Goal: Task Accomplishment & Management: Complete application form

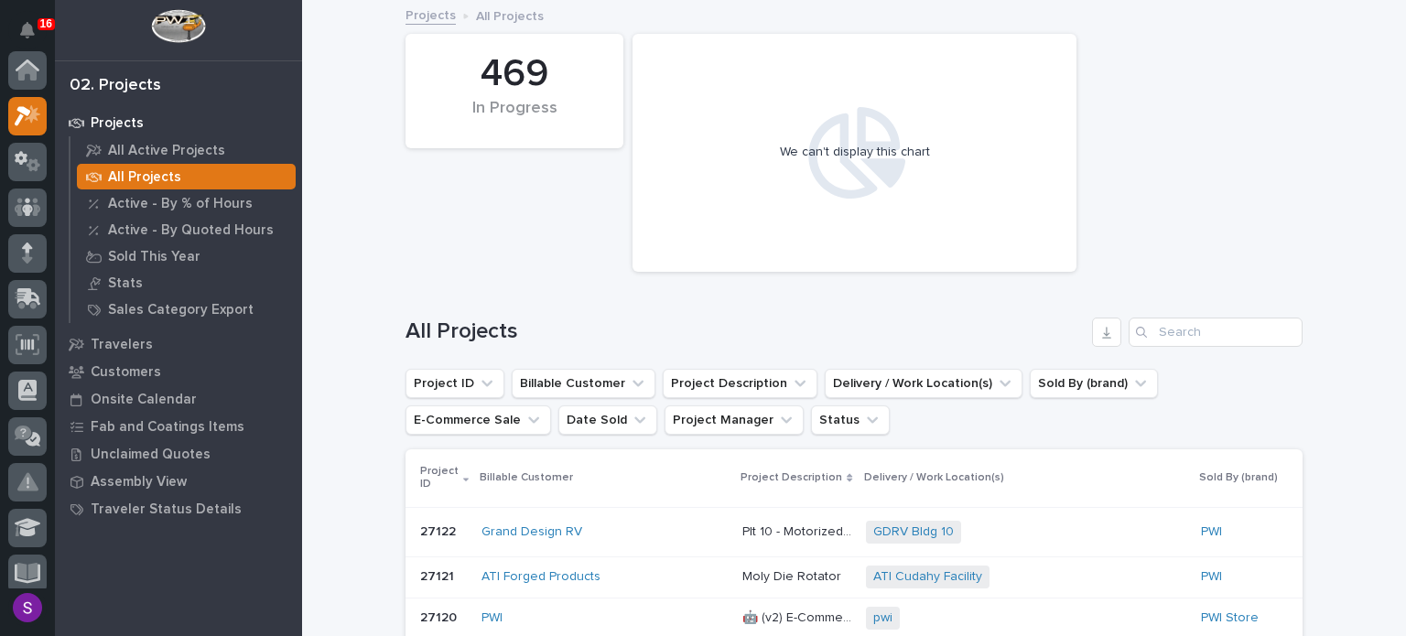
scroll to position [46, 0]
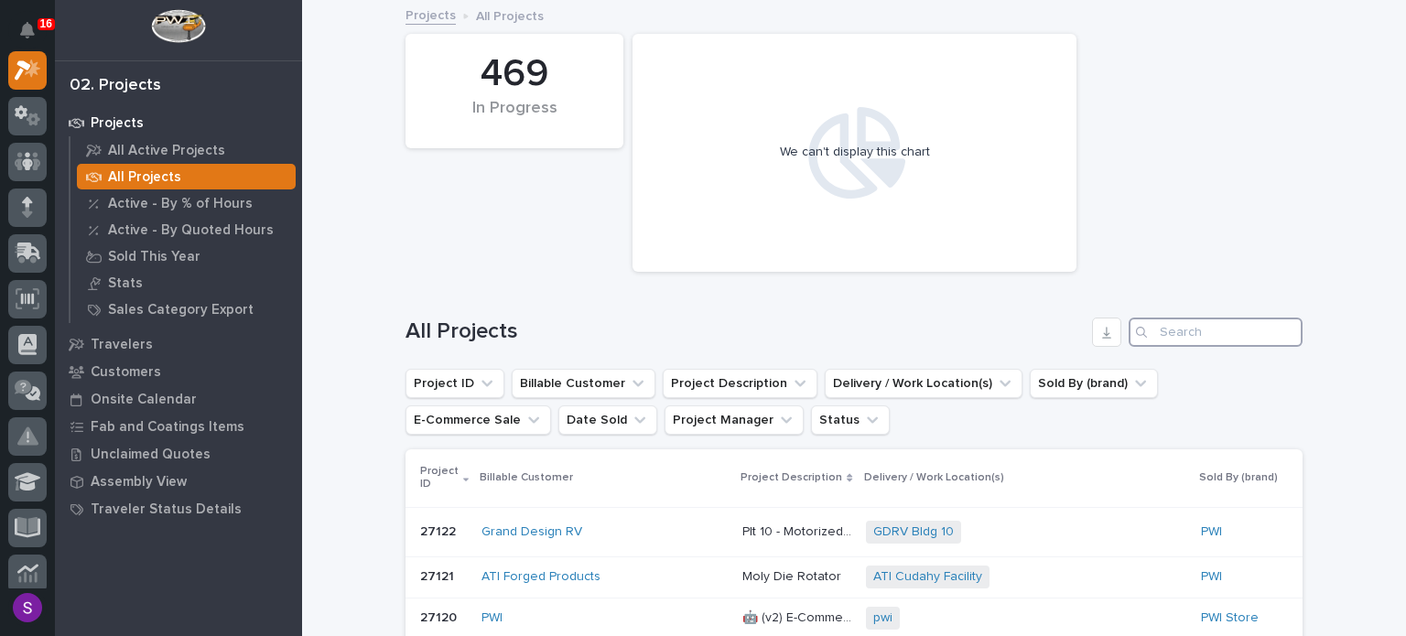
click at [1180, 329] on input "Search" at bounding box center [1215, 332] width 174 height 29
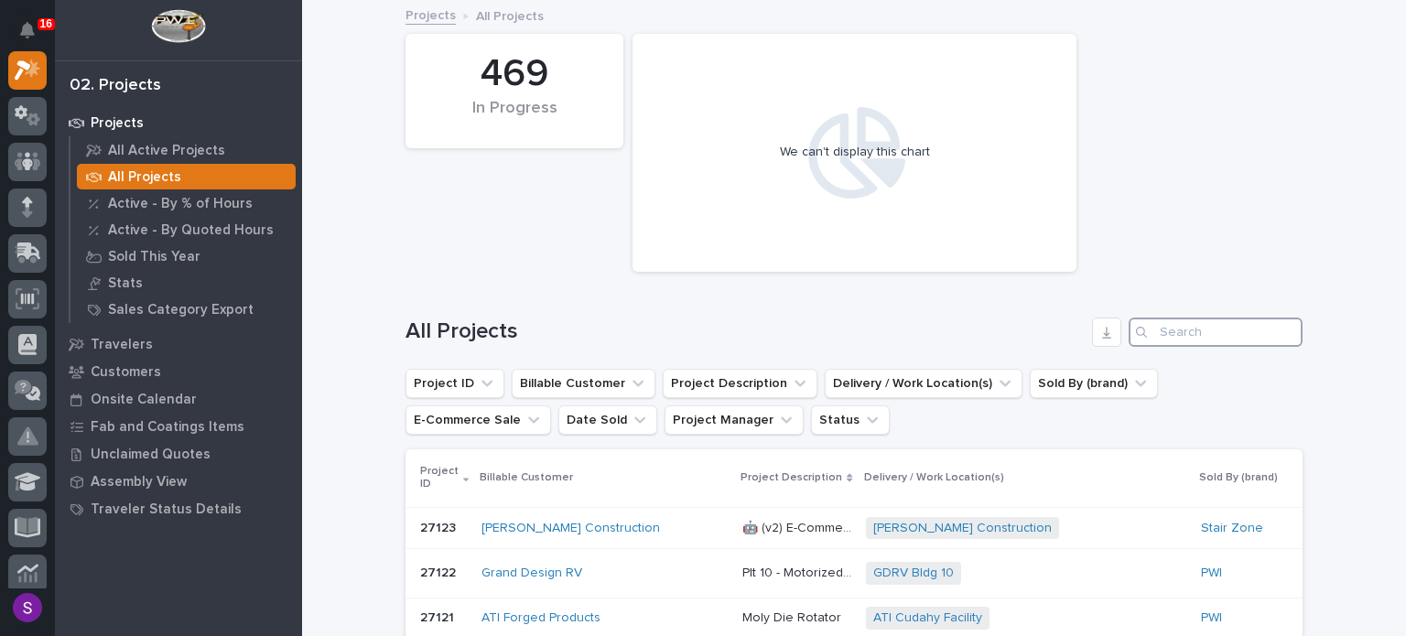
click at [1172, 324] on input "Search" at bounding box center [1215, 332] width 174 height 29
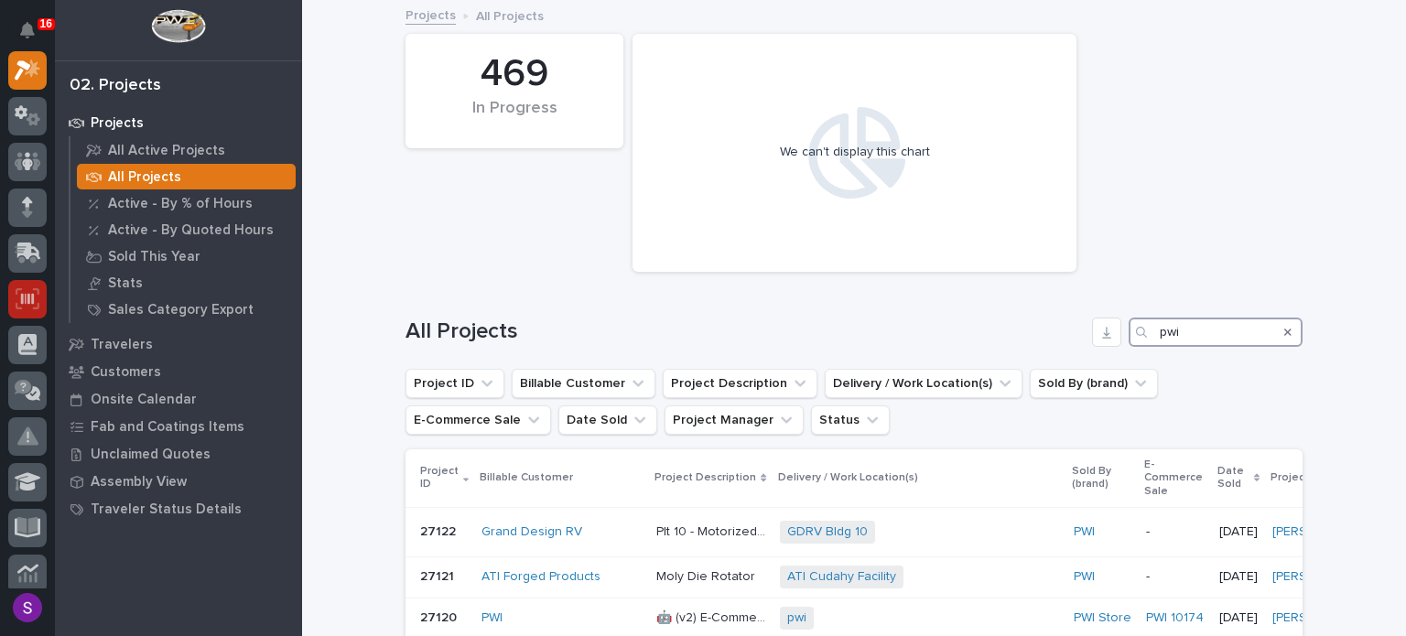
type input "pwi"
click at [37, 296] on icon at bounding box center [28, 298] width 24 height 21
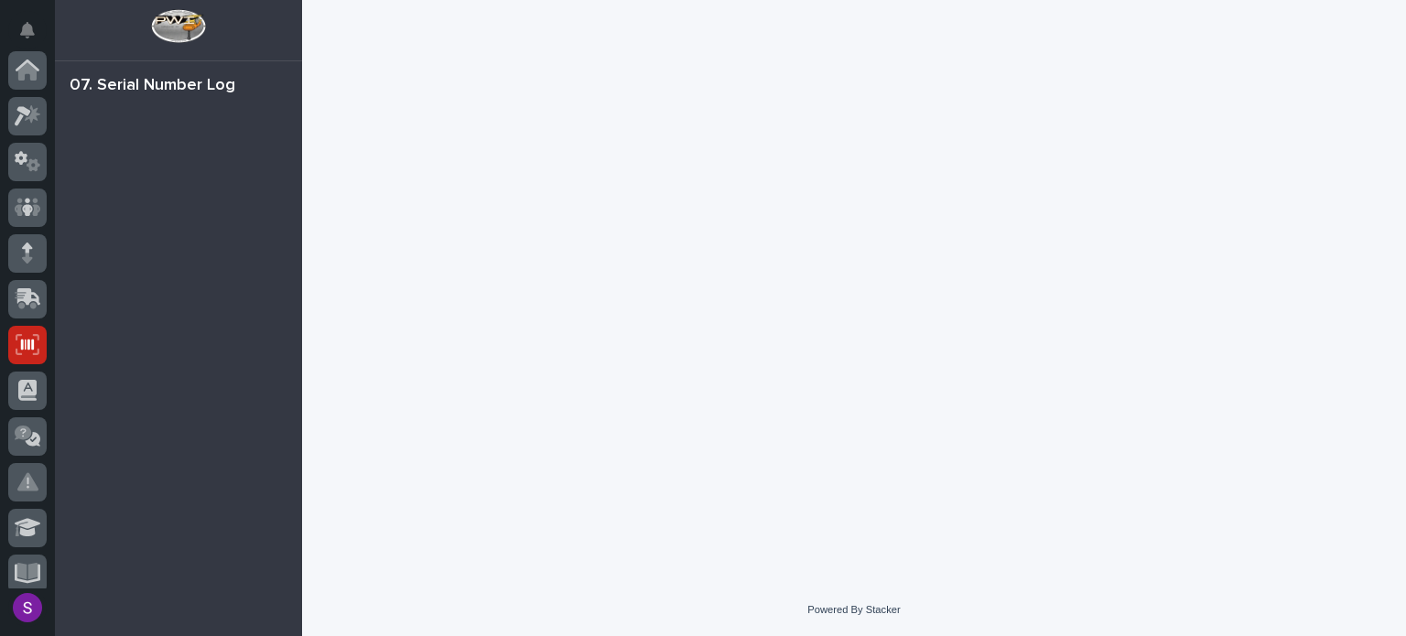
scroll to position [275, 0]
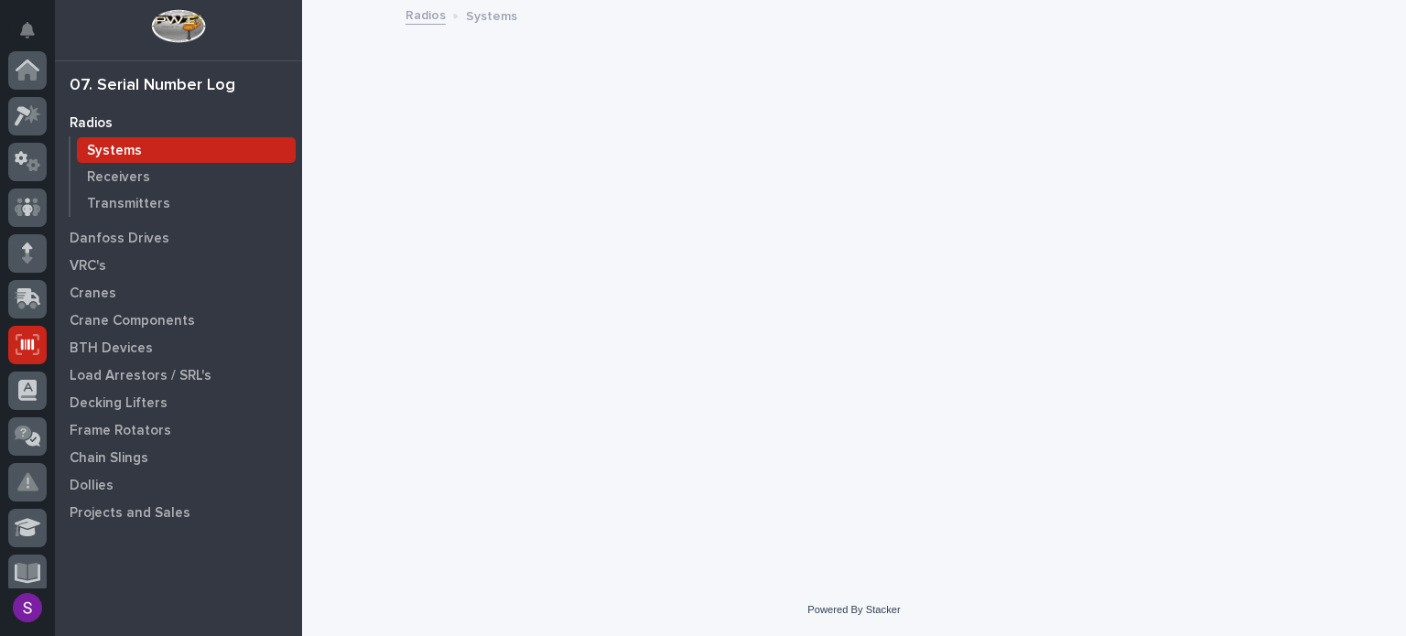
scroll to position [275, 0]
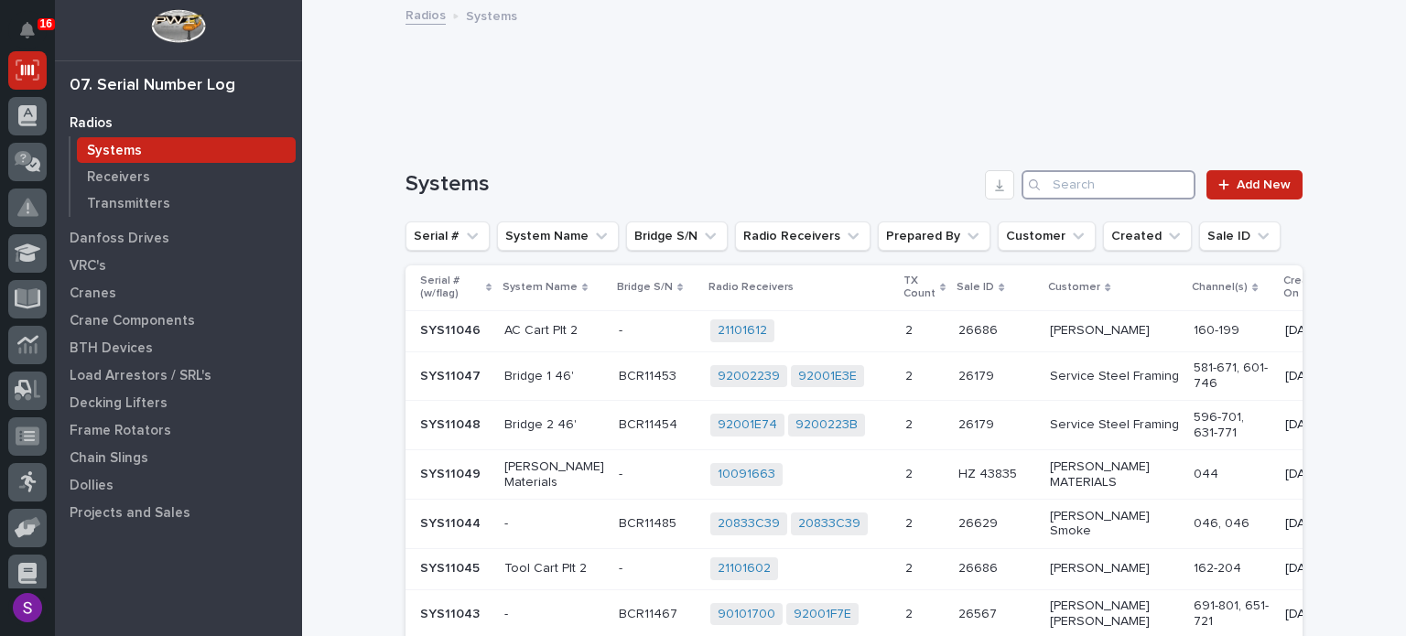
click at [1129, 188] on input "Search" at bounding box center [1108, 184] width 174 height 29
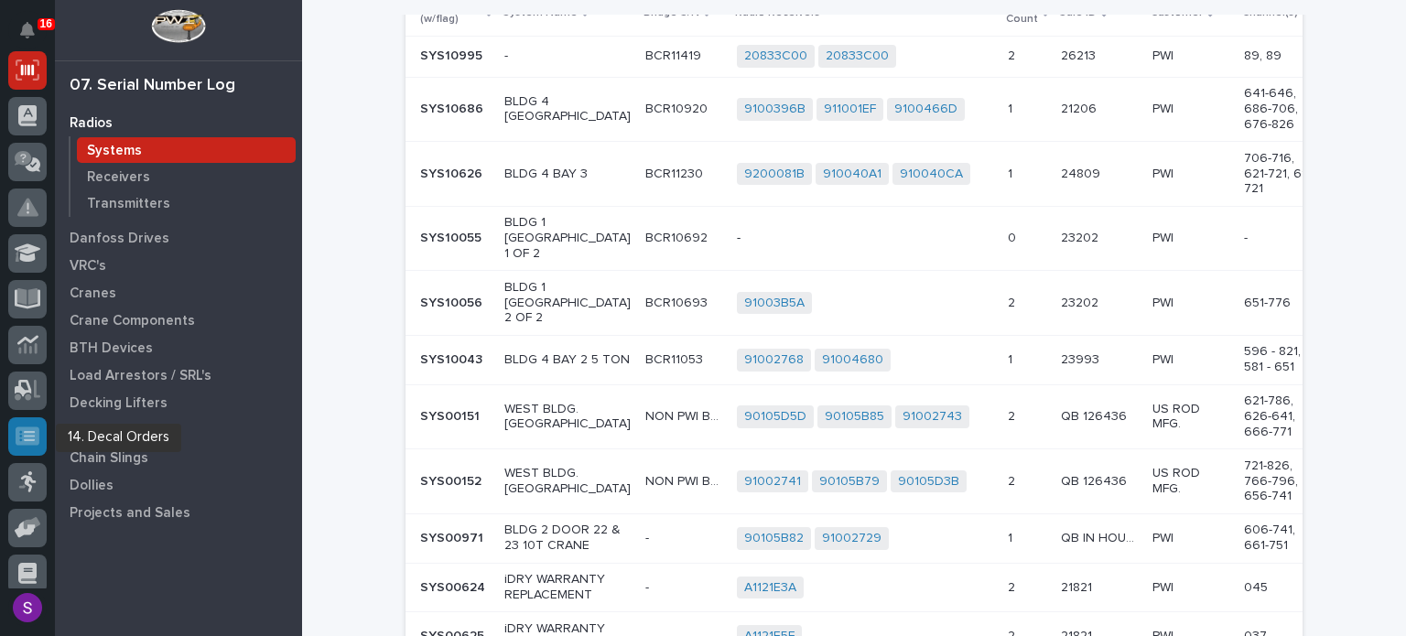
type input "pwi"
click at [13, 433] on div at bounding box center [27, 436] width 38 height 38
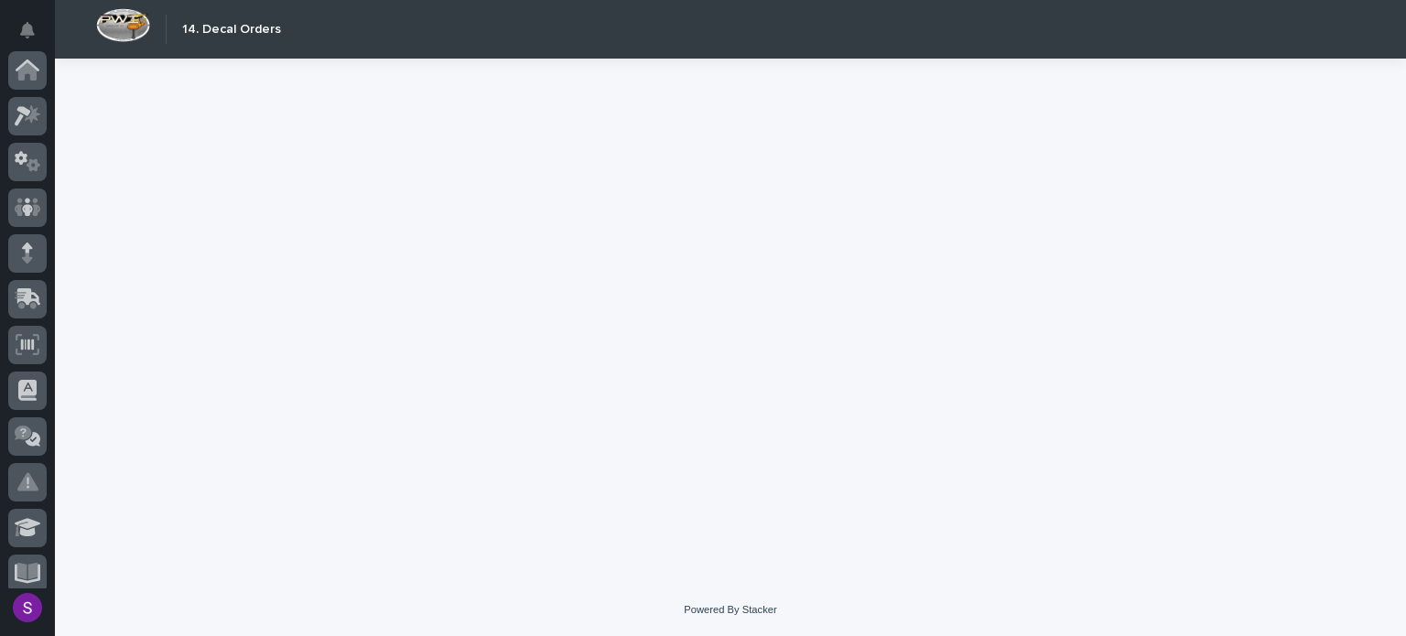
scroll to position [424, 0]
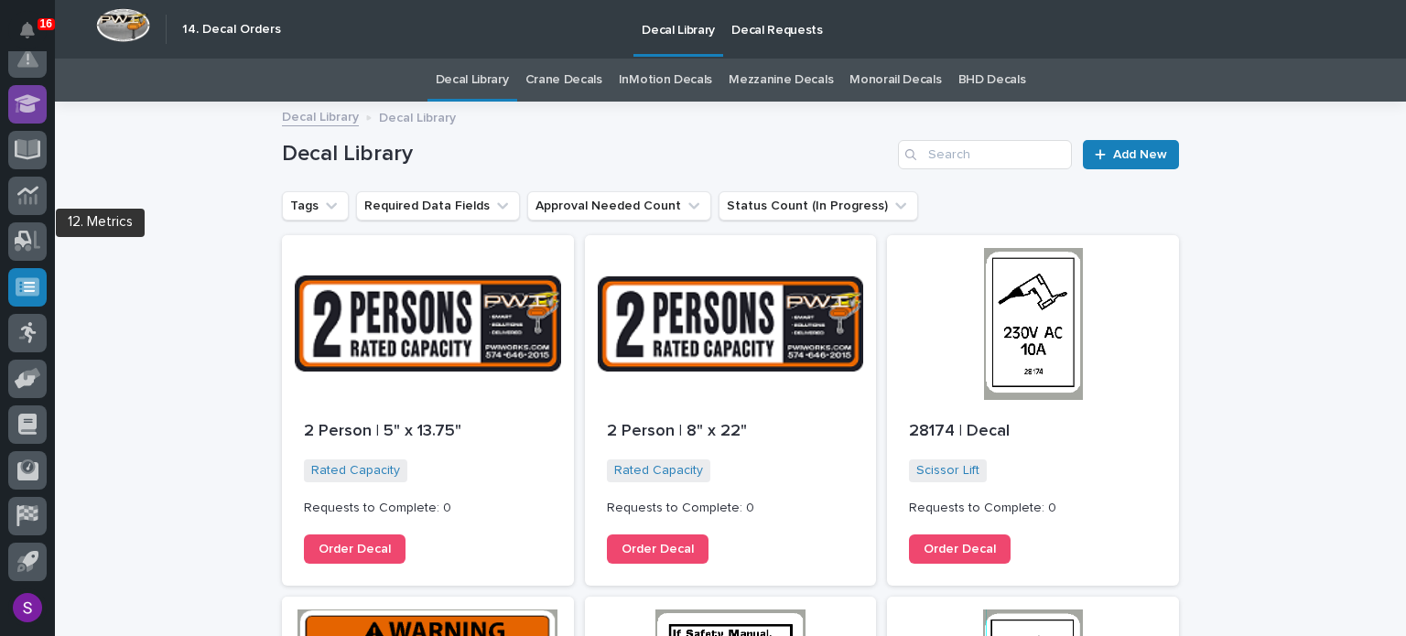
scroll to position [149, 0]
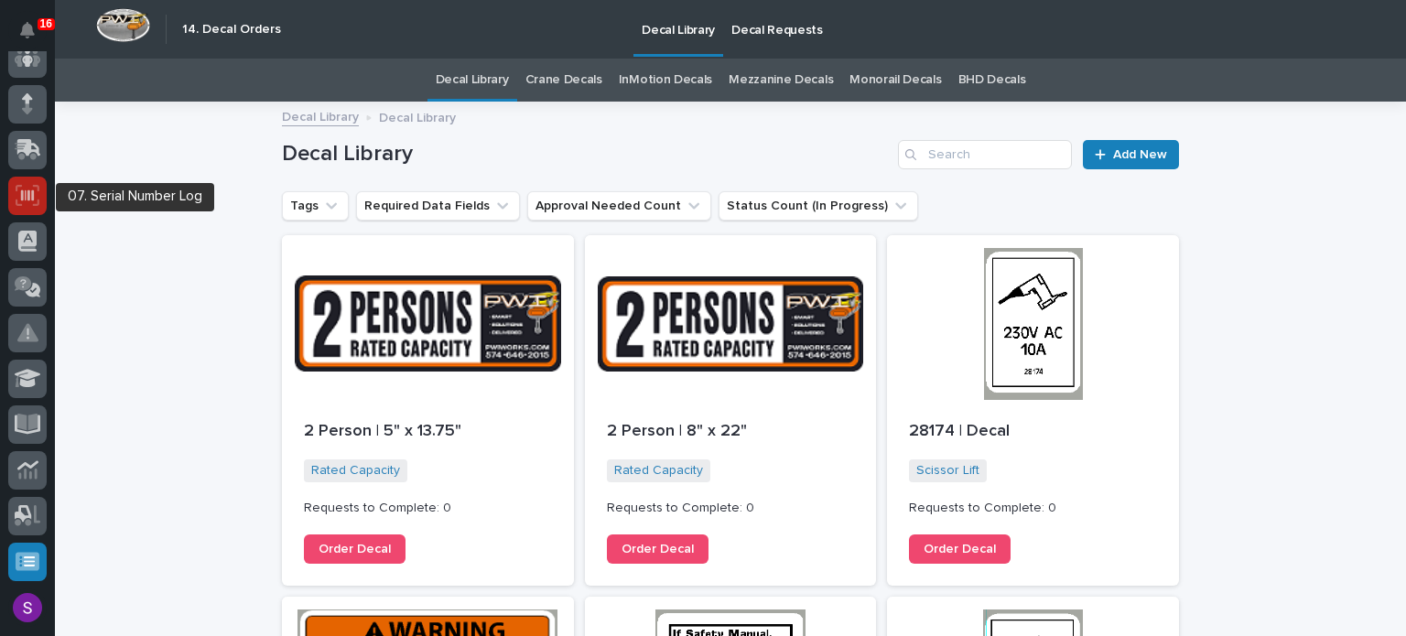
click at [26, 193] on icon at bounding box center [28, 195] width 24 height 21
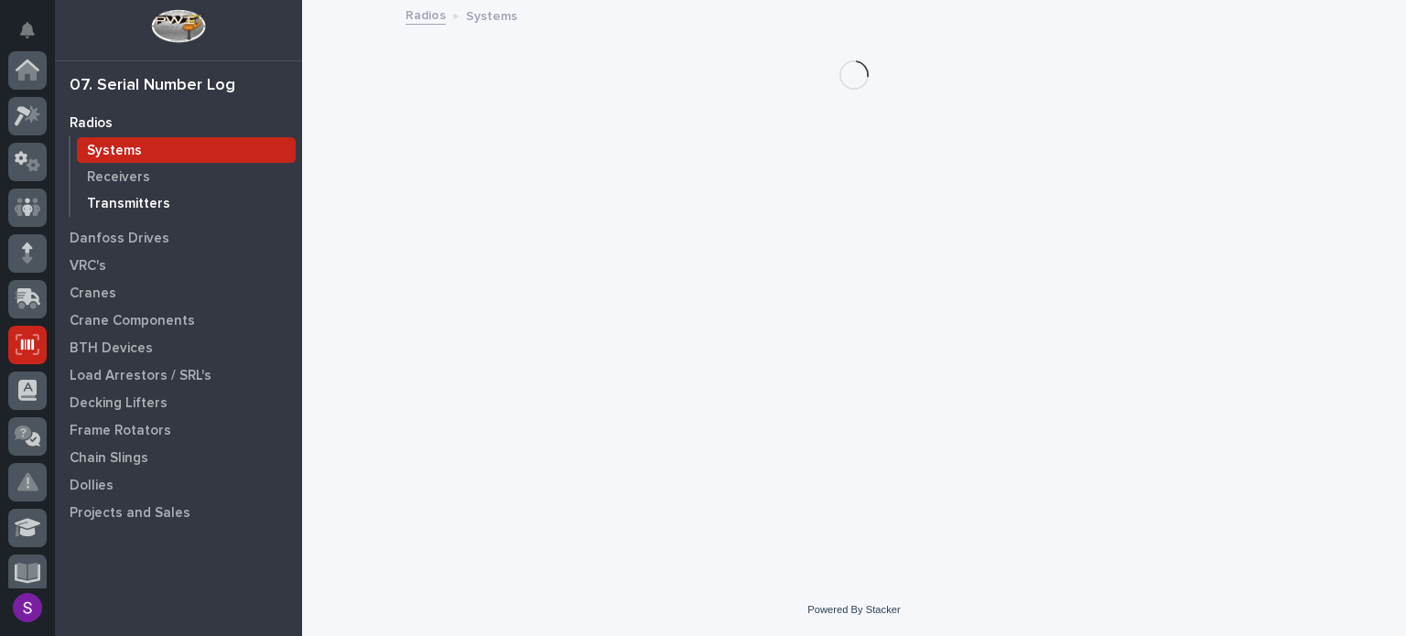
scroll to position [275, 0]
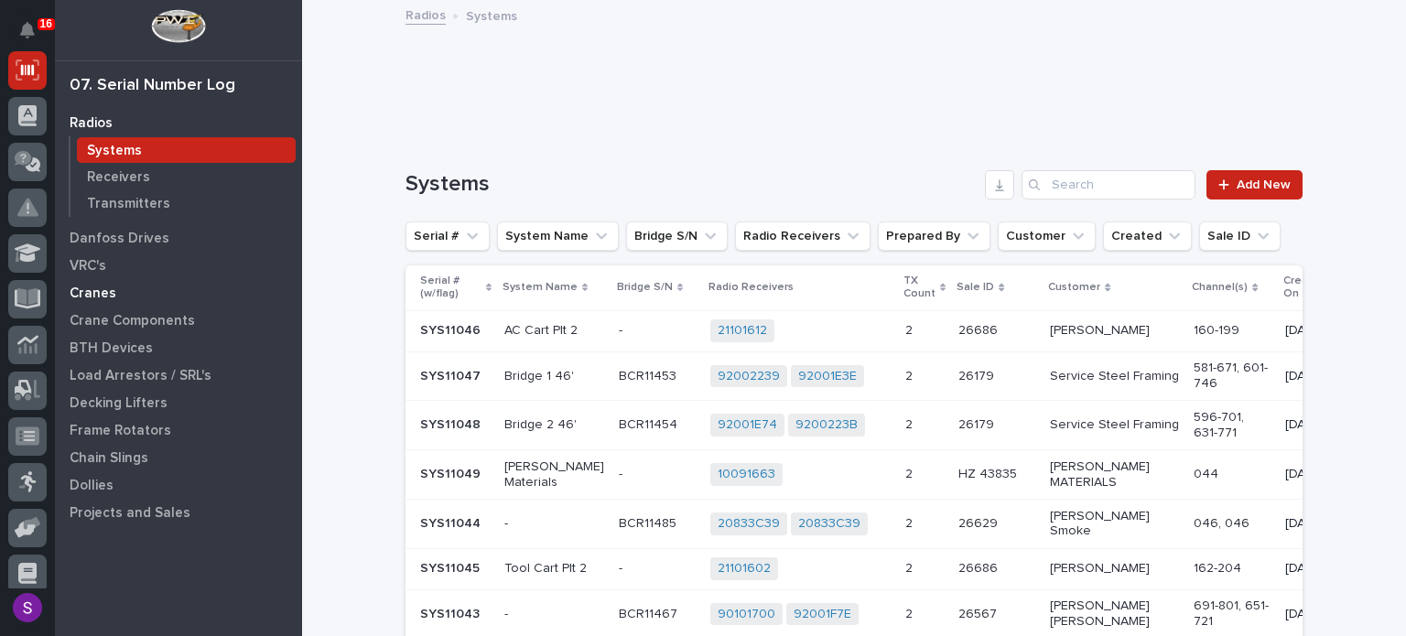
click at [116, 292] on div "Cranes" at bounding box center [178, 293] width 238 height 26
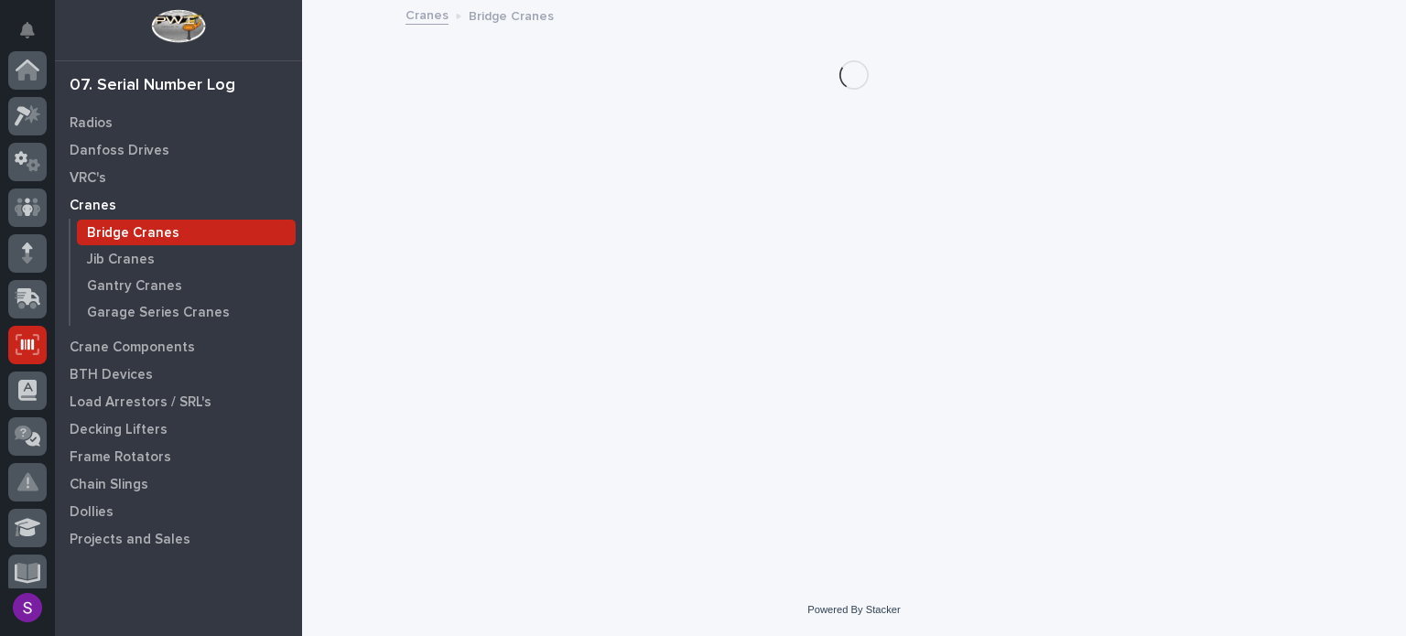
scroll to position [275, 0]
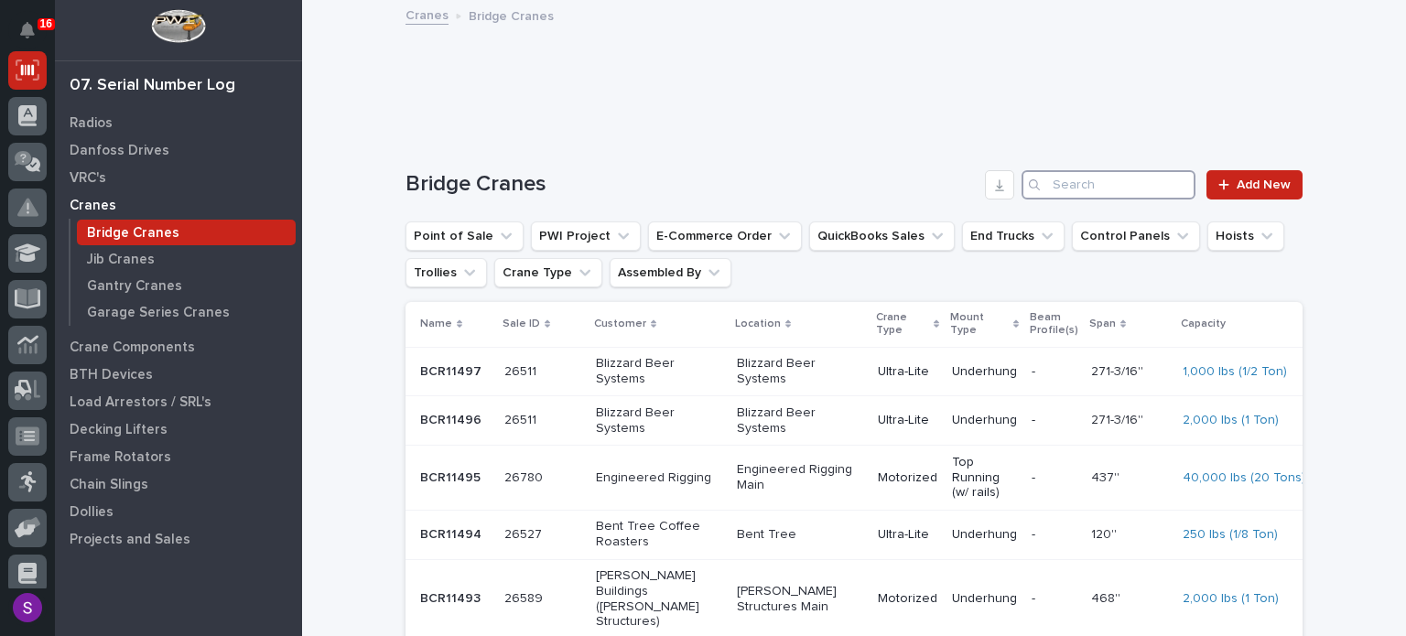
click at [1108, 176] on input "Search" at bounding box center [1108, 184] width 174 height 29
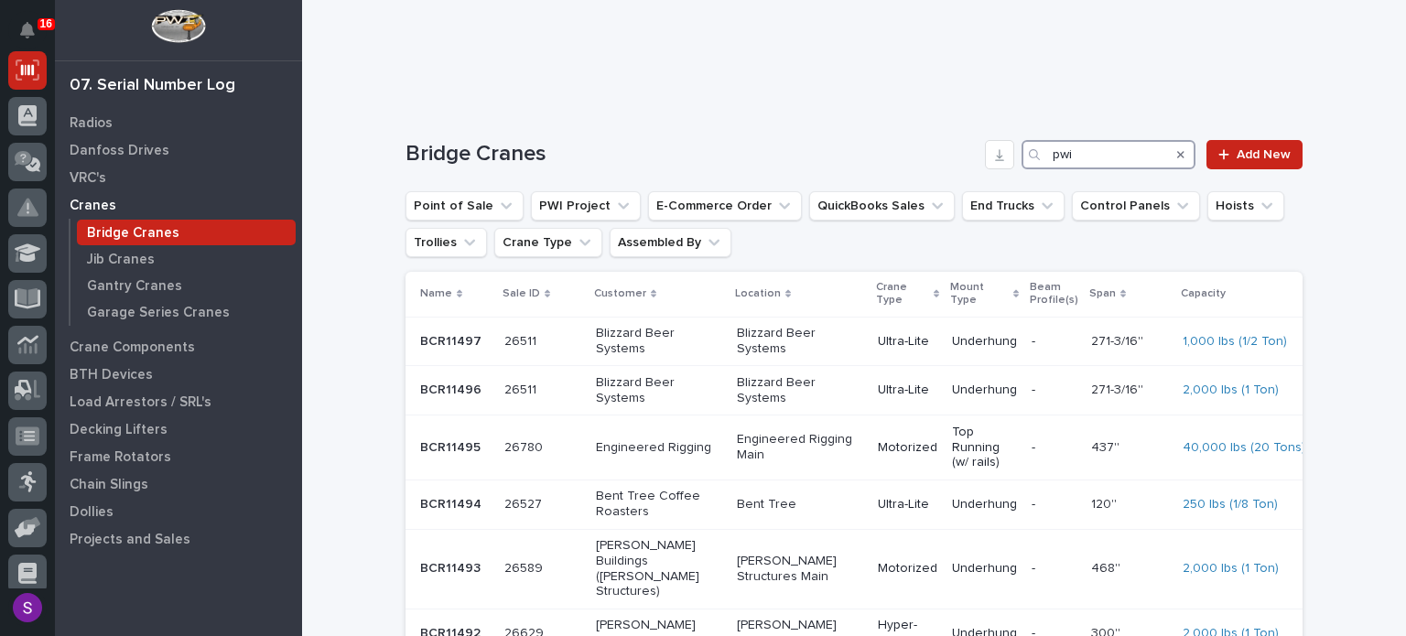
scroll to position [0, 0]
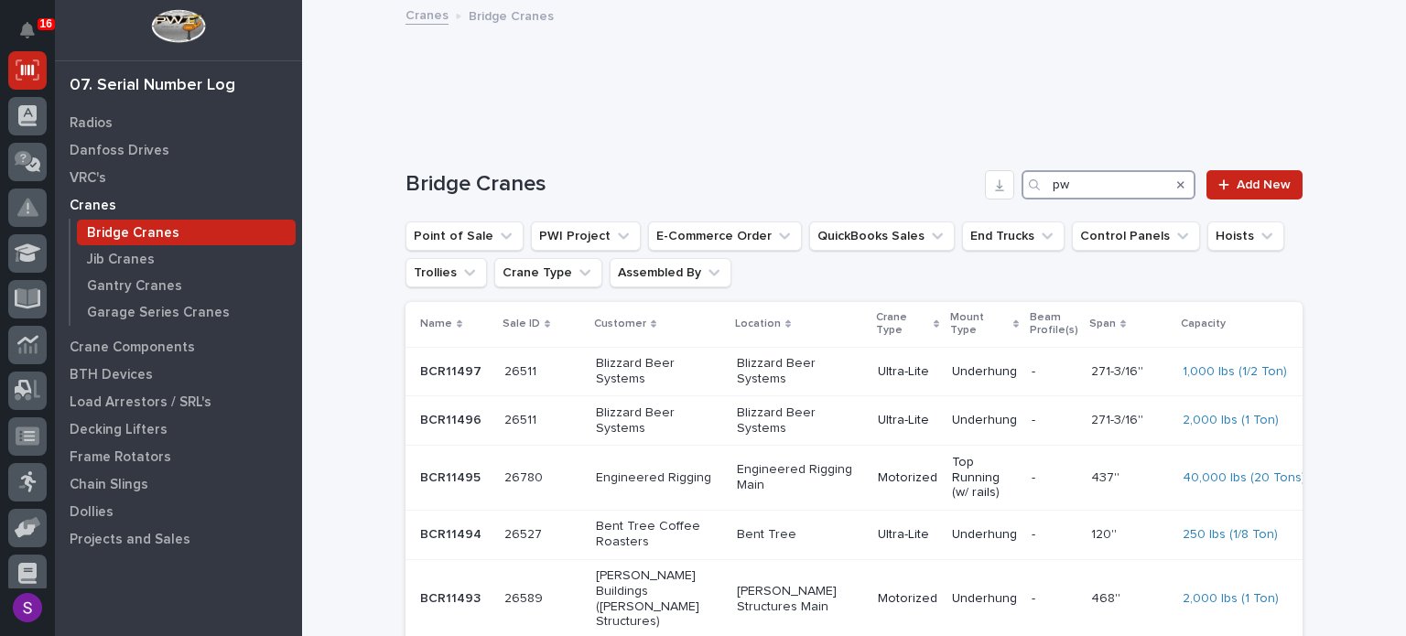
type input "p"
click at [1039, 102] on div at bounding box center [853, 74] width 897 height 73
click at [1073, 182] on input "Search" at bounding box center [1108, 184] width 174 height 29
type input "pwi"
click at [1177, 185] on icon "Search" at bounding box center [1180, 184] width 7 height 11
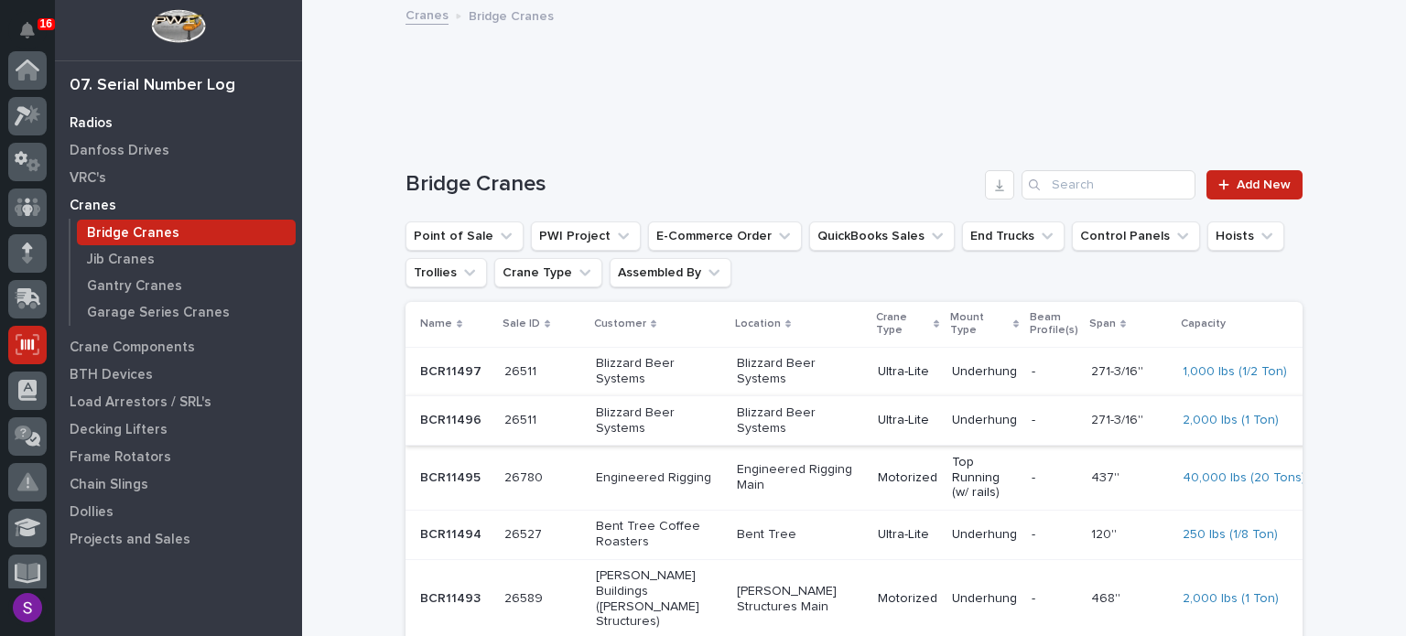
click at [118, 134] on div "Radios" at bounding box center [178, 123] width 238 height 26
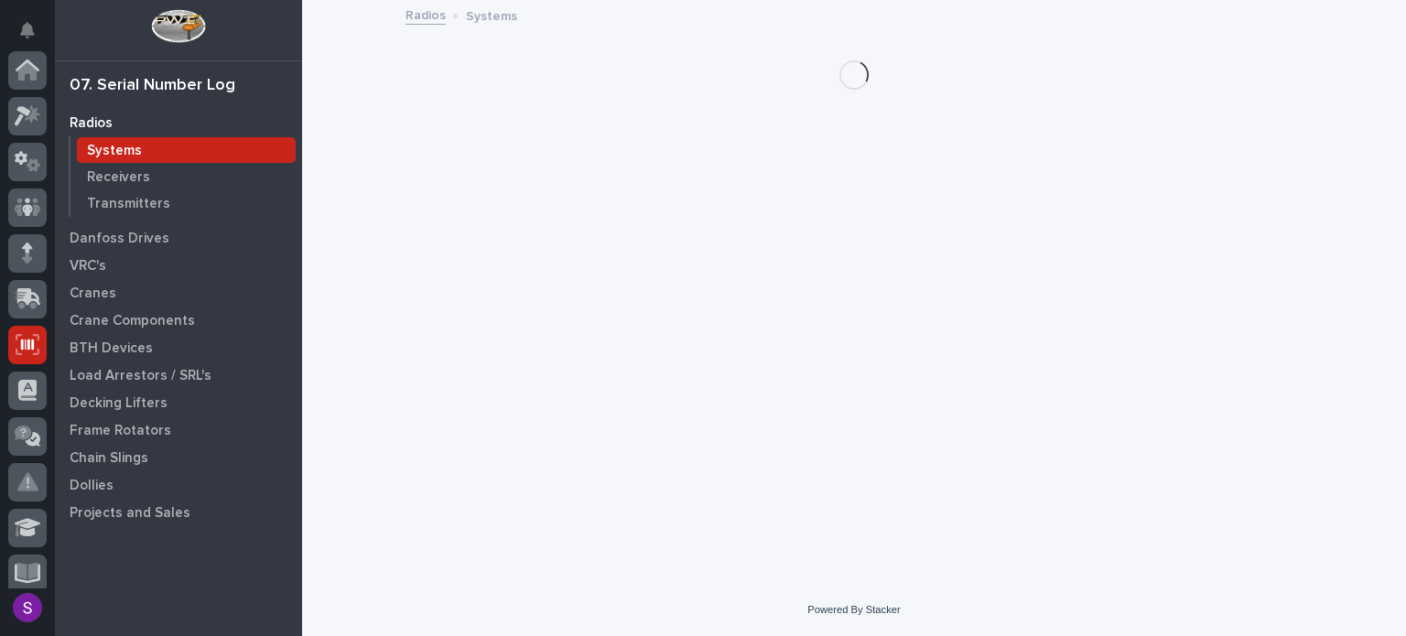
click at [105, 120] on p "Radios" at bounding box center [91, 123] width 43 height 16
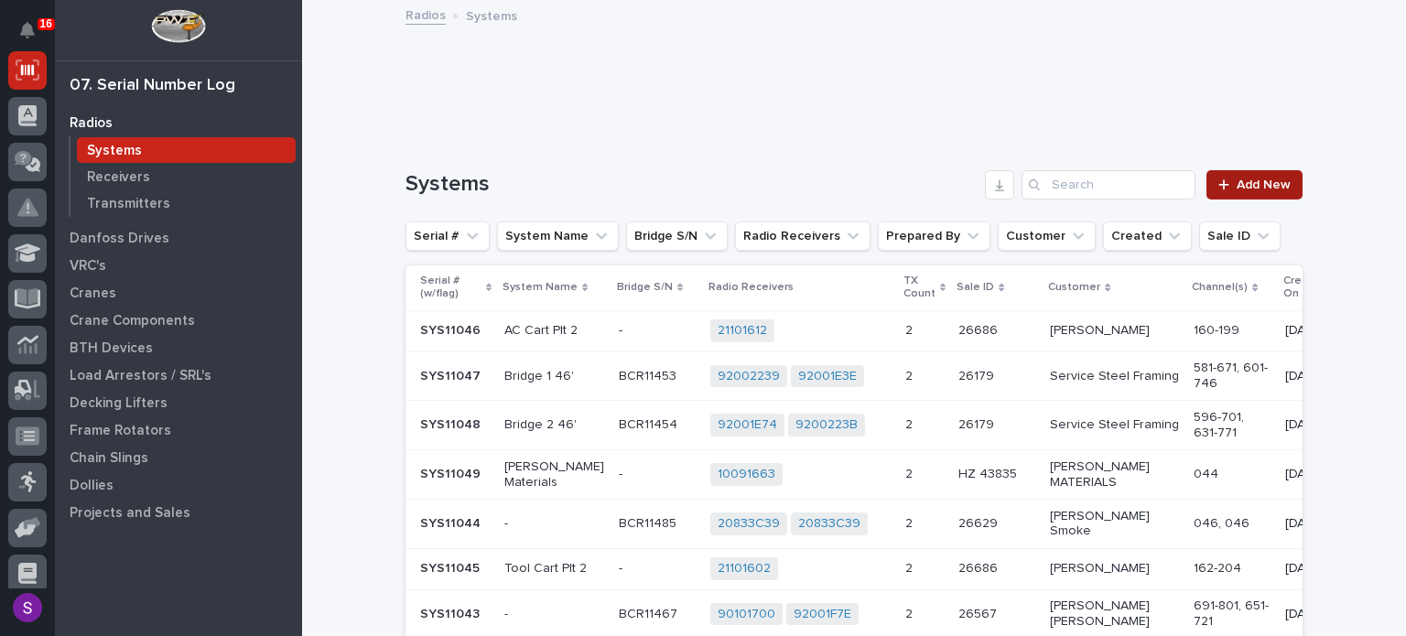
click at [1237, 182] on span "Add New" at bounding box center [1263, 184] width 54 height 13
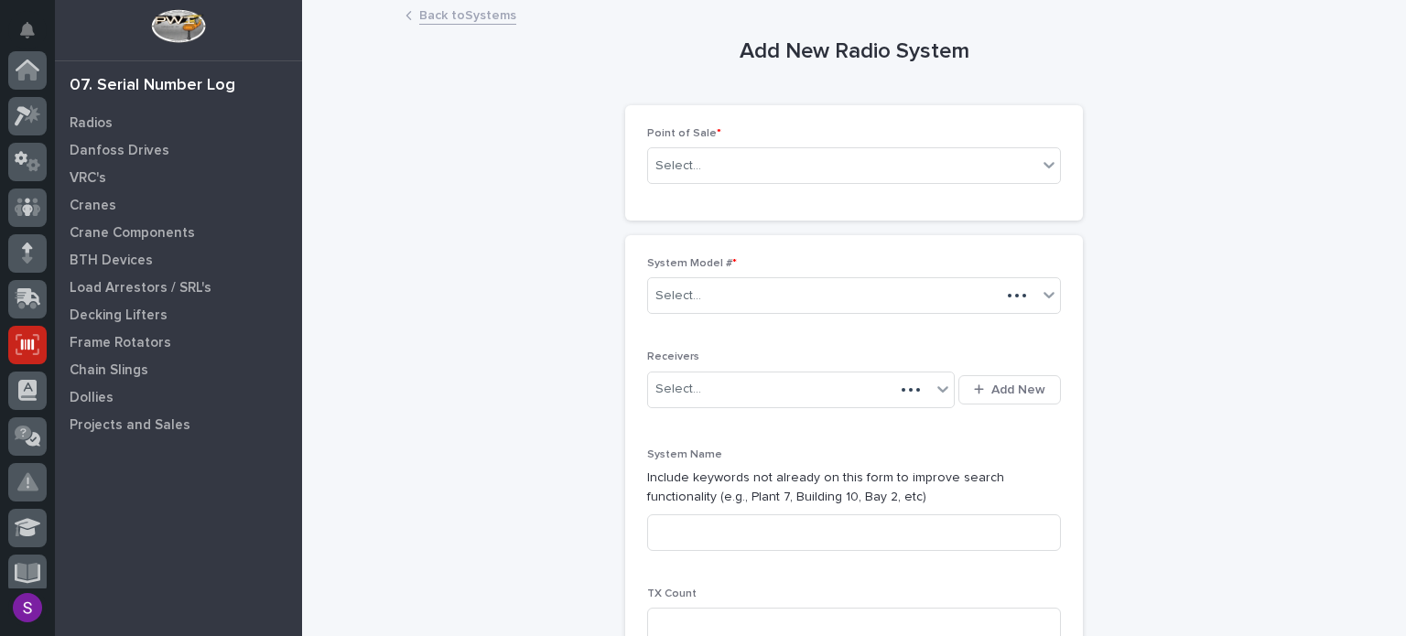
scroll to position [275, 0]
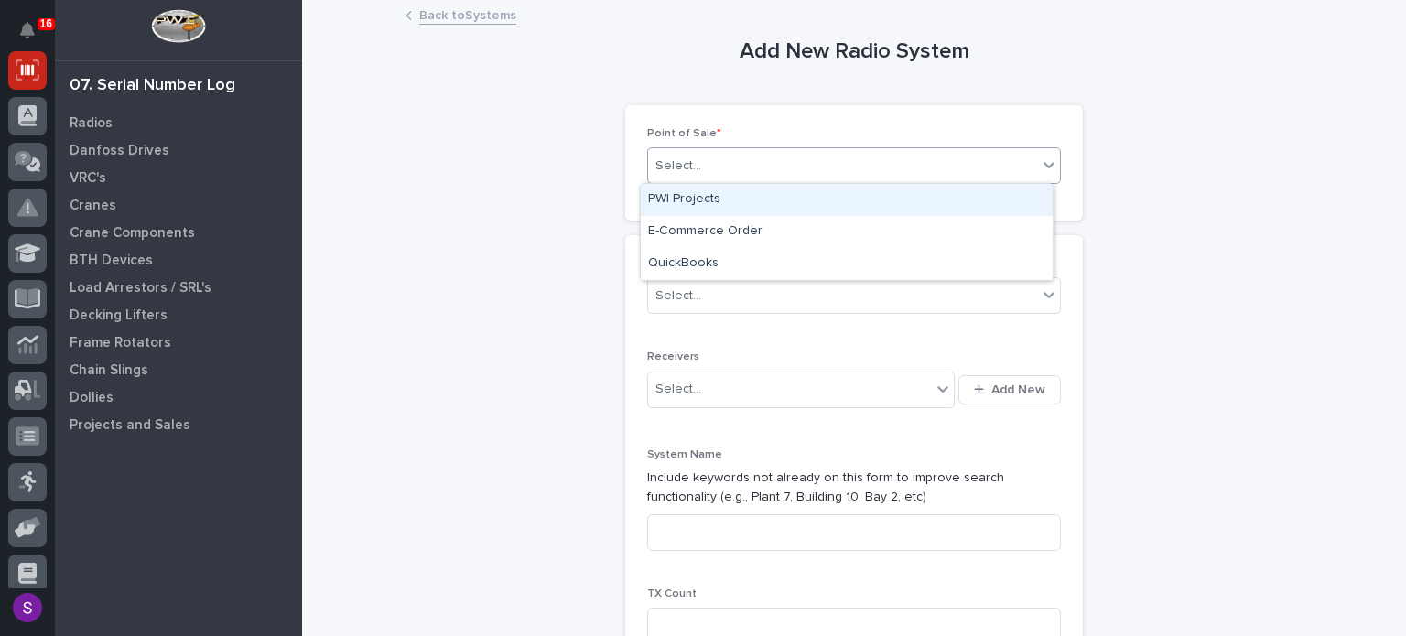
click at [758, 171] on div "Select..." at bounding box center [842, 166] width 389 height 30
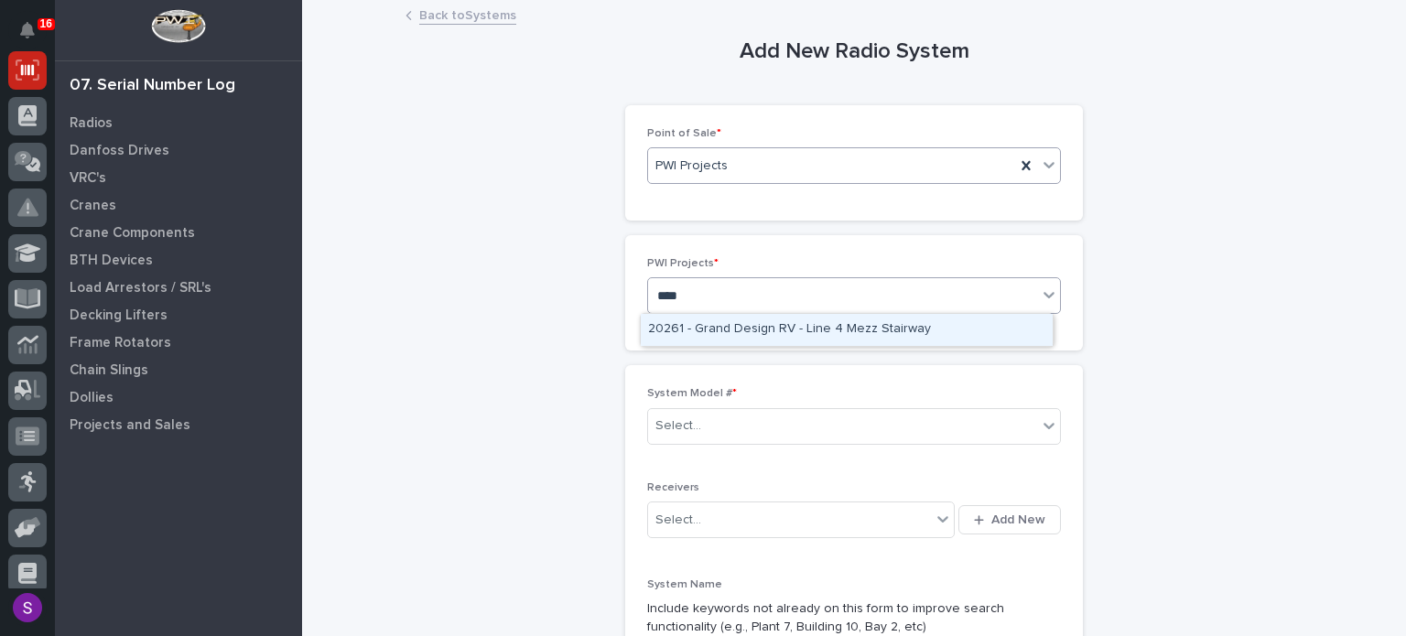
type input "*****"
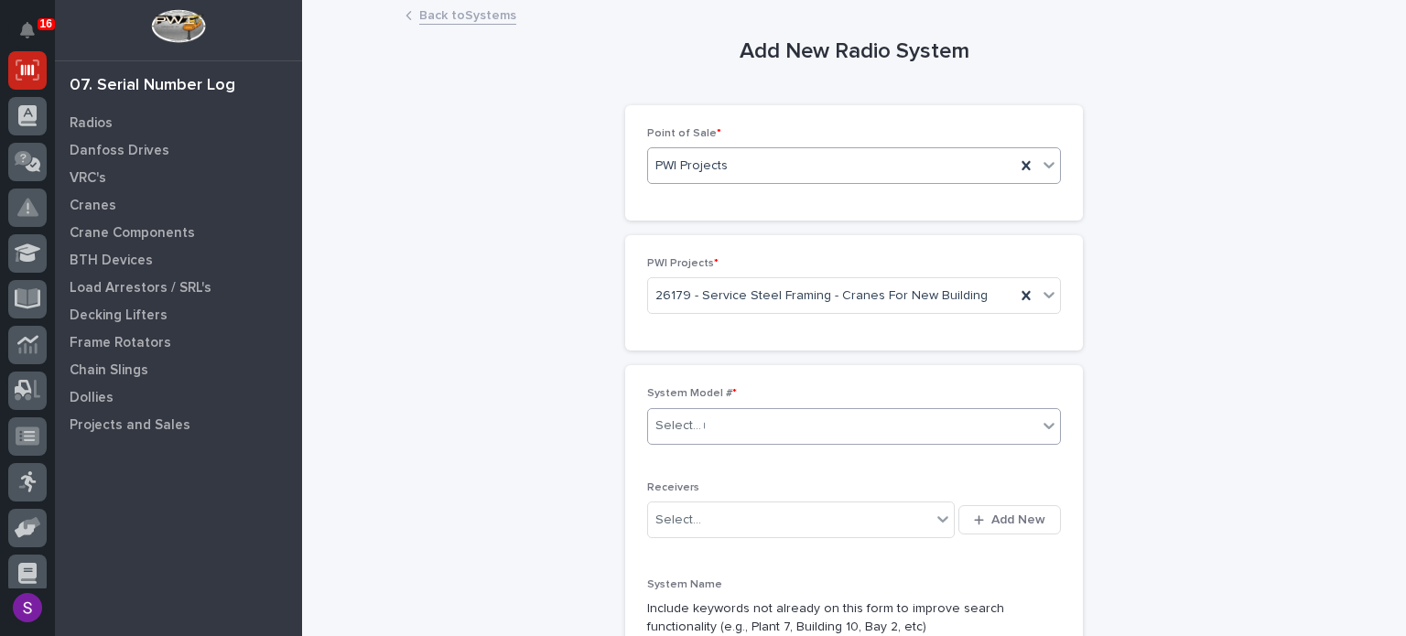
type input "**"
click at [958, 505] on button "Add New" at bounding box center [1009, 519] width 102 height 29
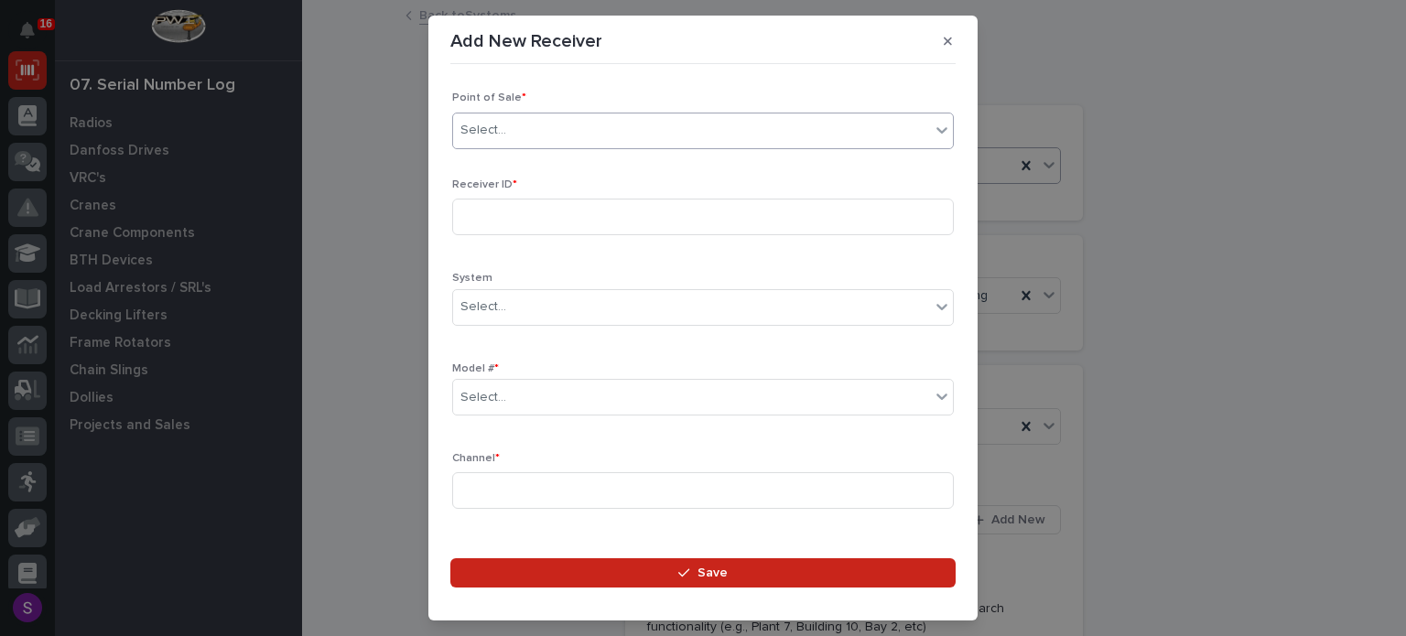
type input "*"
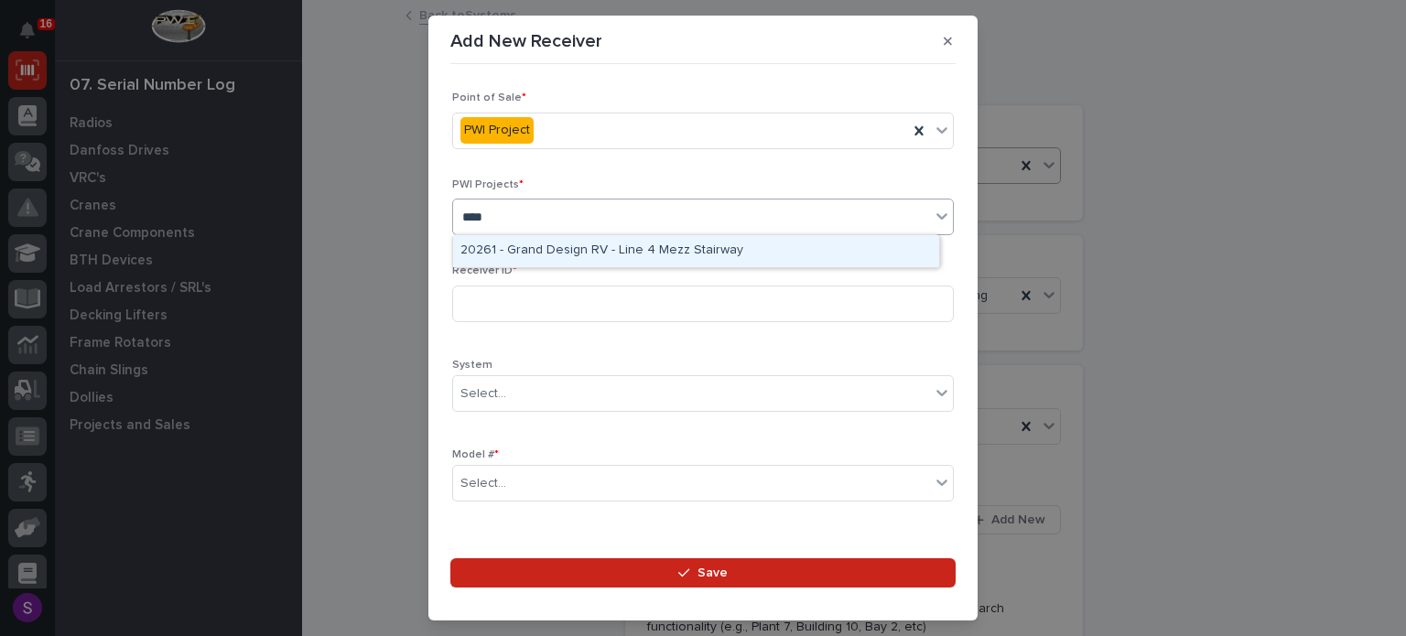
type input "*****"
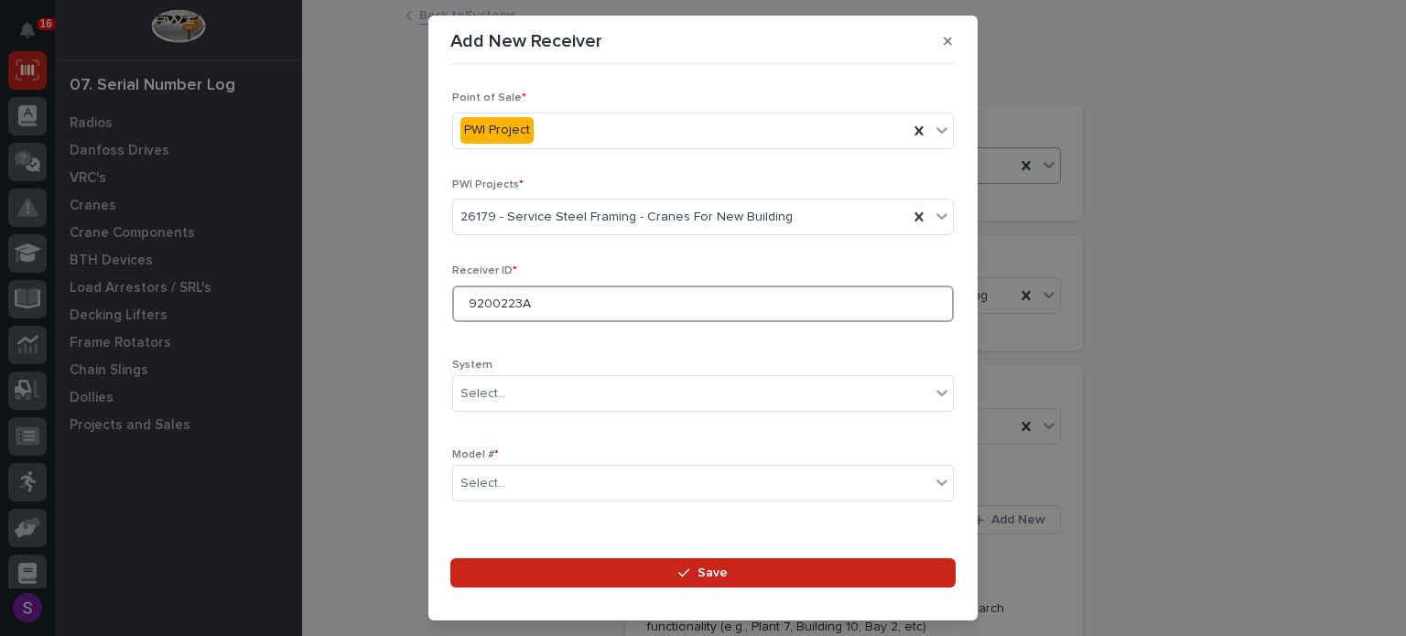
type input "9200223A"
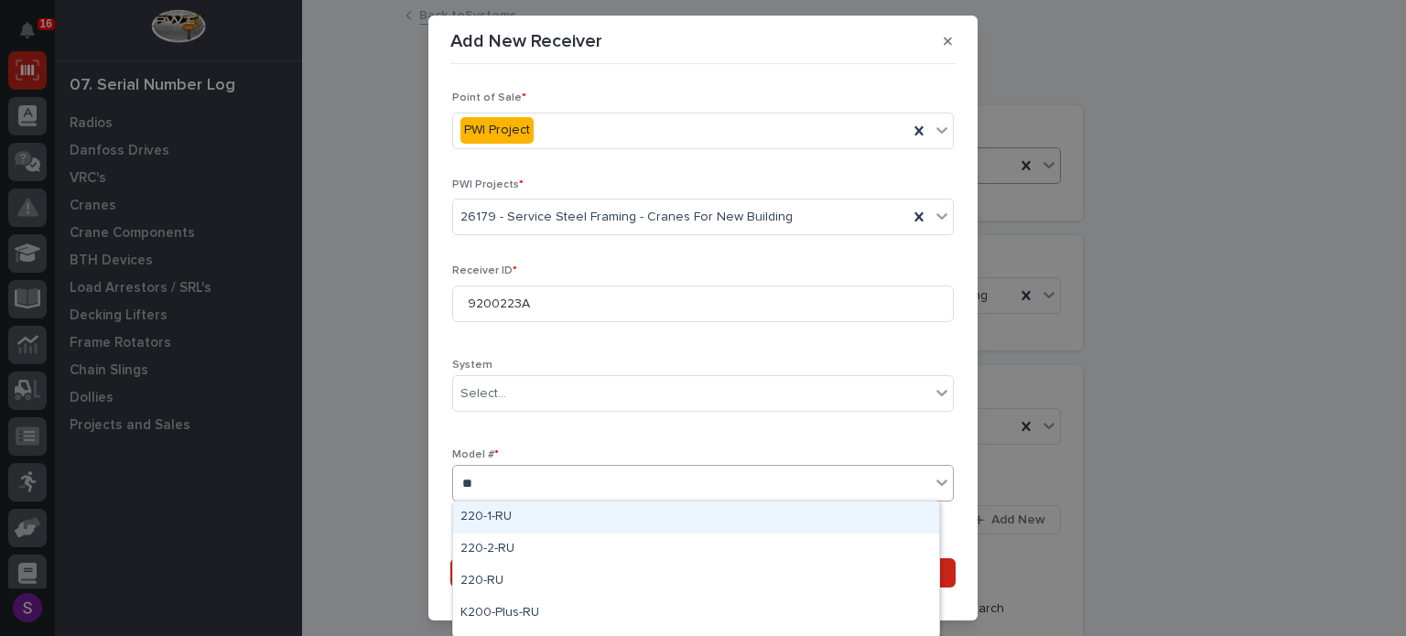
type input "***"
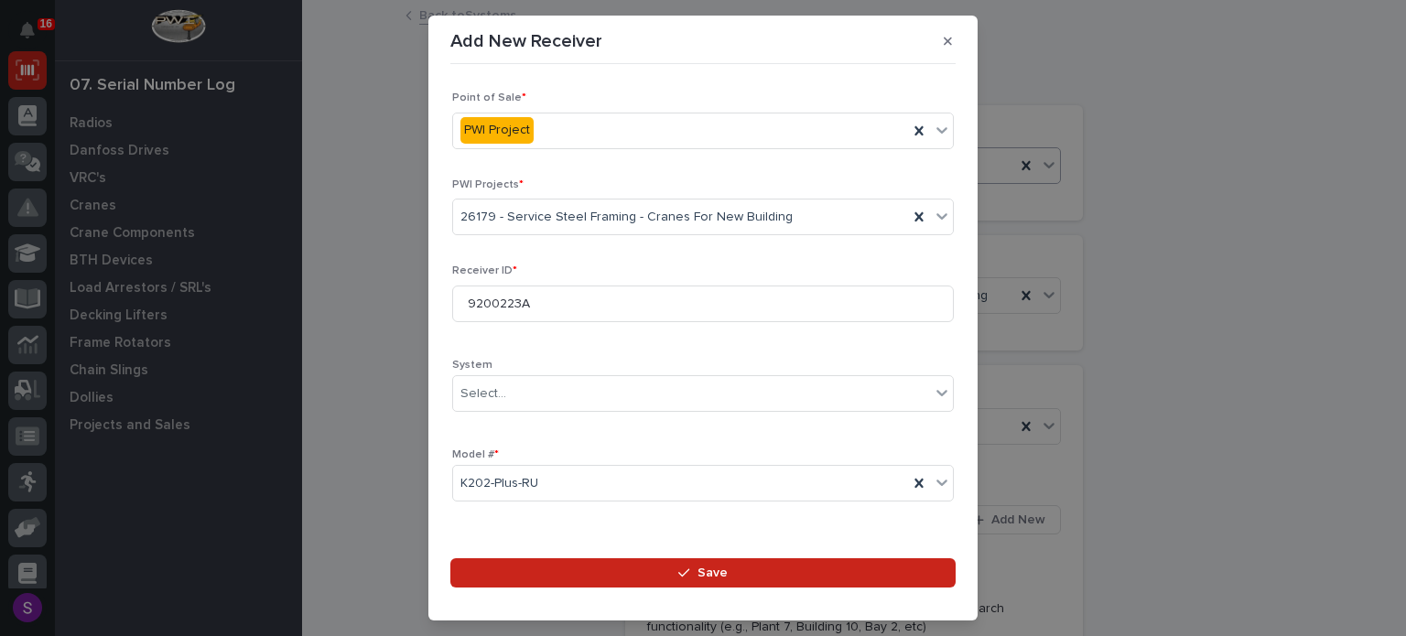
scroll to position [271, 0]
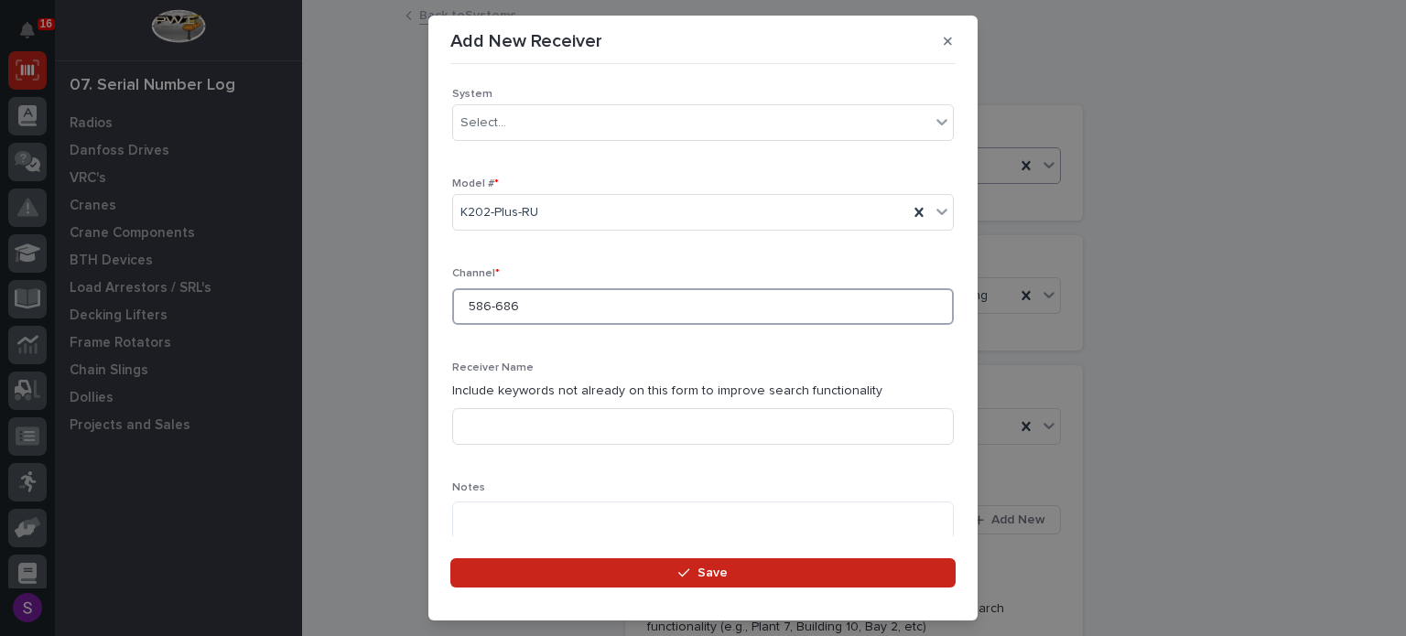
type input "586-686"
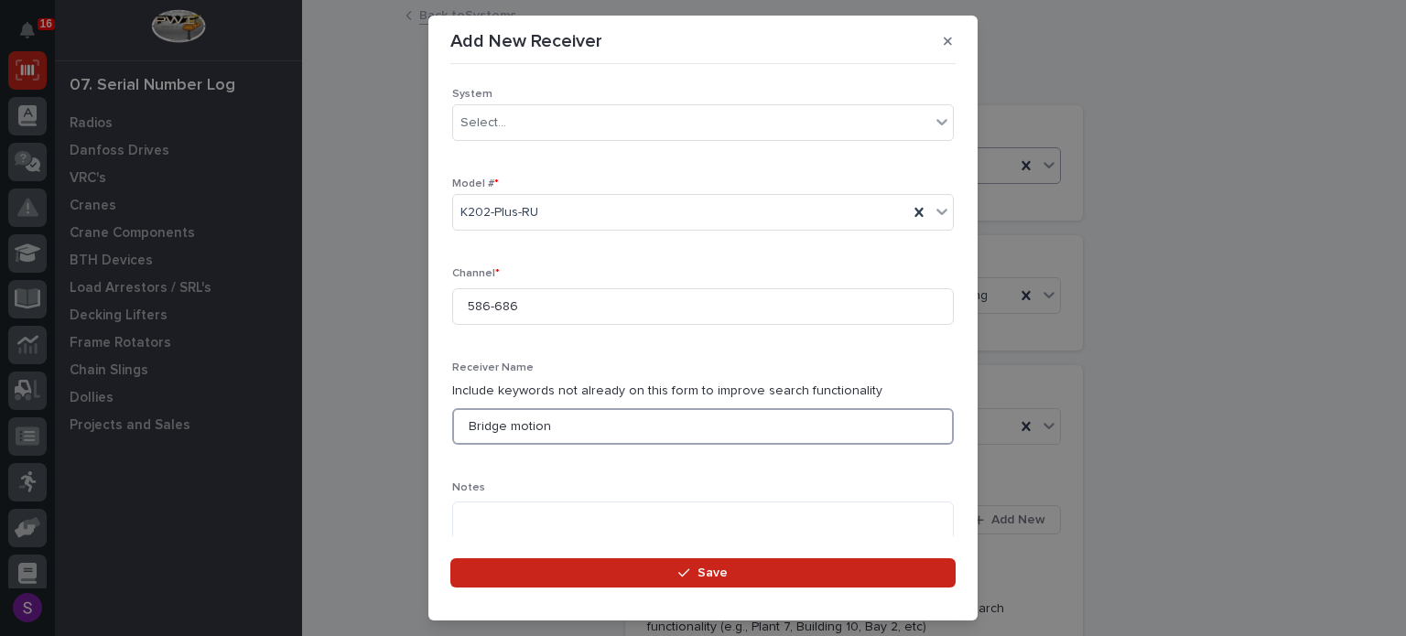
type input "Bridge motion"
type textarea "**********"
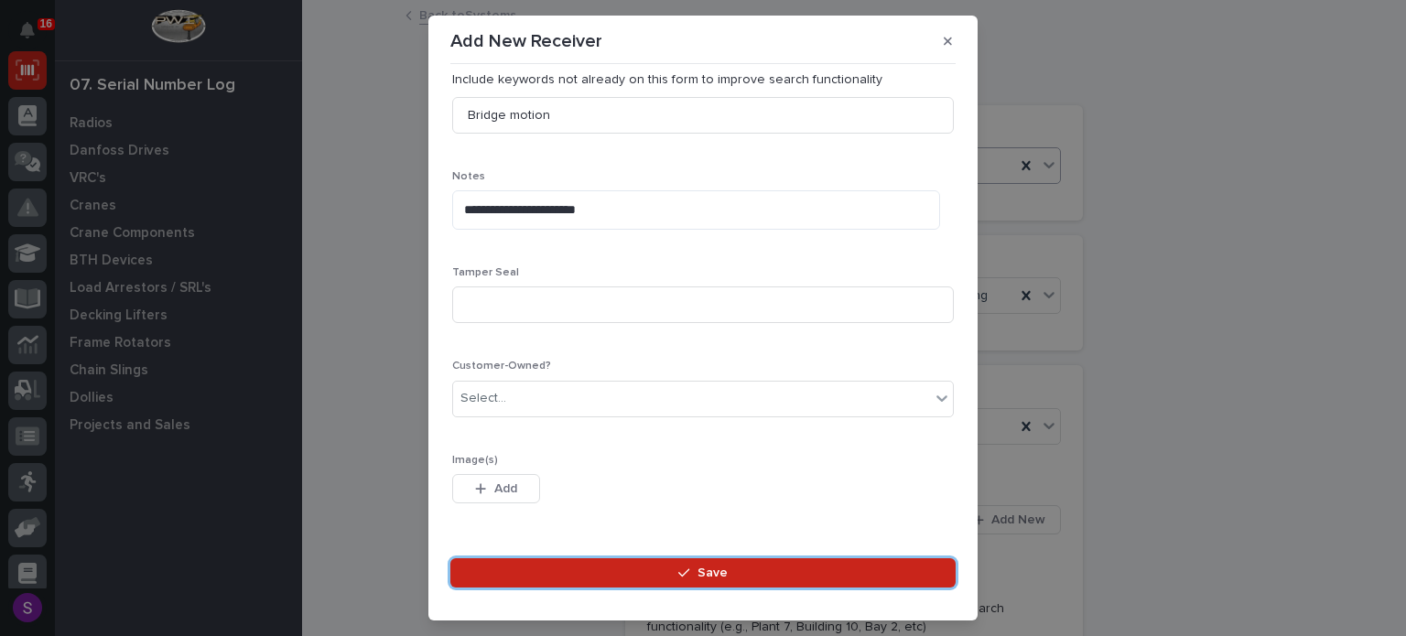
click at [450, 558] on button "Save" at bounding box center [702, 572] width 505 height 29
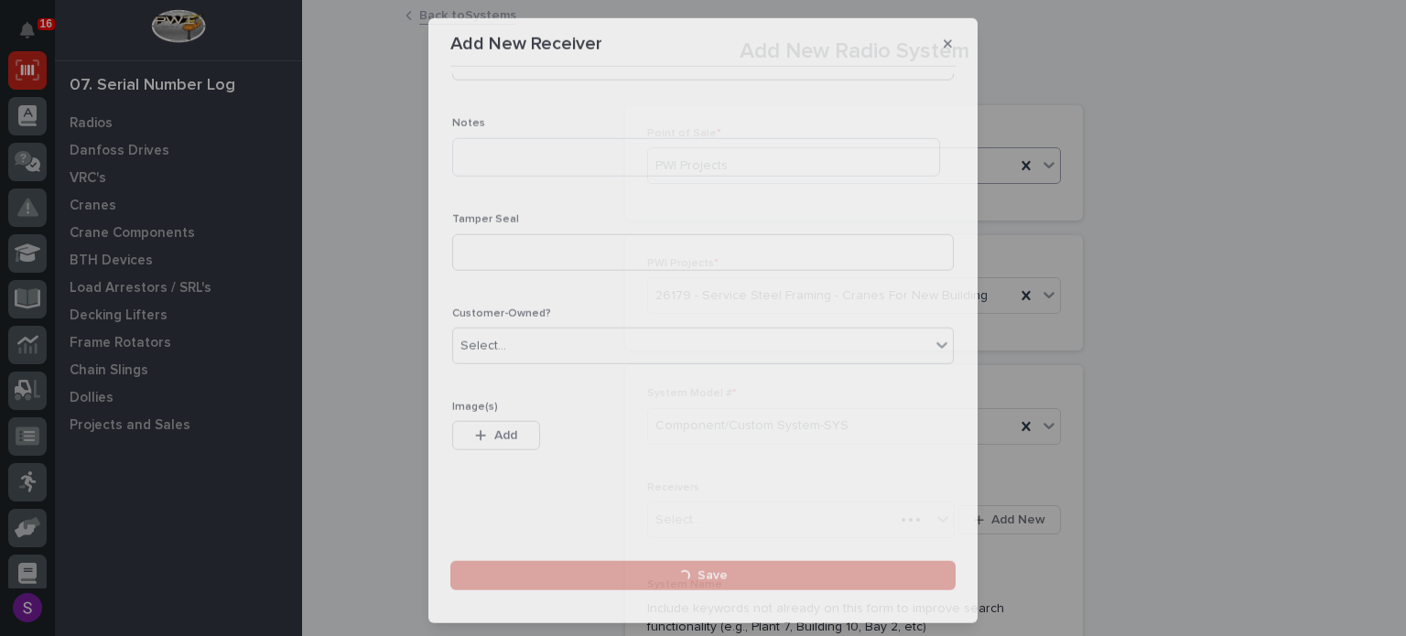
scroll to position [0, 0]
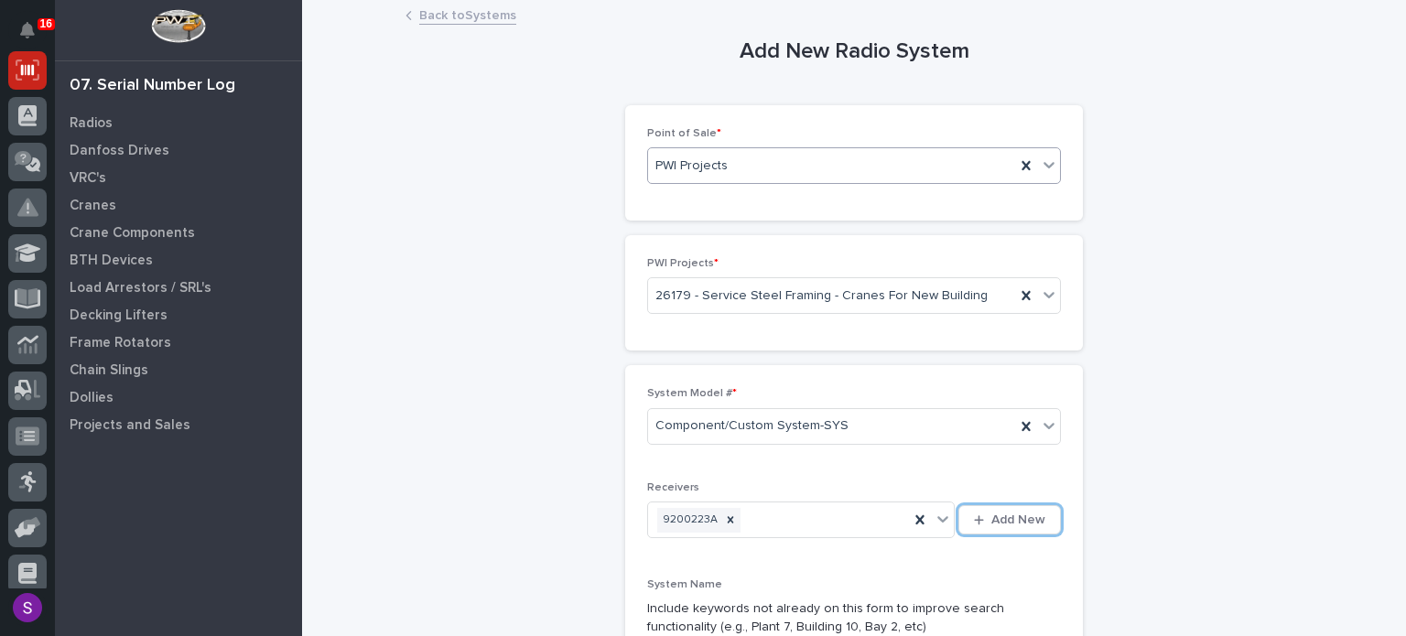
click at [958, 505] on button "Add New" at bounding box center [1009, 519] width 102 height 29
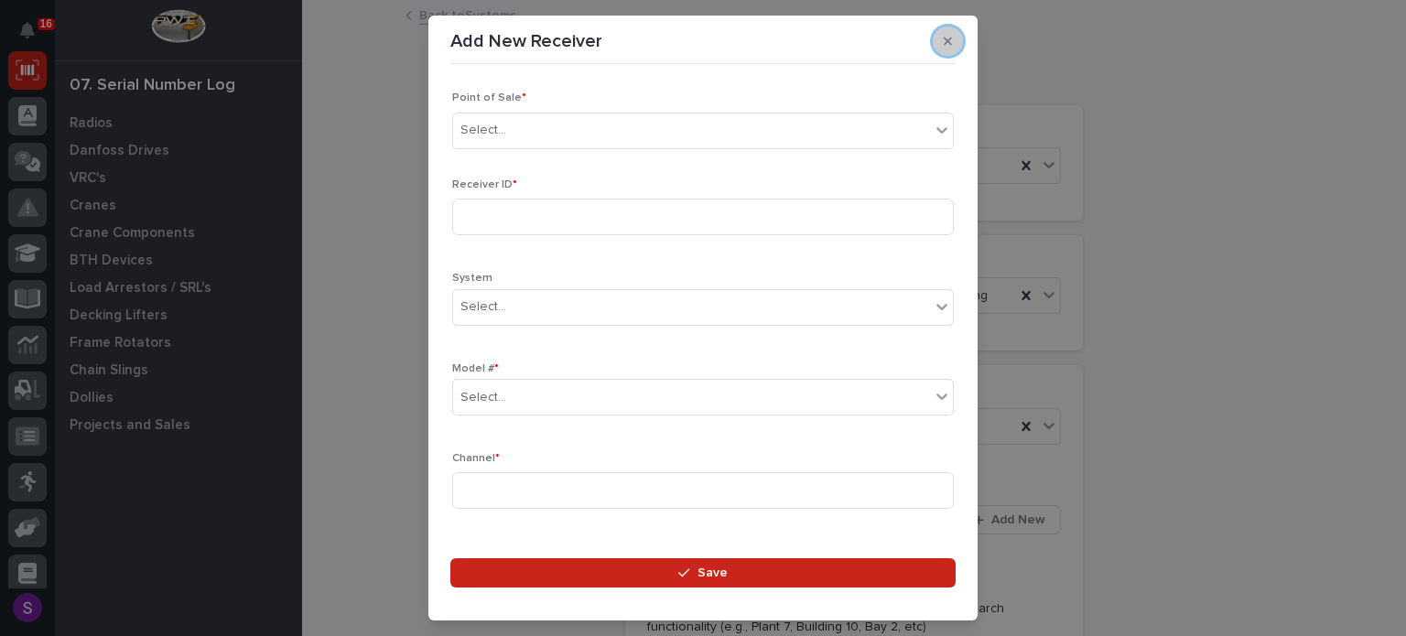
click at [941, 38] on button "button" at bounding box center [948, 41] width 30 height 29
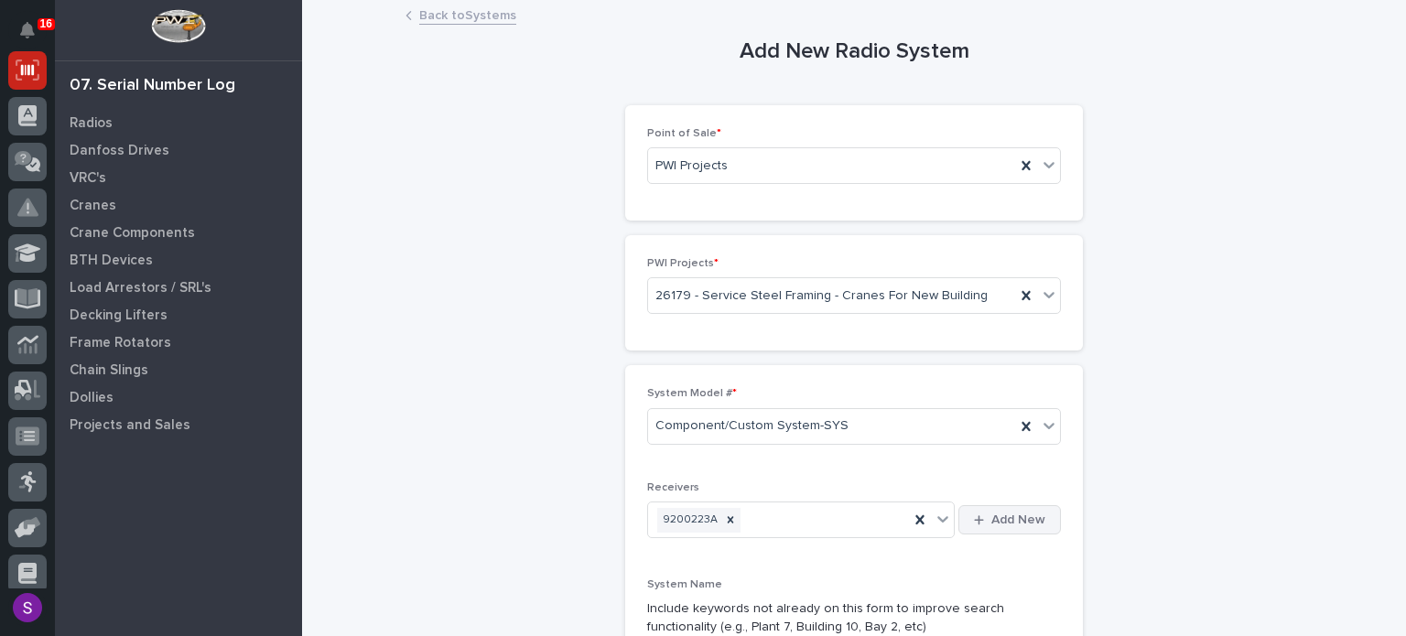
click at [1000, 512] on span "Add New" at bounding box center [1018, 520] width 54 height 16
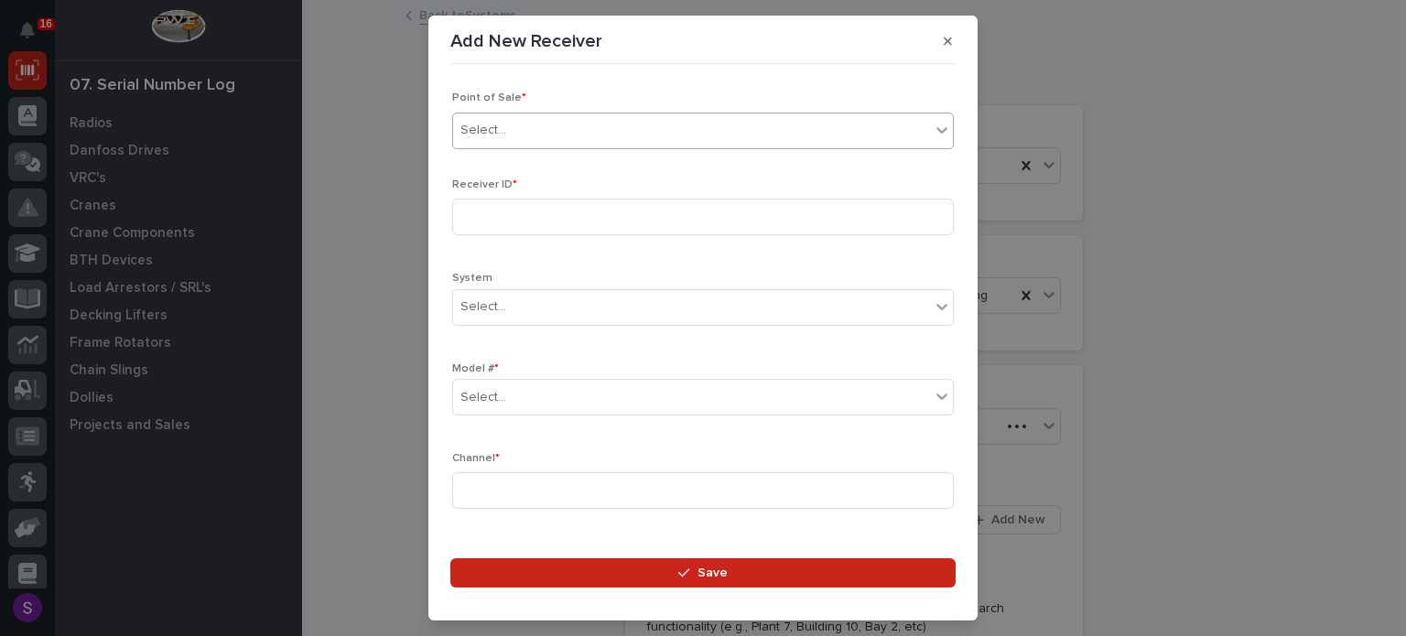
click at [652, 115] on div "Select..." at bounding box center [691, 130] width 477 height 30
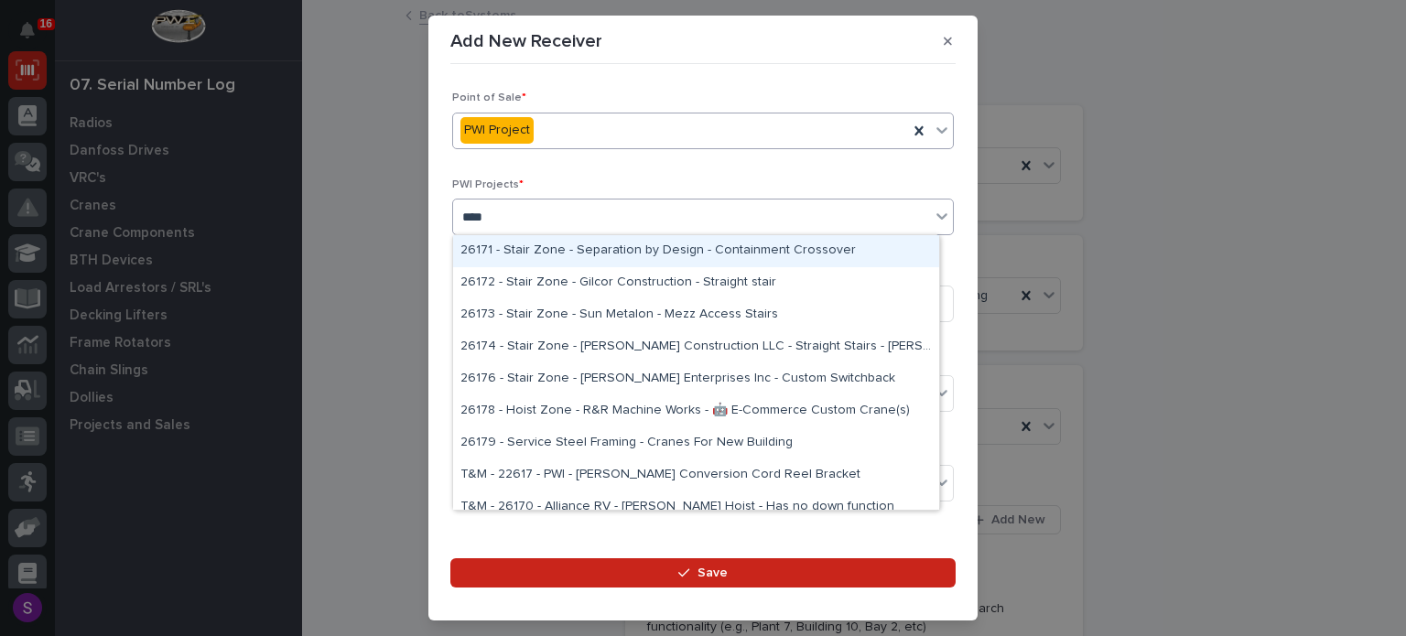
type input "*****"
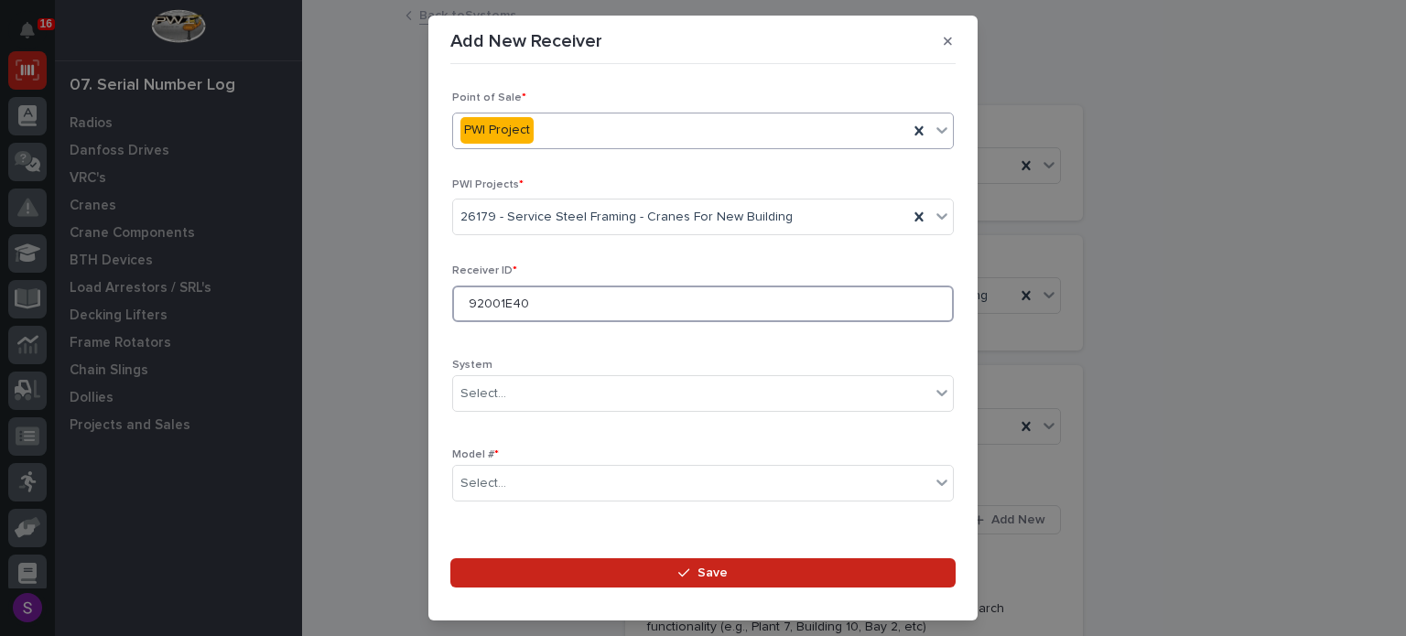
type input "92001E40"
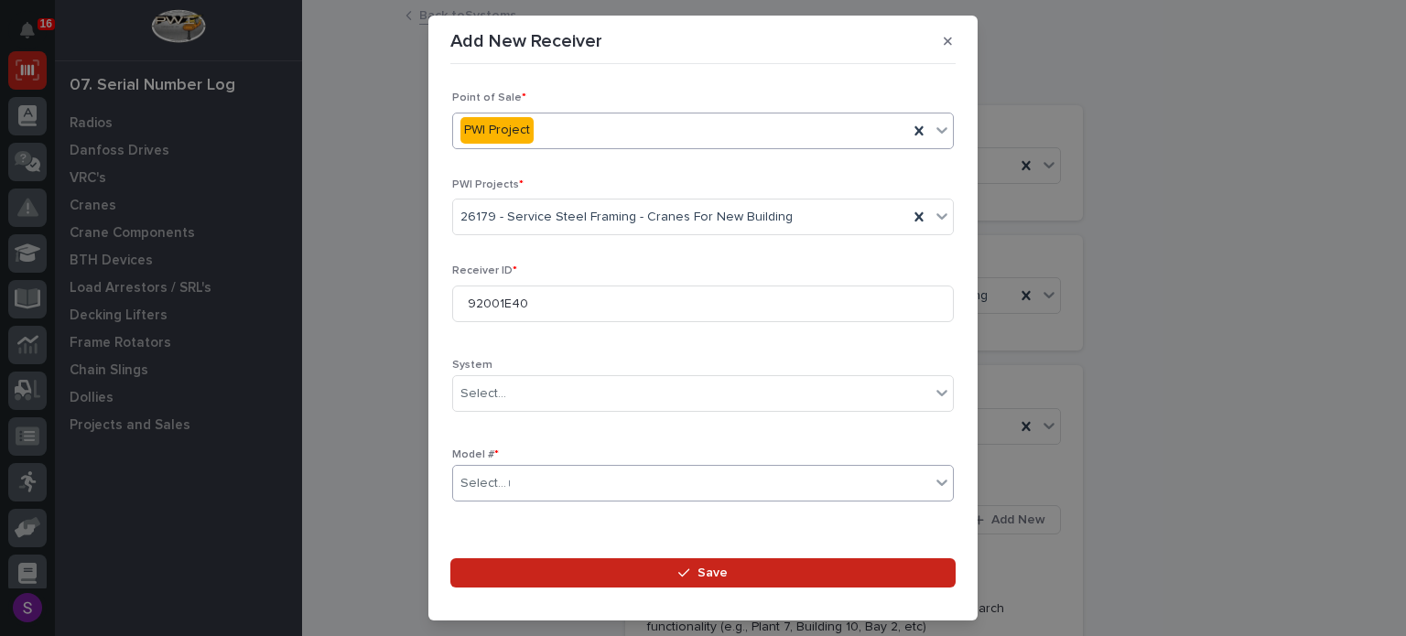
type input "***"
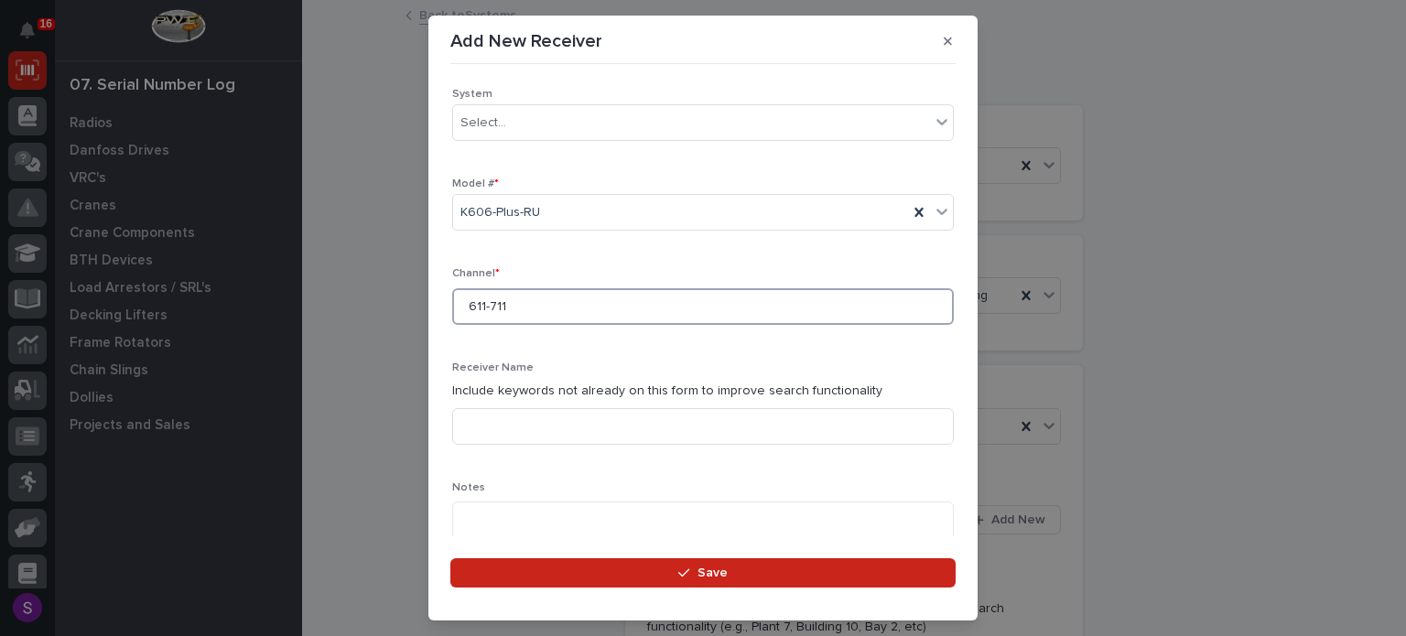
type input "611-711"
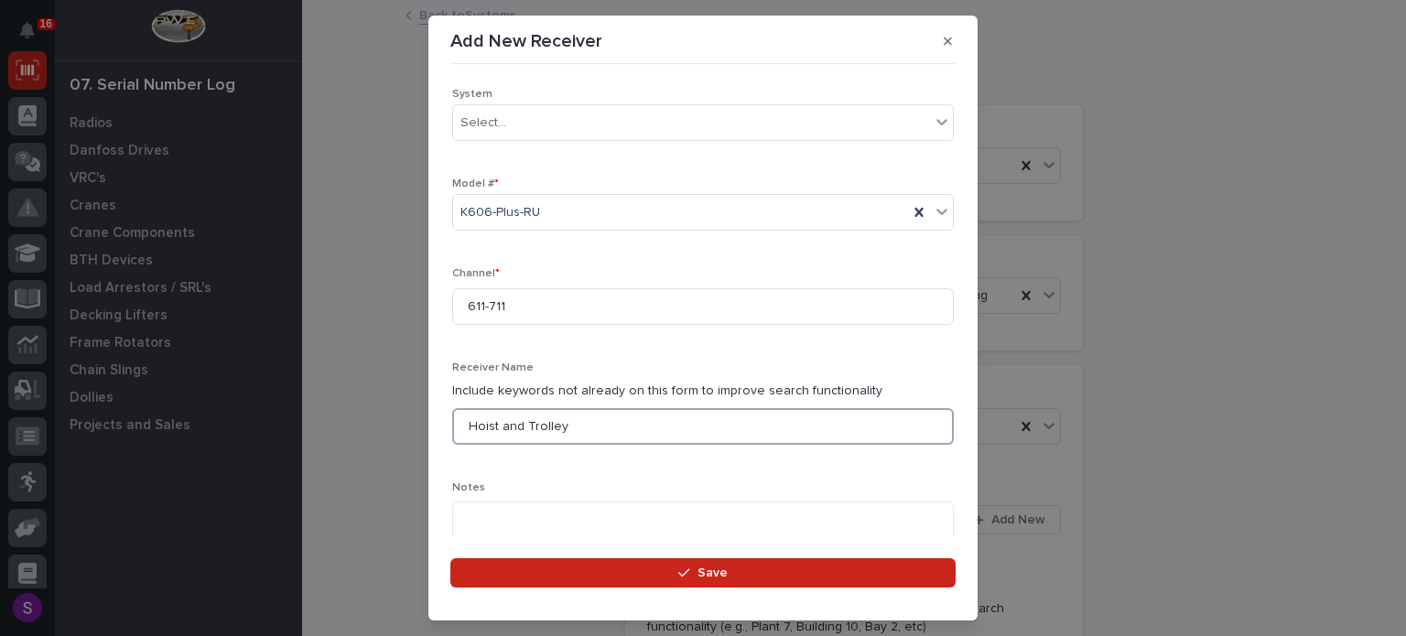
type input "Hoist and Trolley"
type textarea "**********"
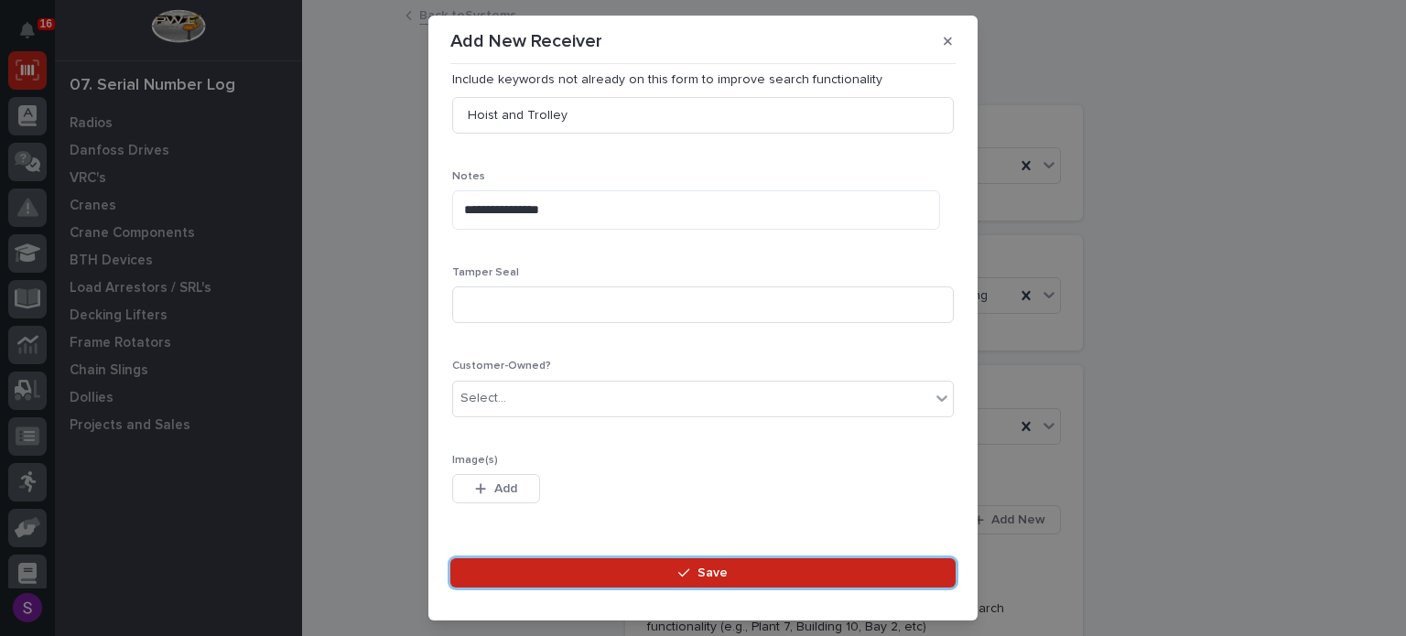
click at [450, 558] on button "Save" at bounding box center [702, 572] width 505 height 29
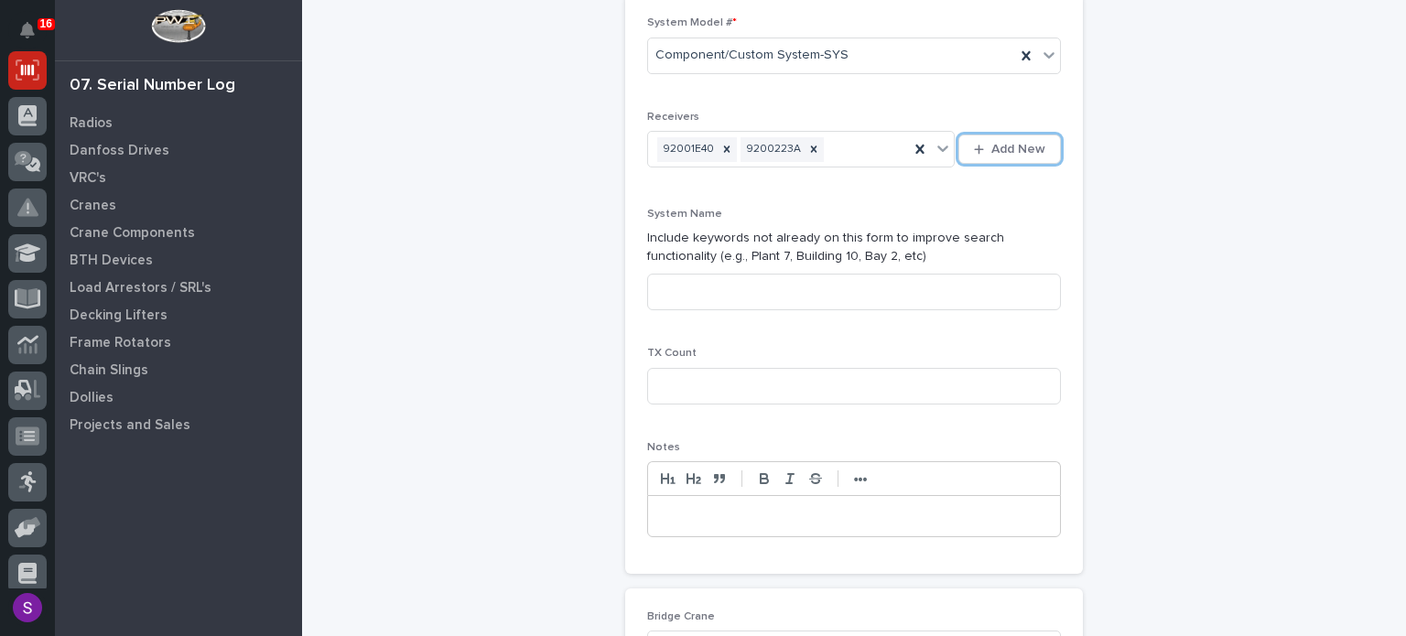
scroll to position [458, 0]
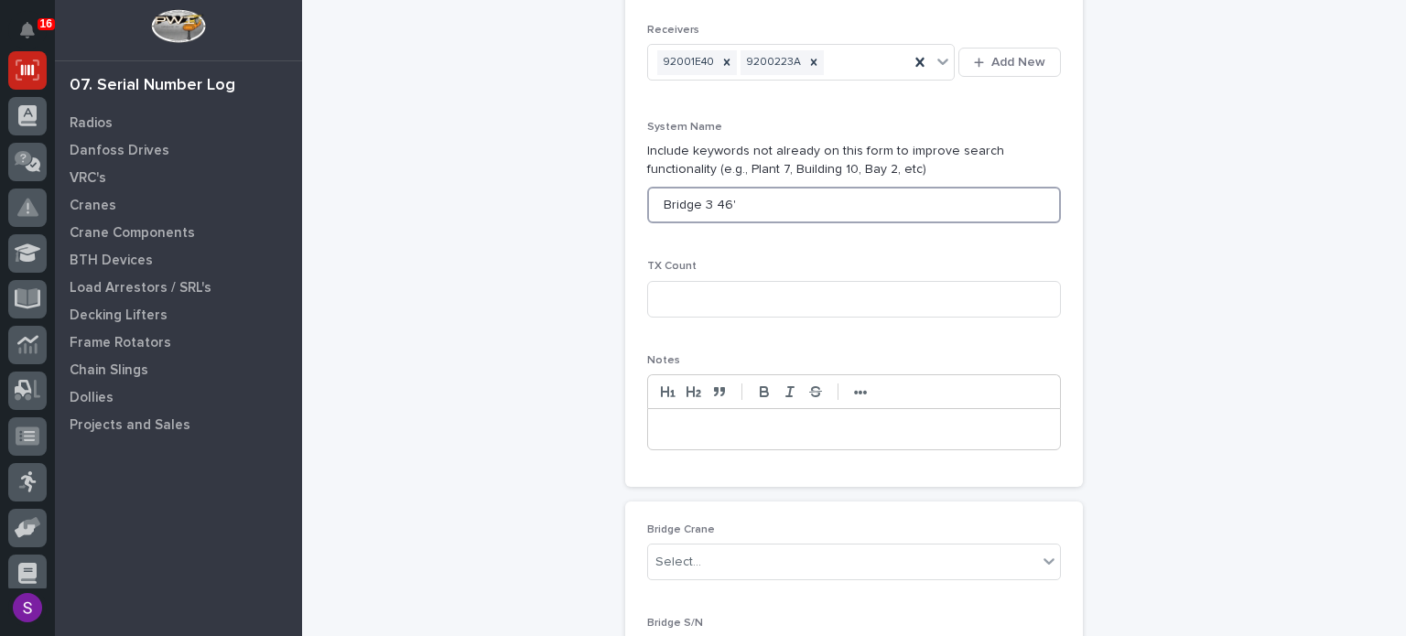
type input "Bridge 3 46'"
type input "2"
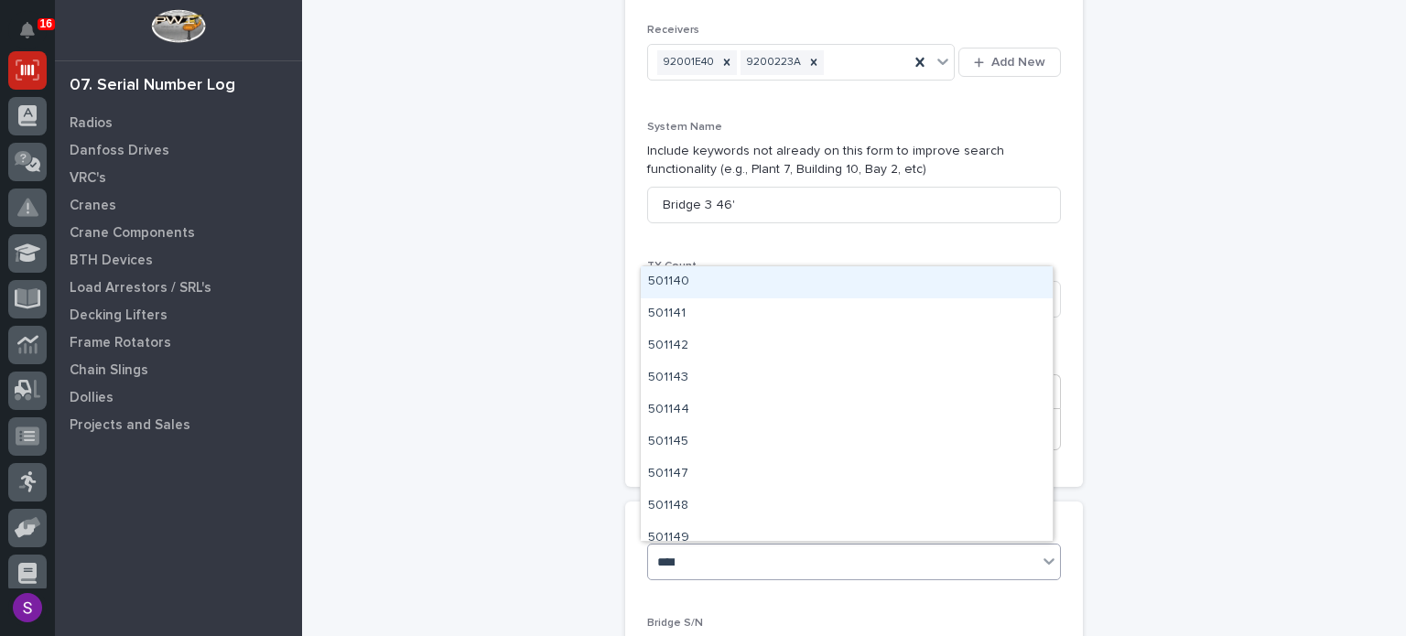
type input "*****"
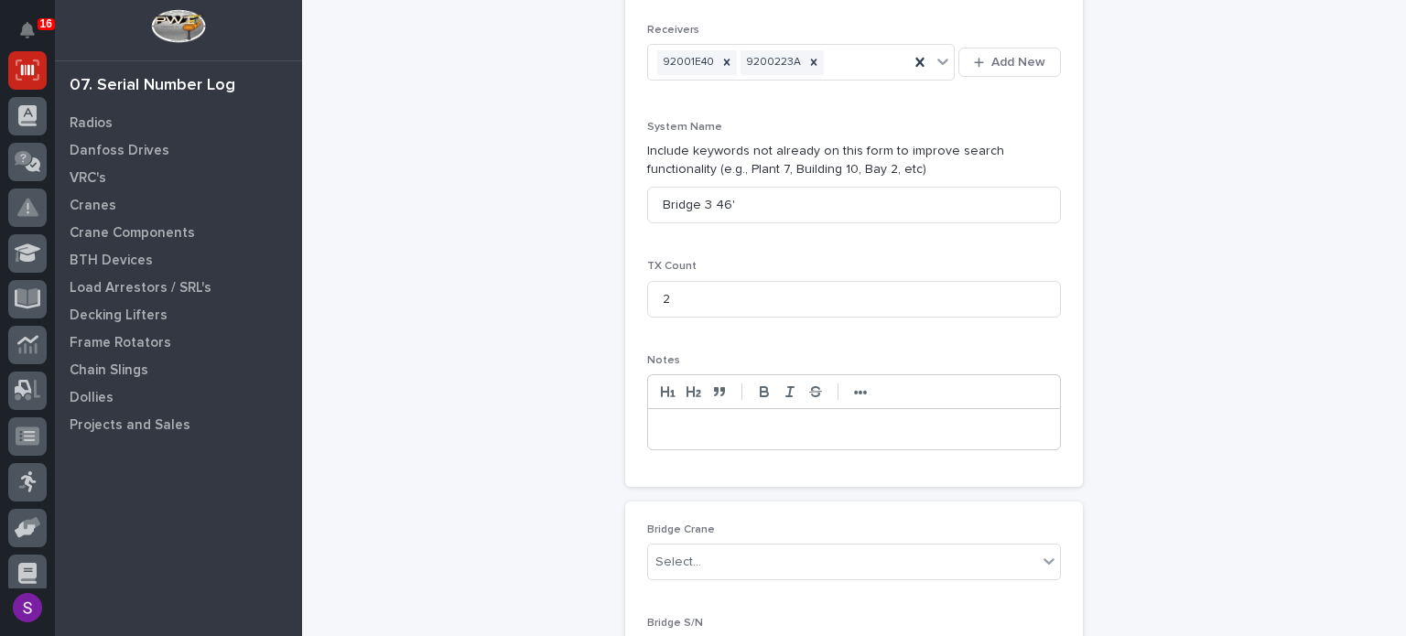
scroll to position [492, 0]
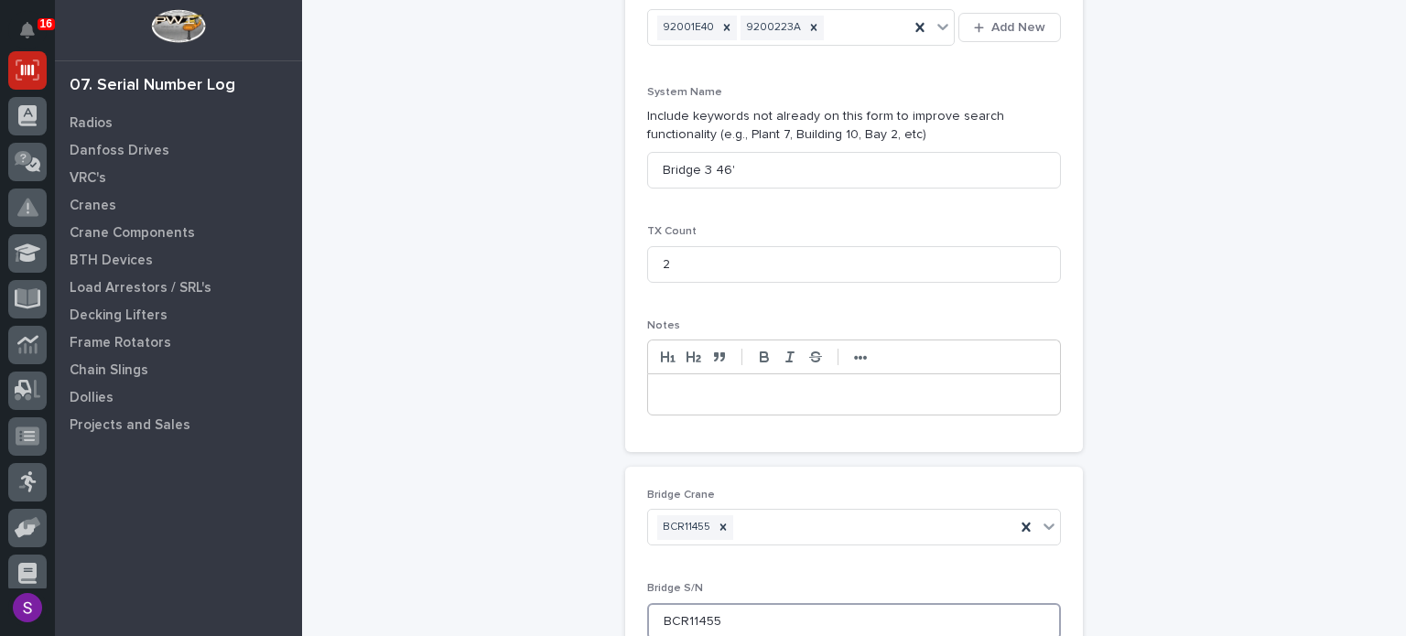
type input "BCR11455"
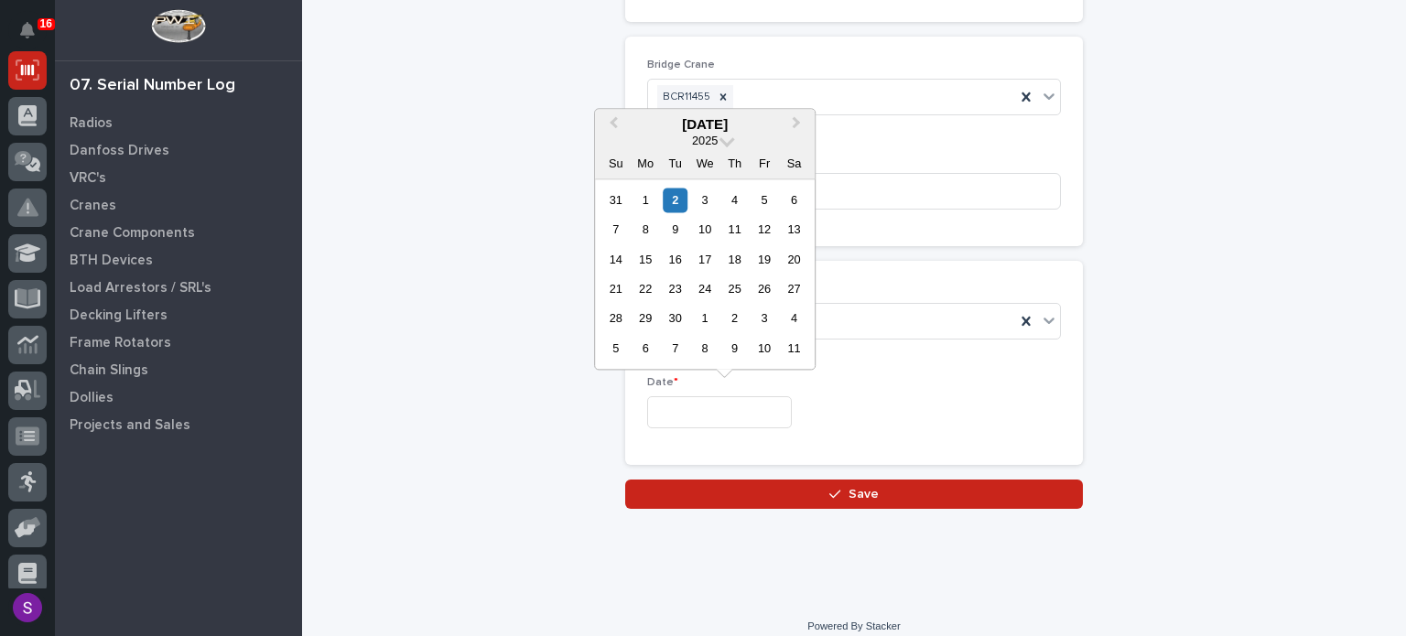
type input "**********"
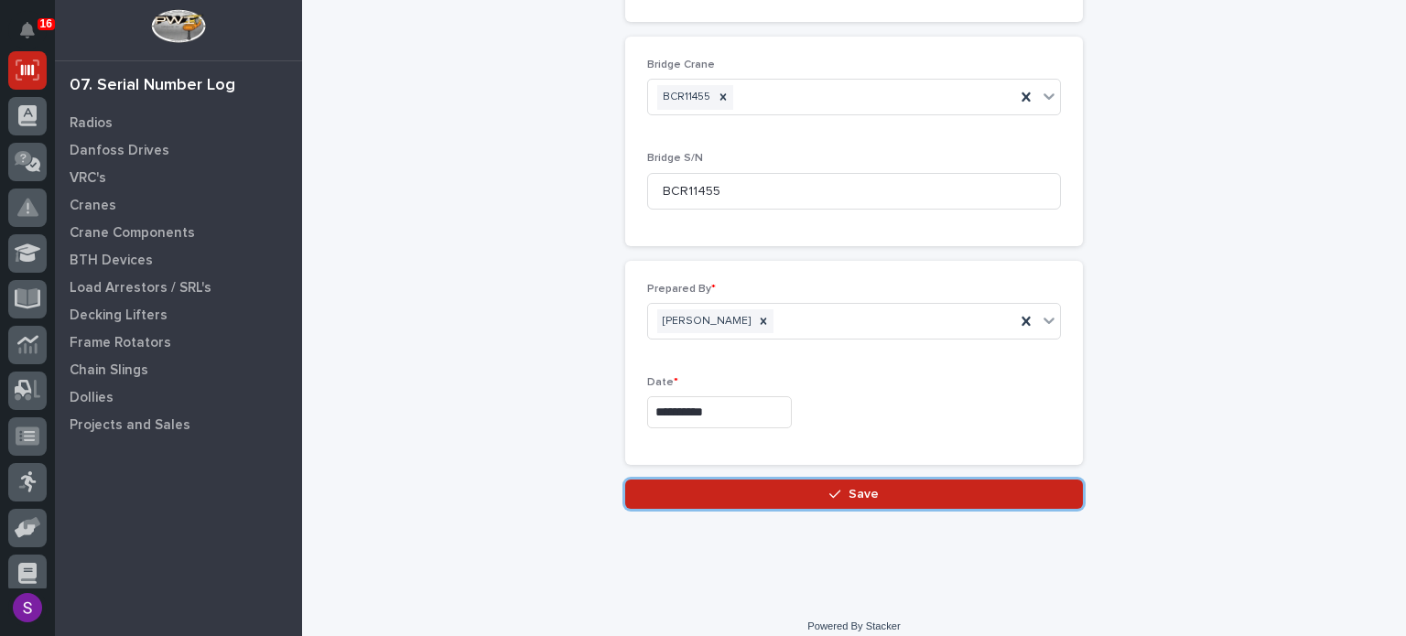
click at [625, 480] on button "Save" at bounding box center [854, 494] width 458 height 29
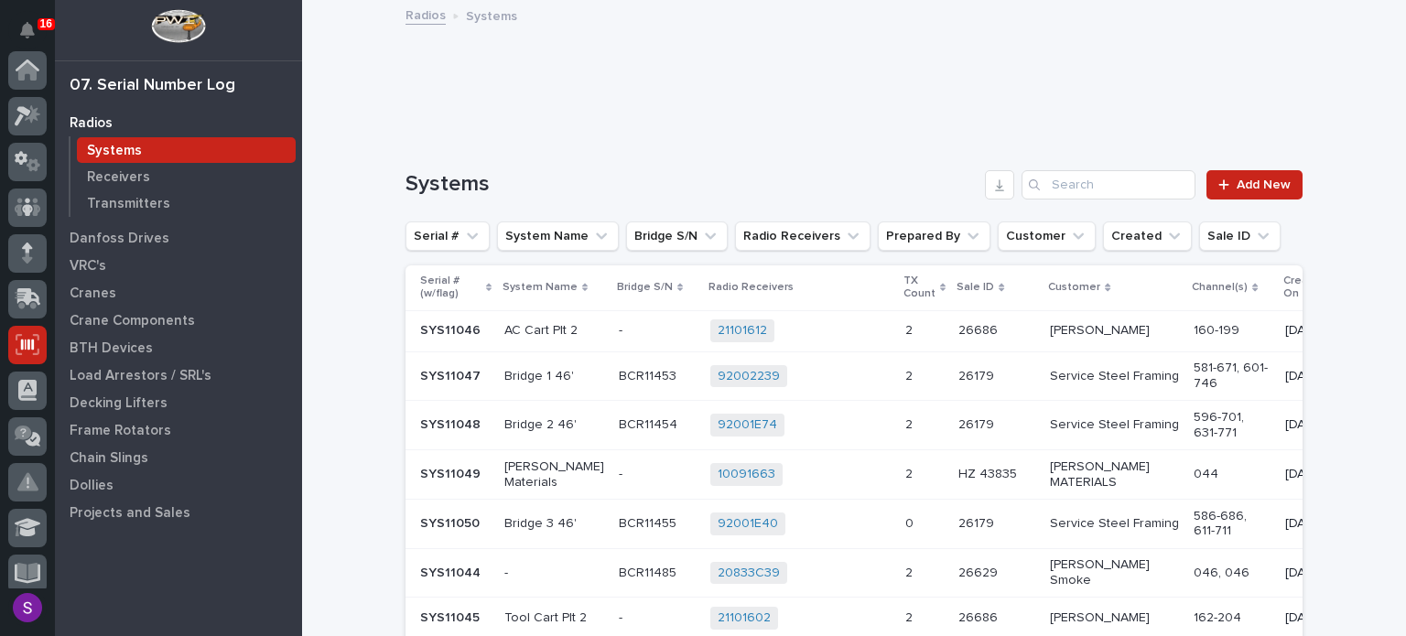
scroll to position [275, 0]
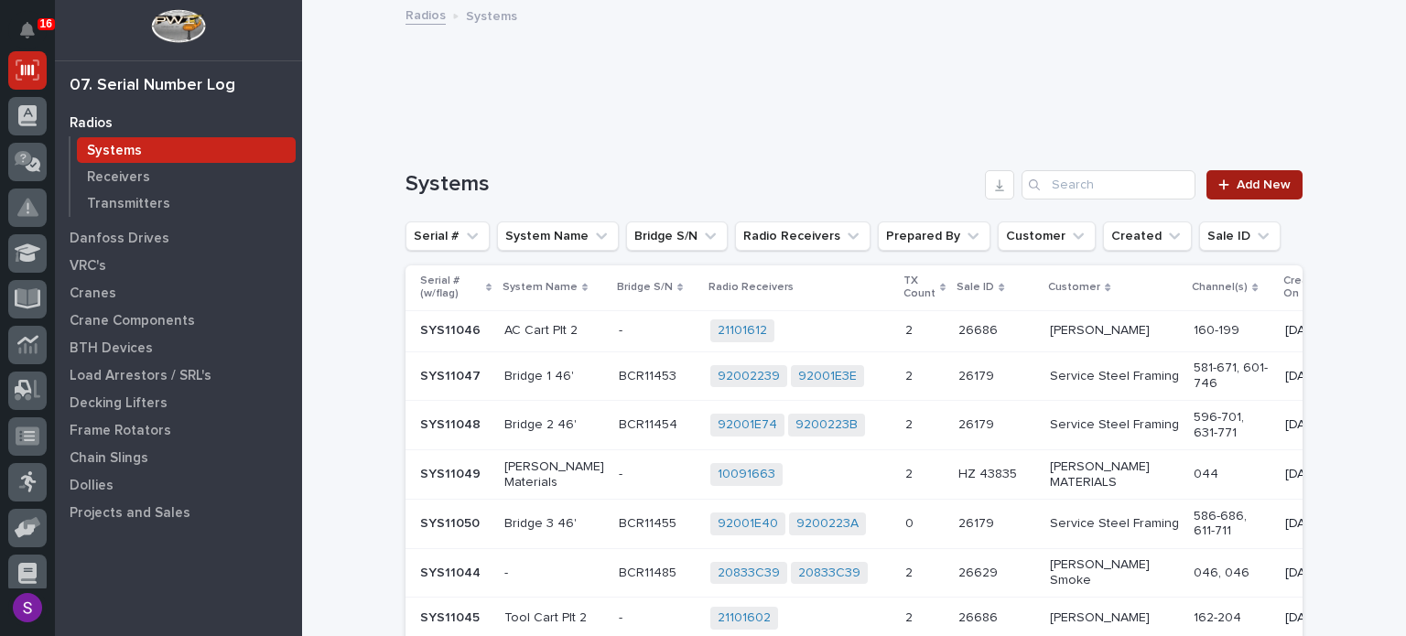
click at [1266, 178] on span "Add New" at bounding box center [1263, 184] width 54 height 13
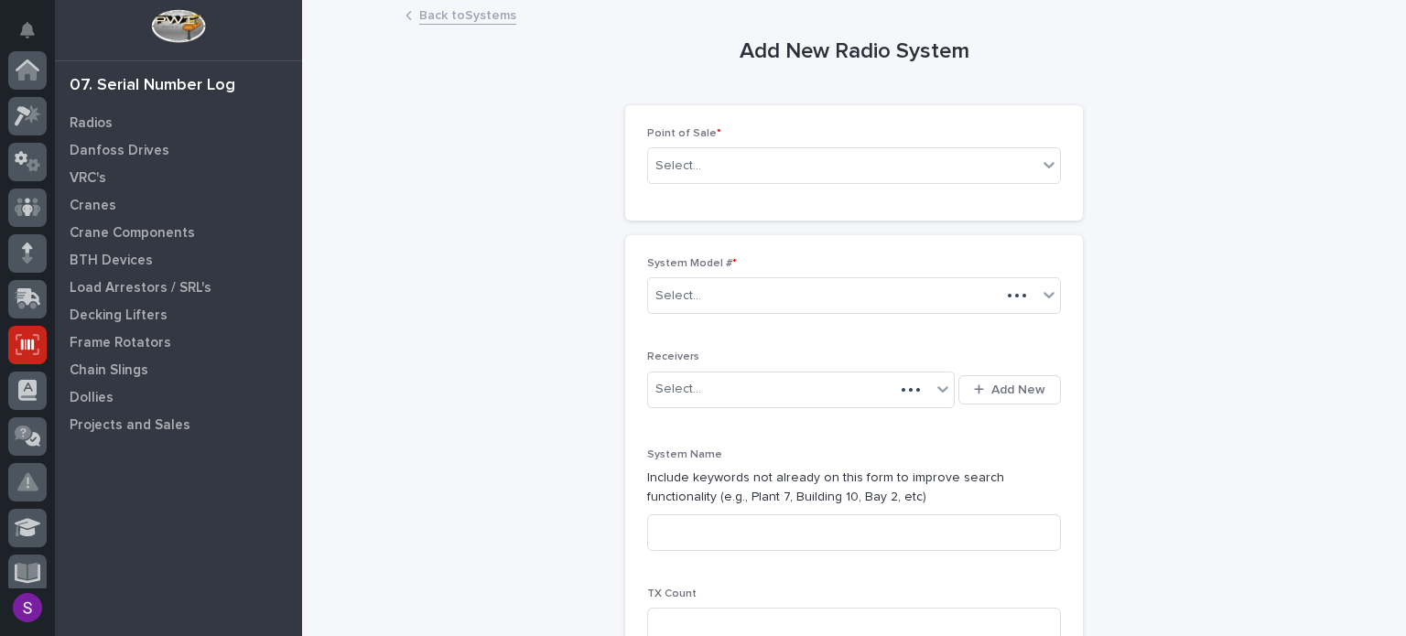
scroll to position [275, 0]
click at [853, 171] on div "Select..." at bounding box center [842, 166] width 389 height 30
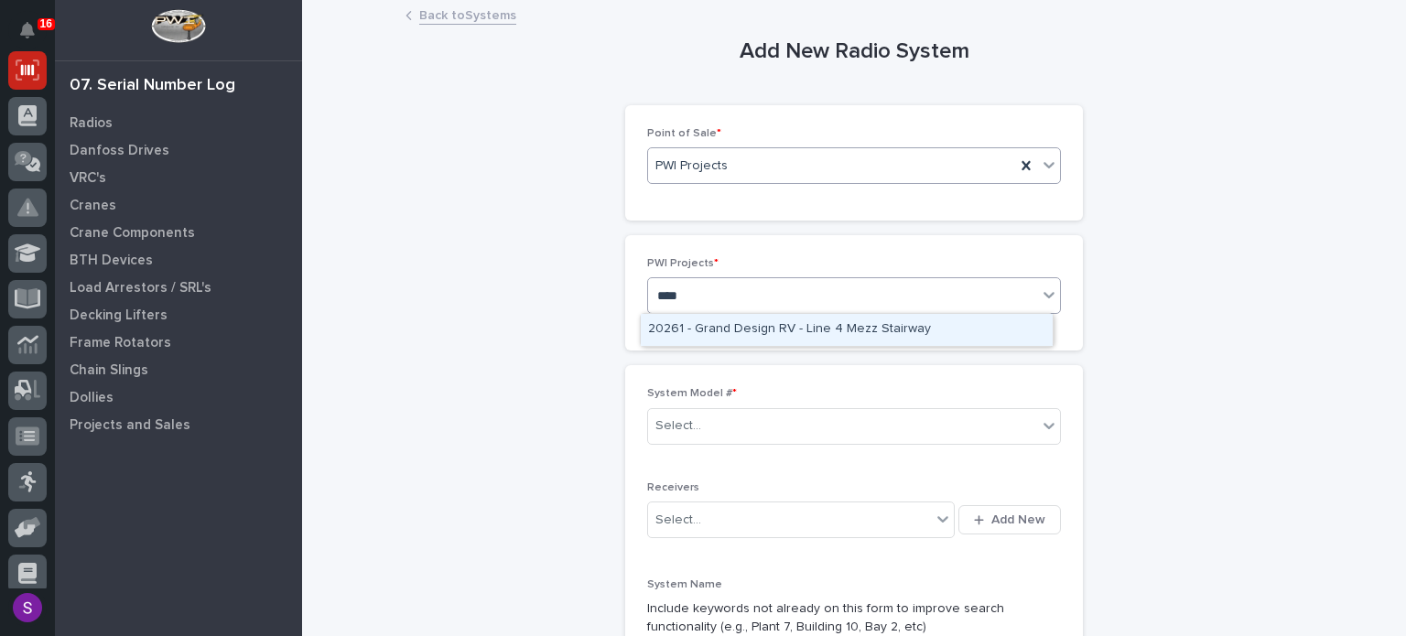
type input "*****"
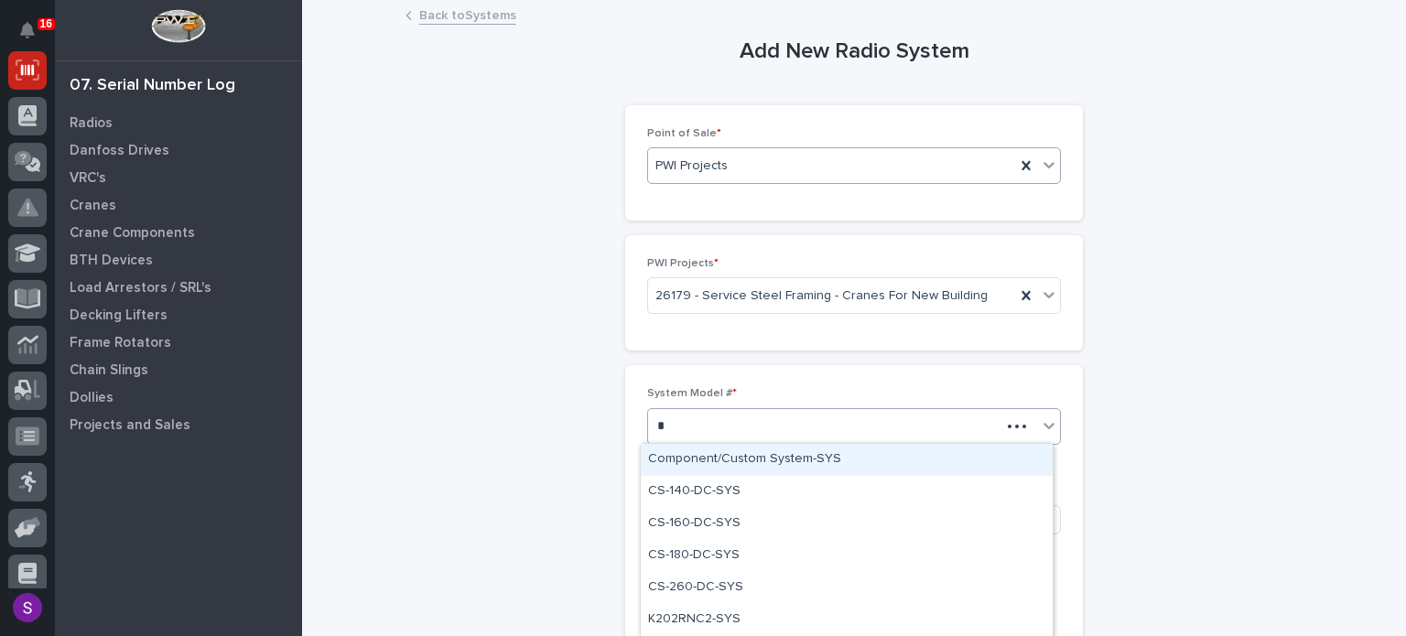
type input "**"
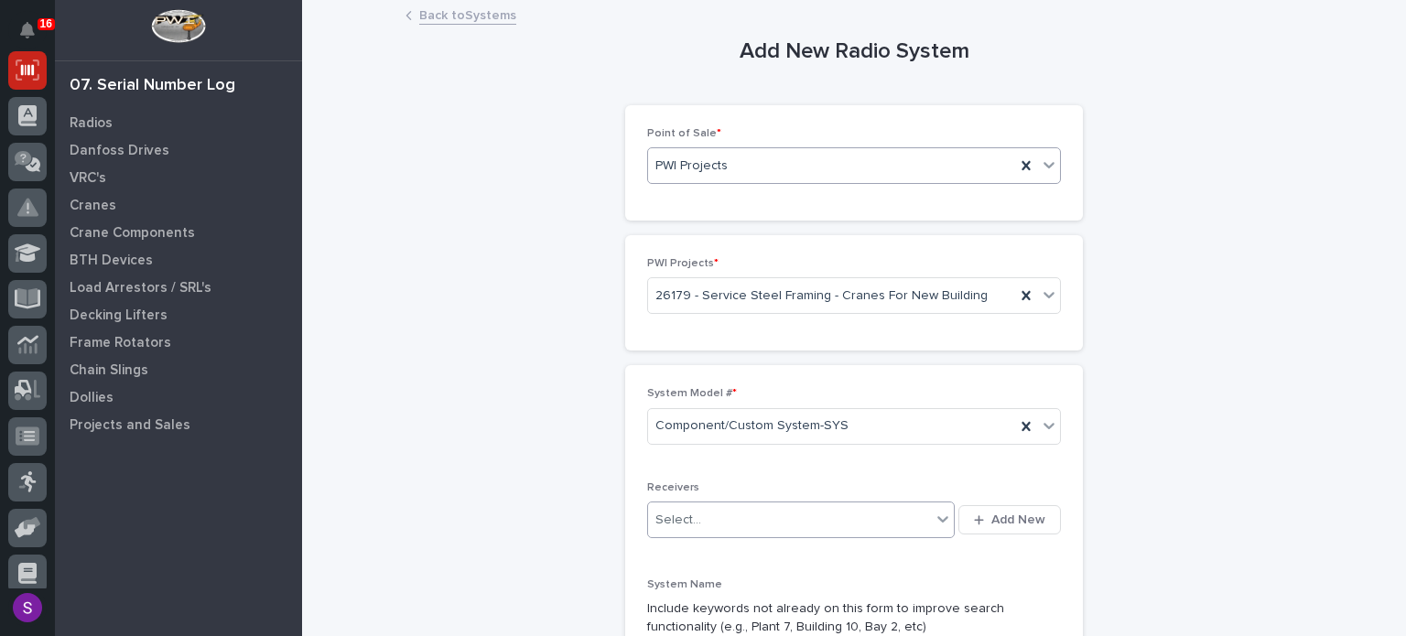
click at [958, 505] on button "Add New" at bounding box center [1009, 519] width 102 height 29
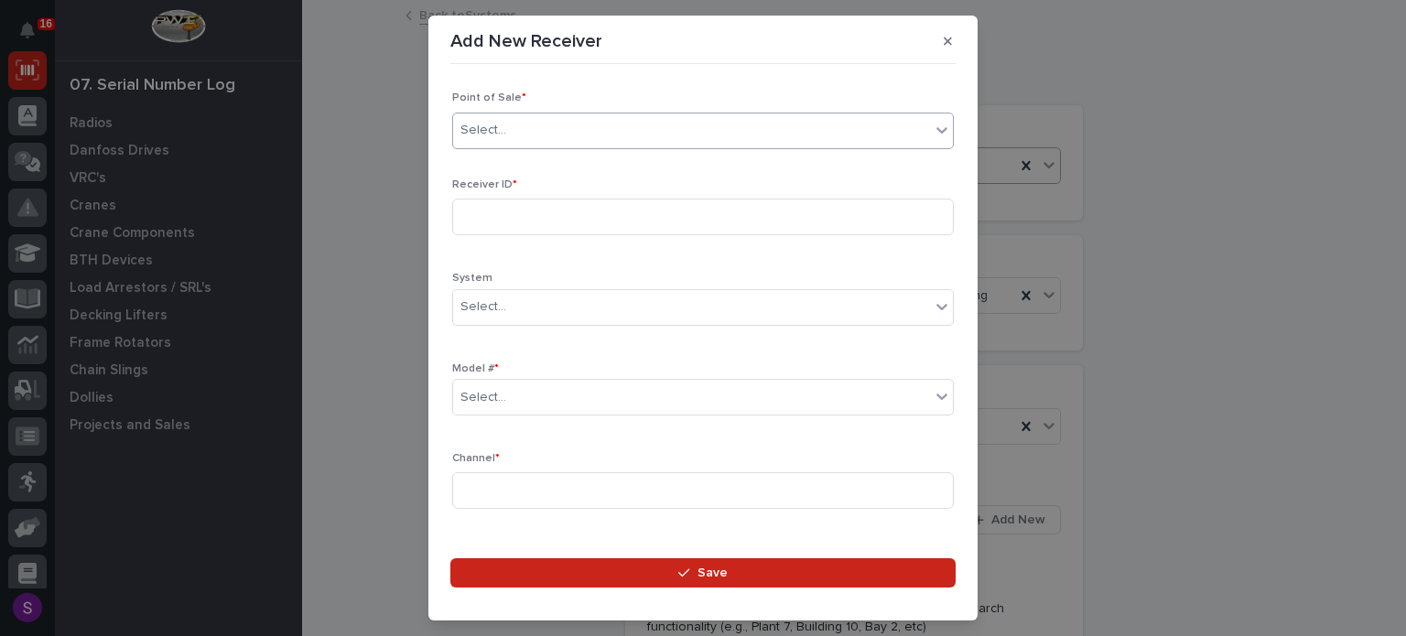
type input "*"
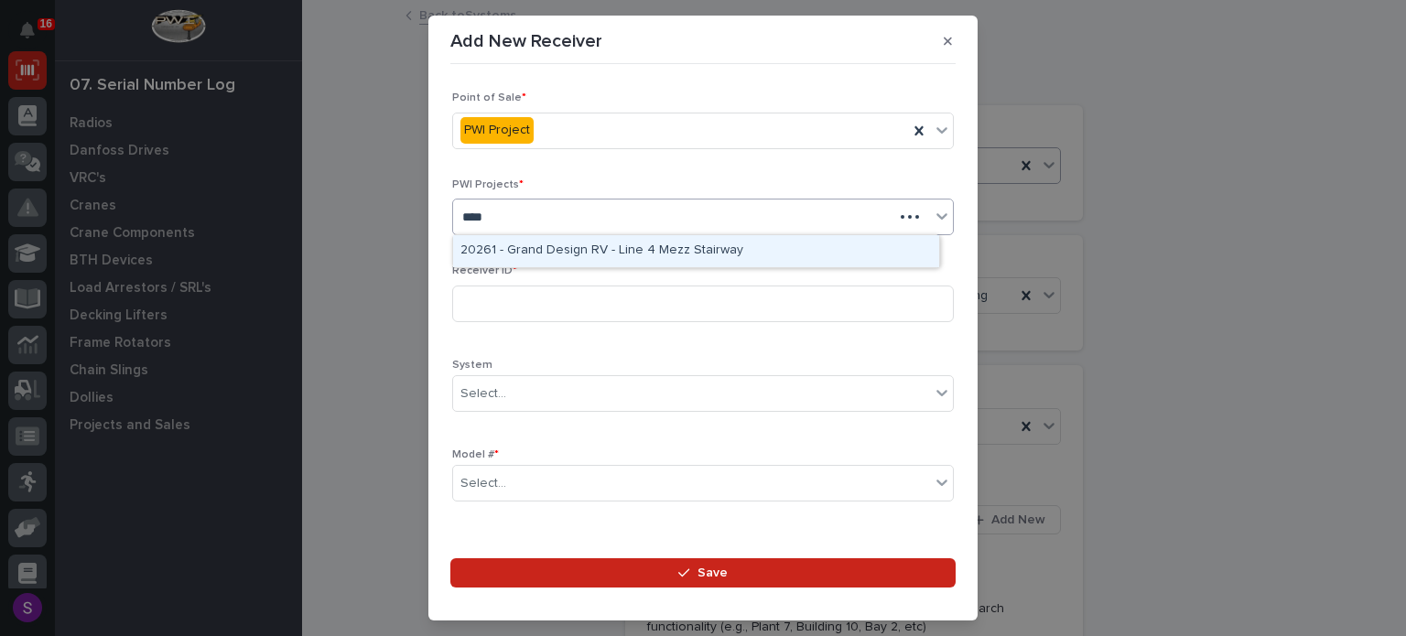
type input "*****"
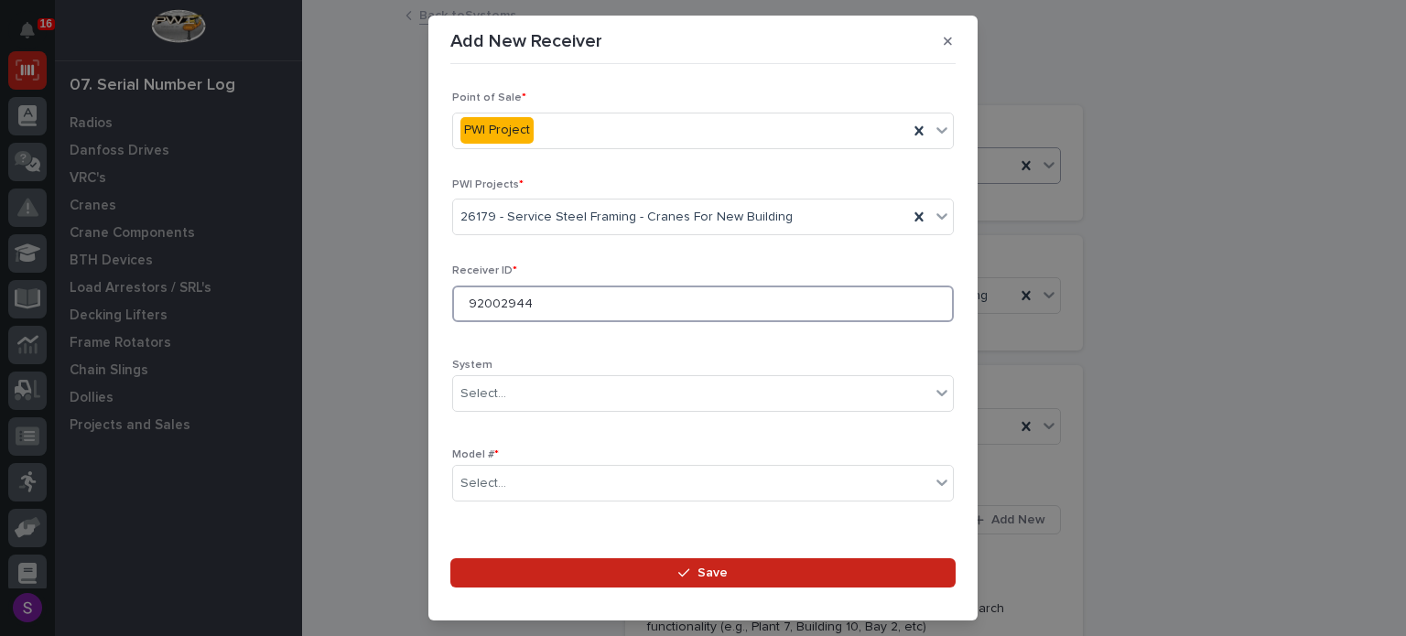
type input "92002944"
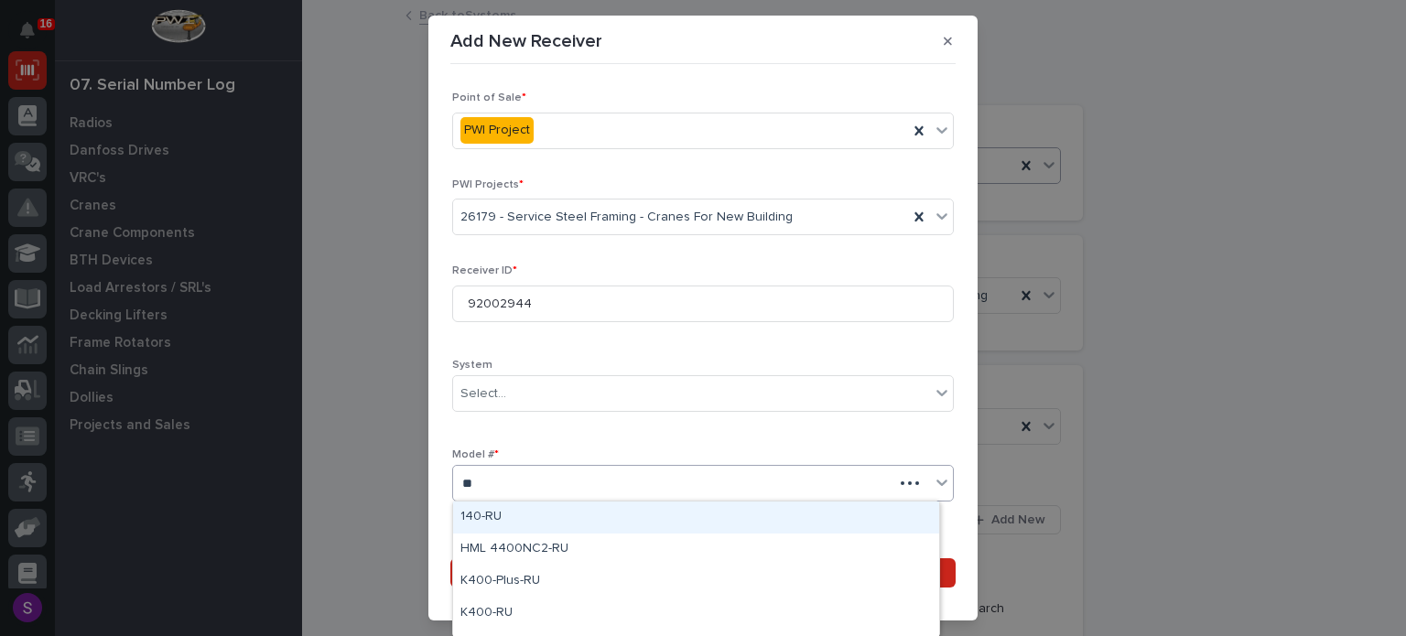
type input "*"
type input "***"
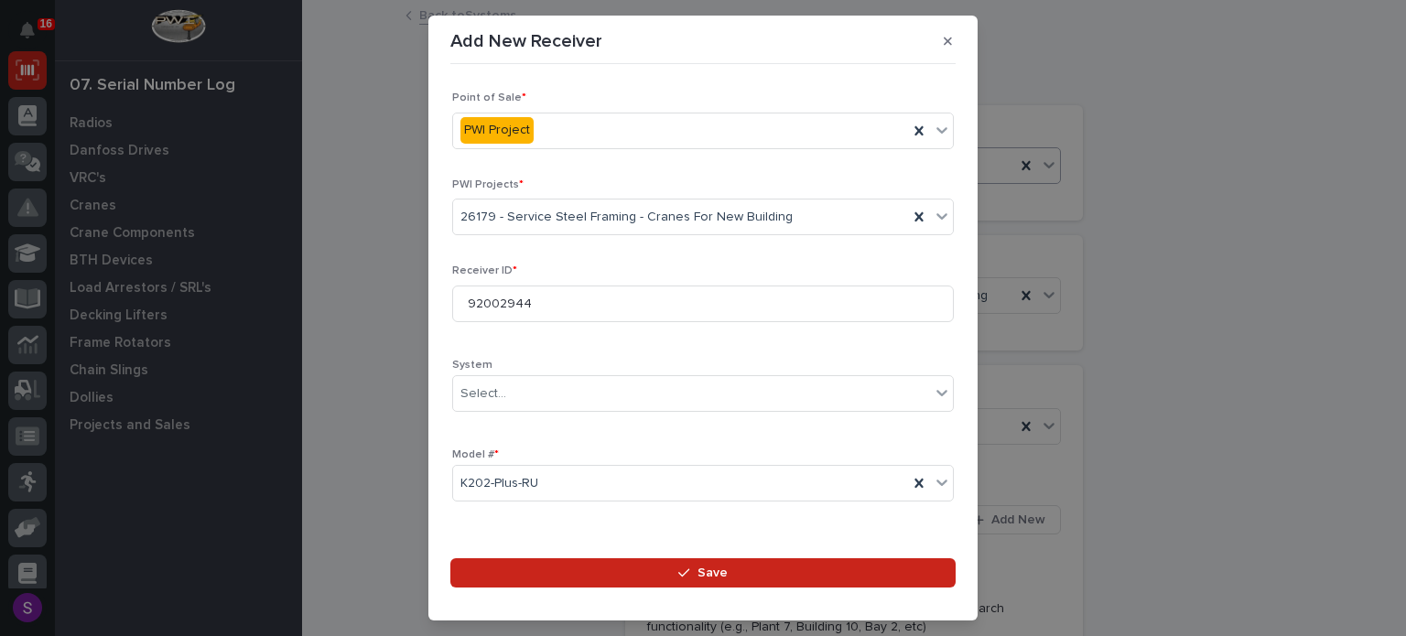
scroll to position [271, 0]
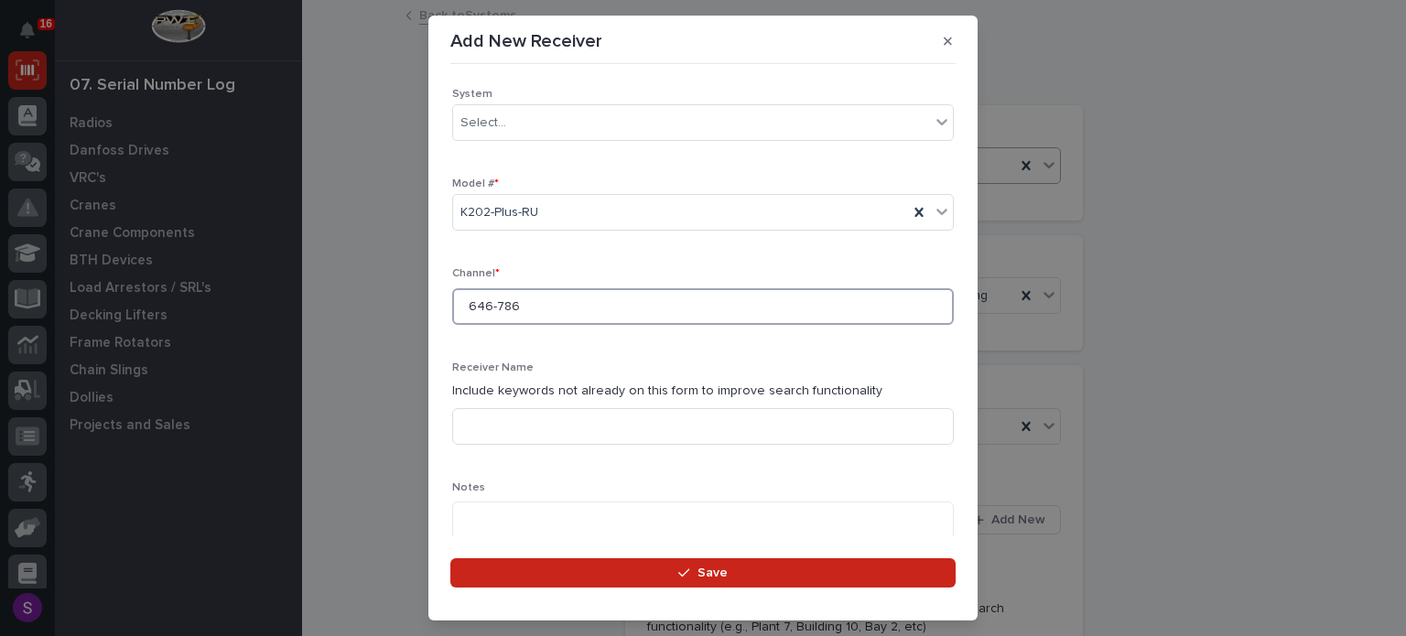
type input "646-786"
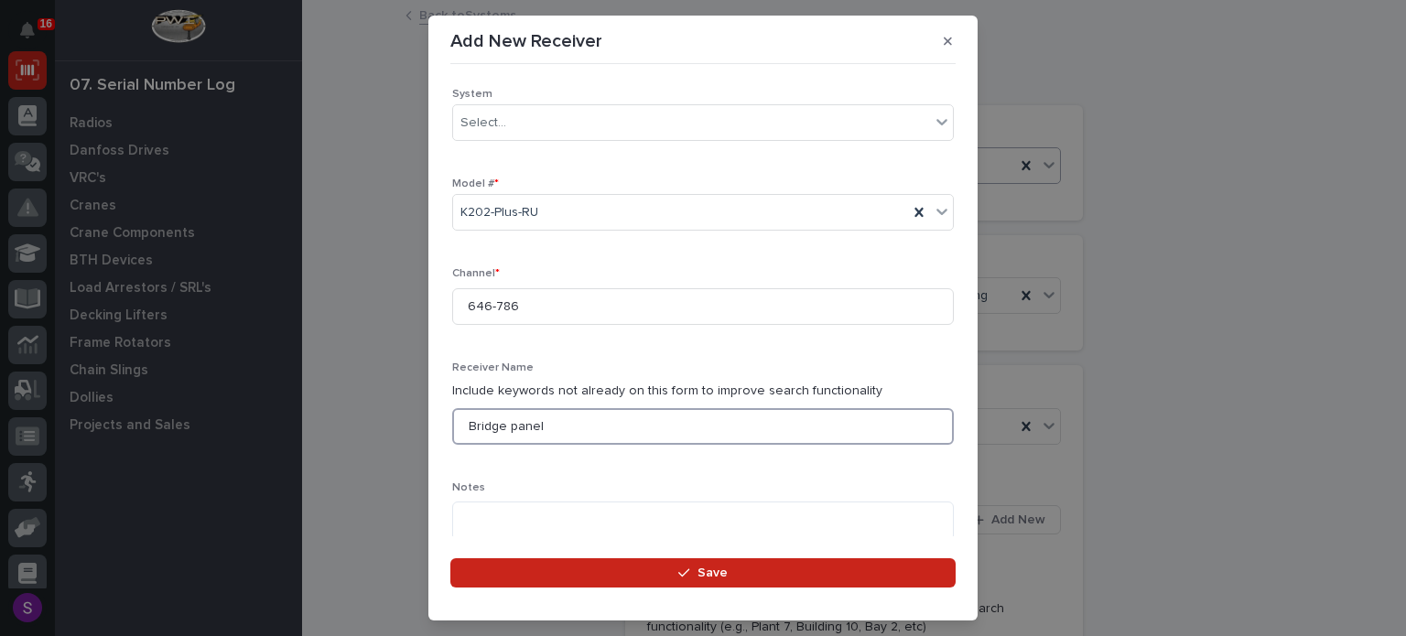
type input "Bridge panel"
type textarea "**********"
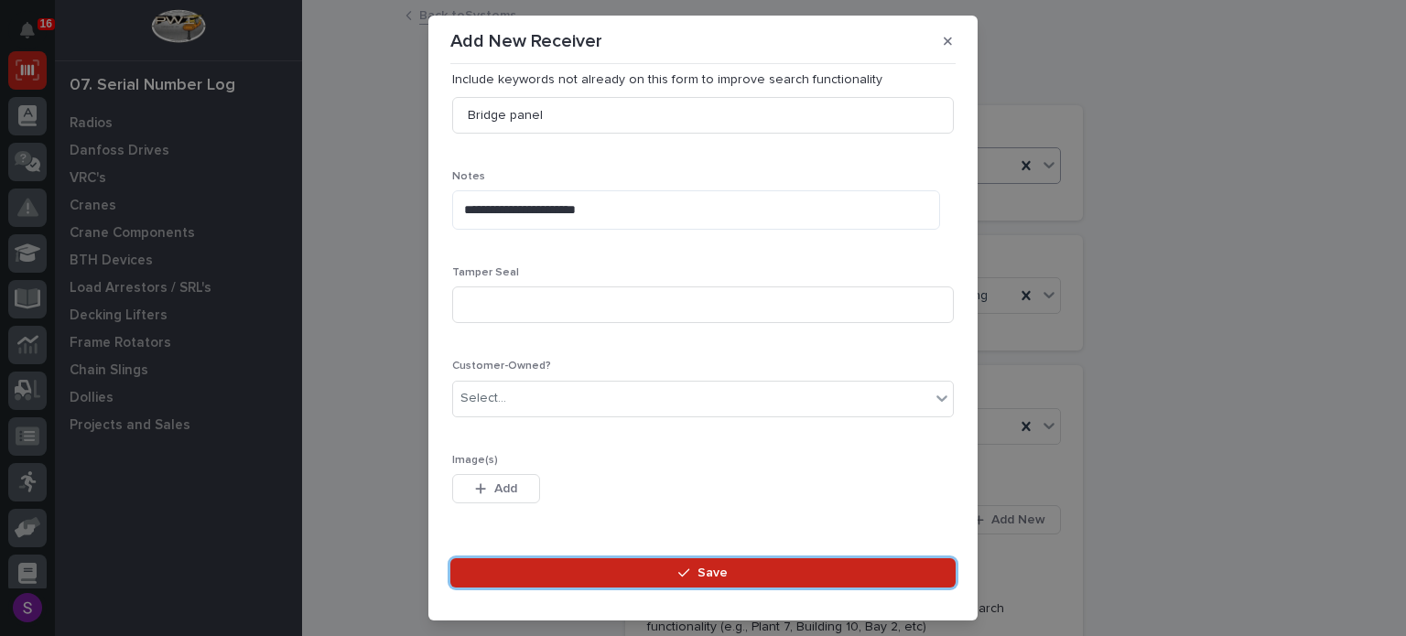
click at [450, 558] on button "Save" at bounding box center [702, 572] width 505 height 29
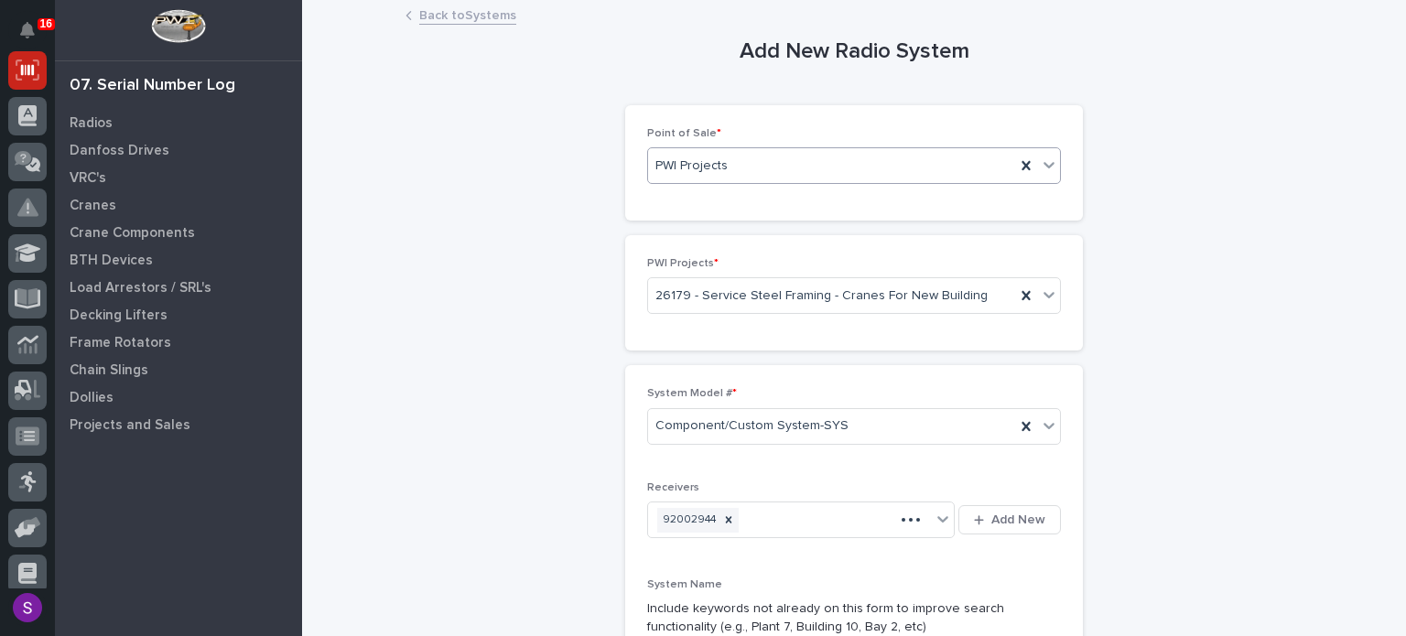
scroll to position [0, 0]
click at [958, 505] on button "Add New" at bounding box center [1009, 519] width 102 height 29
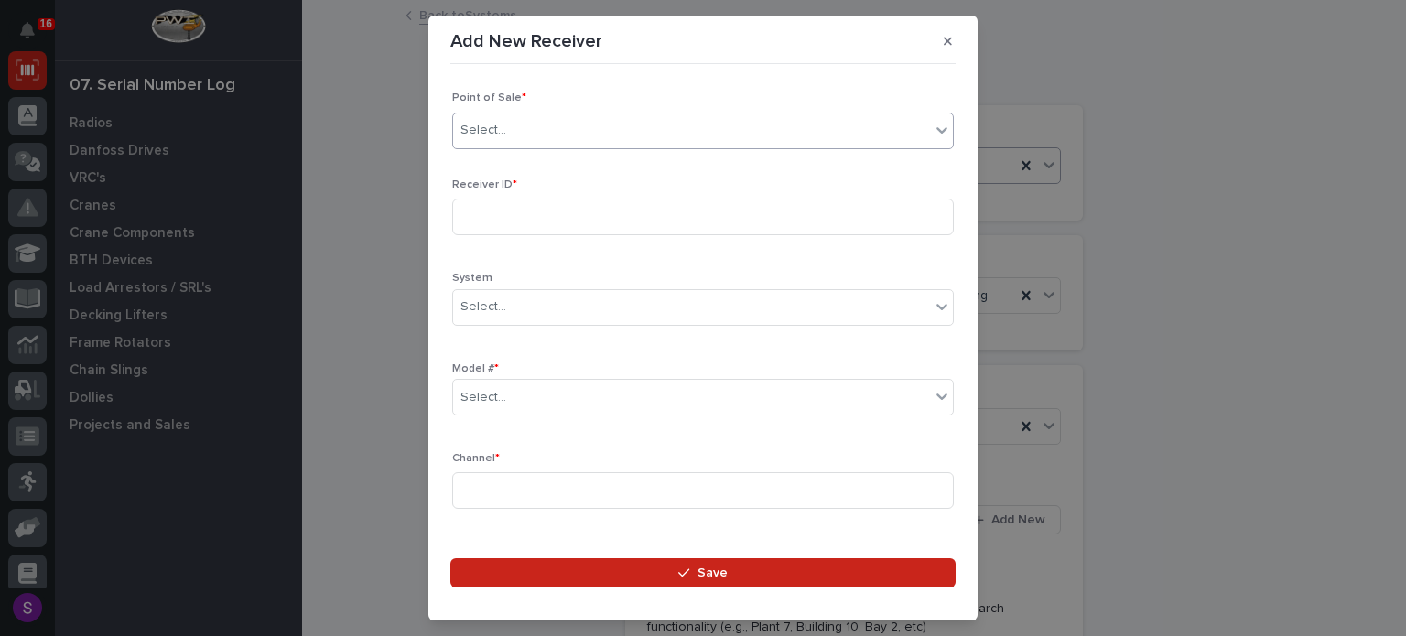
type input "*"
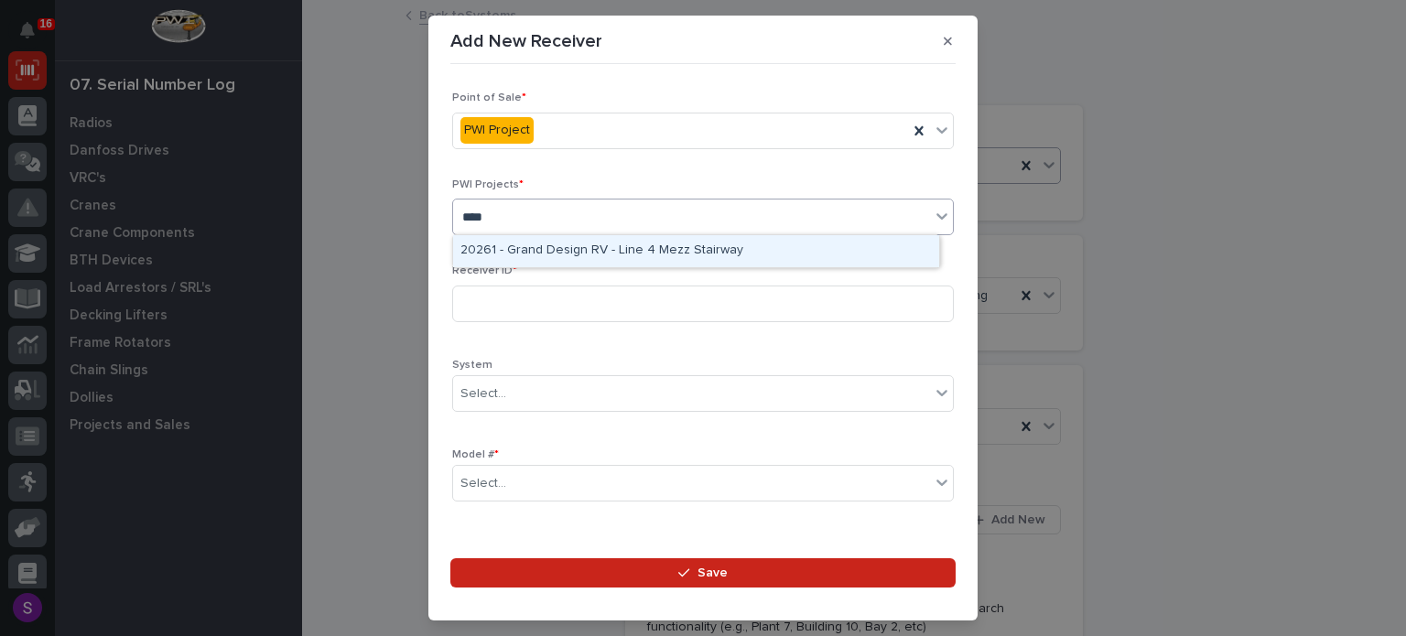
type input "*****"
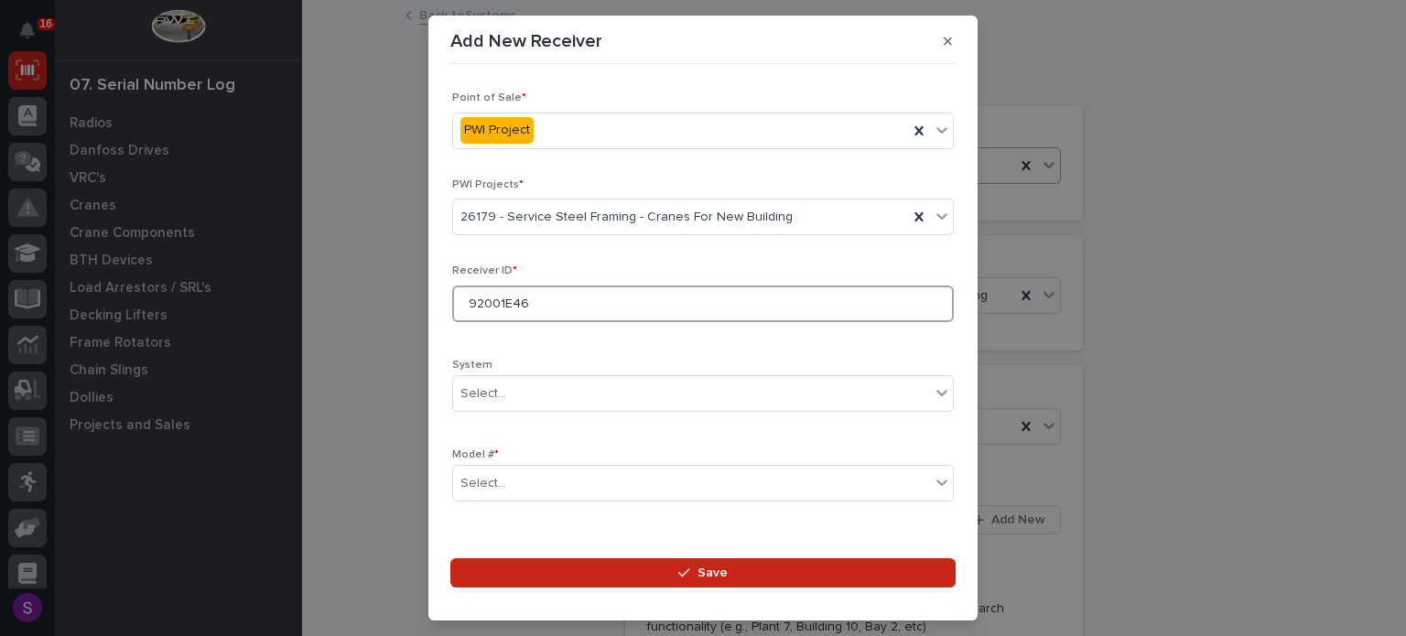
type input "92001E46"
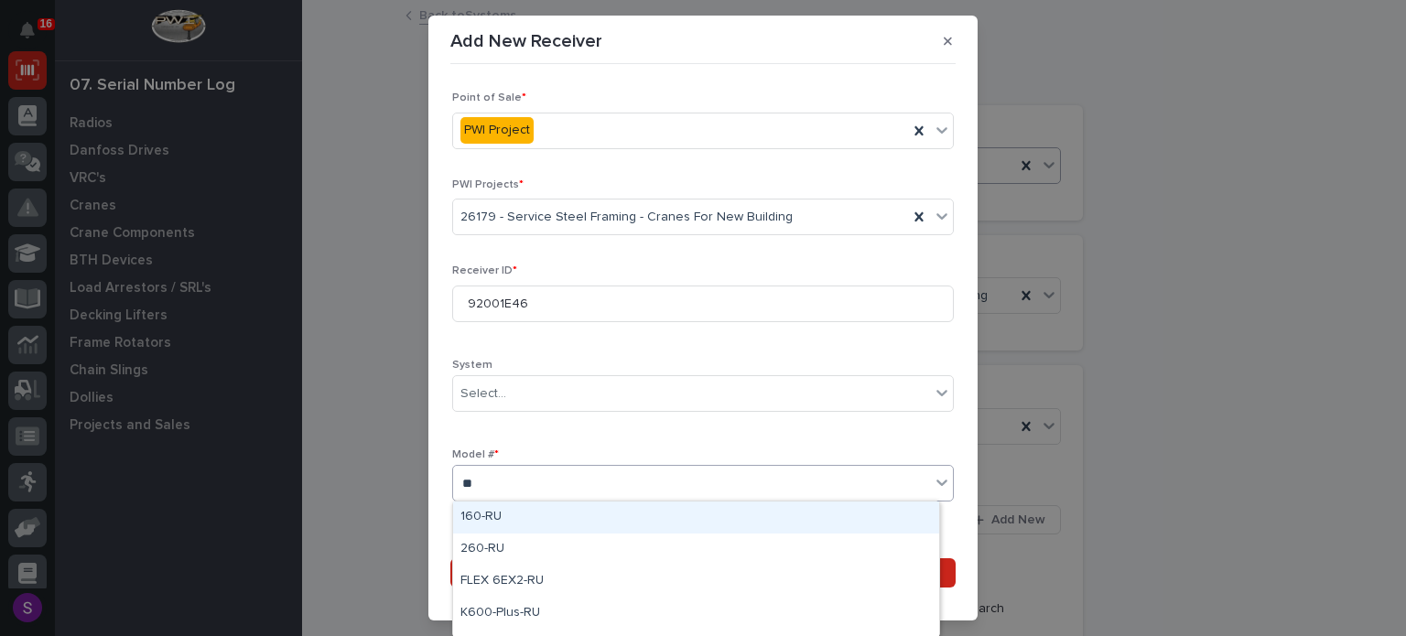
type input "***"
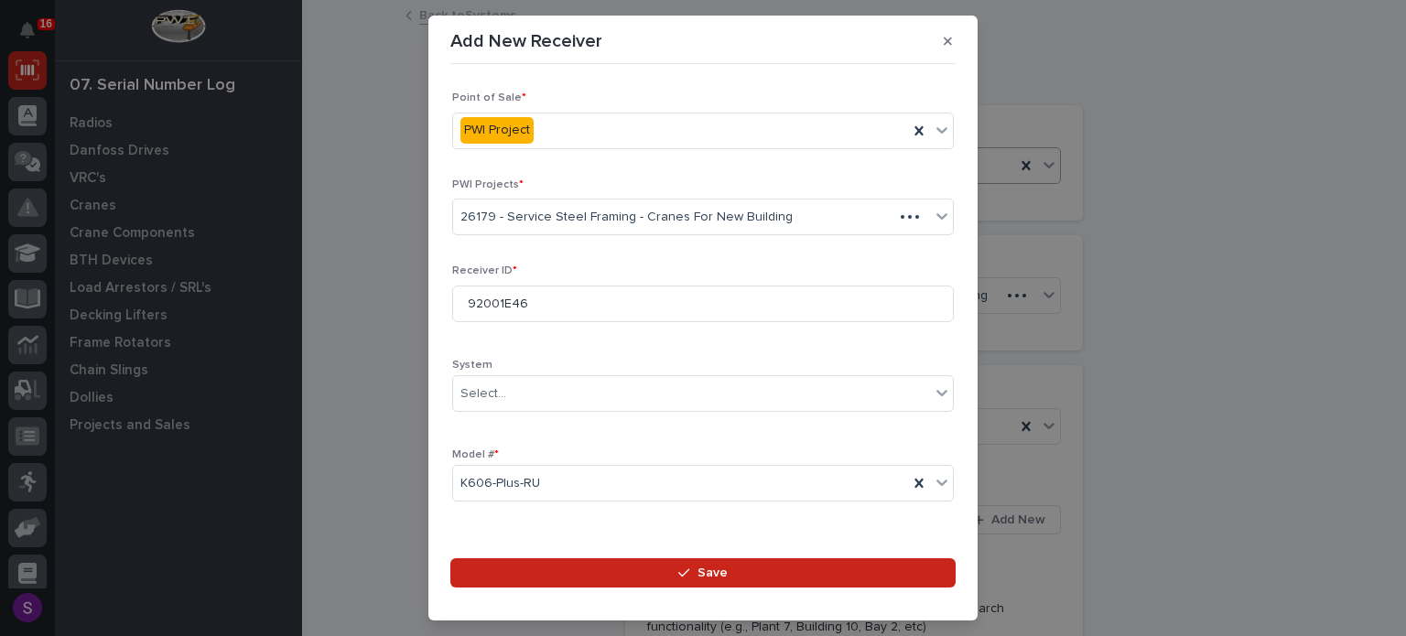
scroll to position [271, 0]
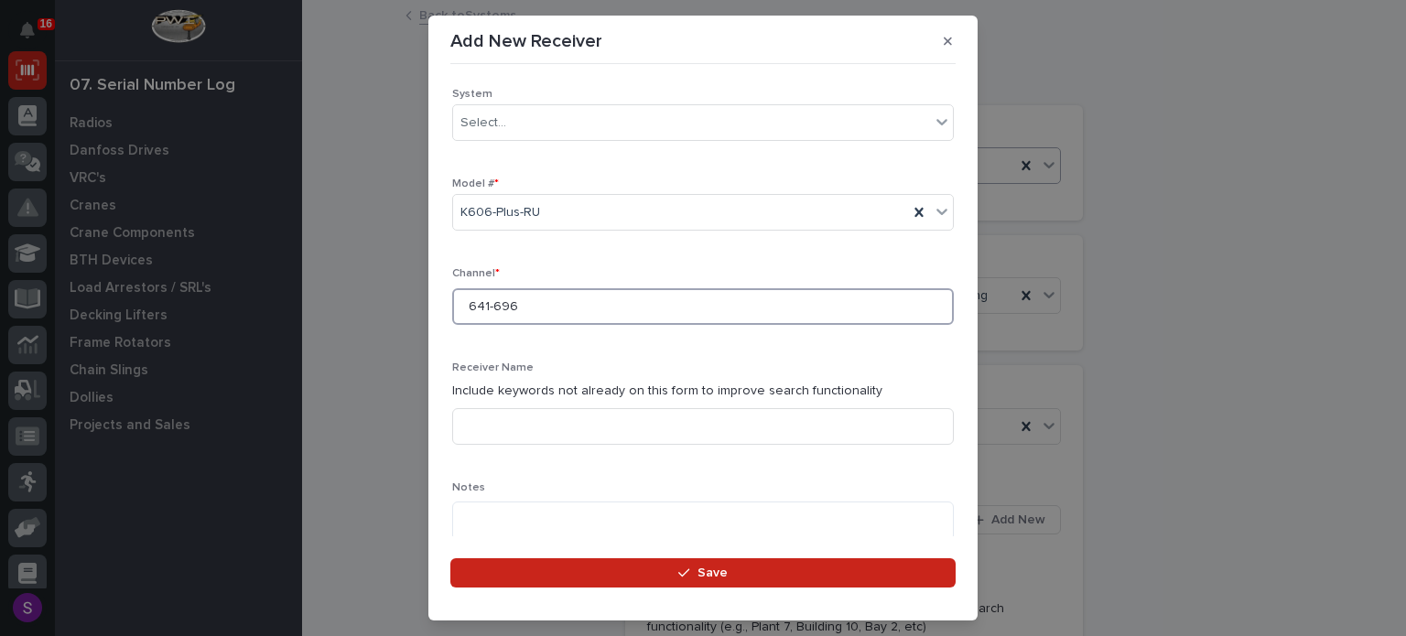
type input "641-696"
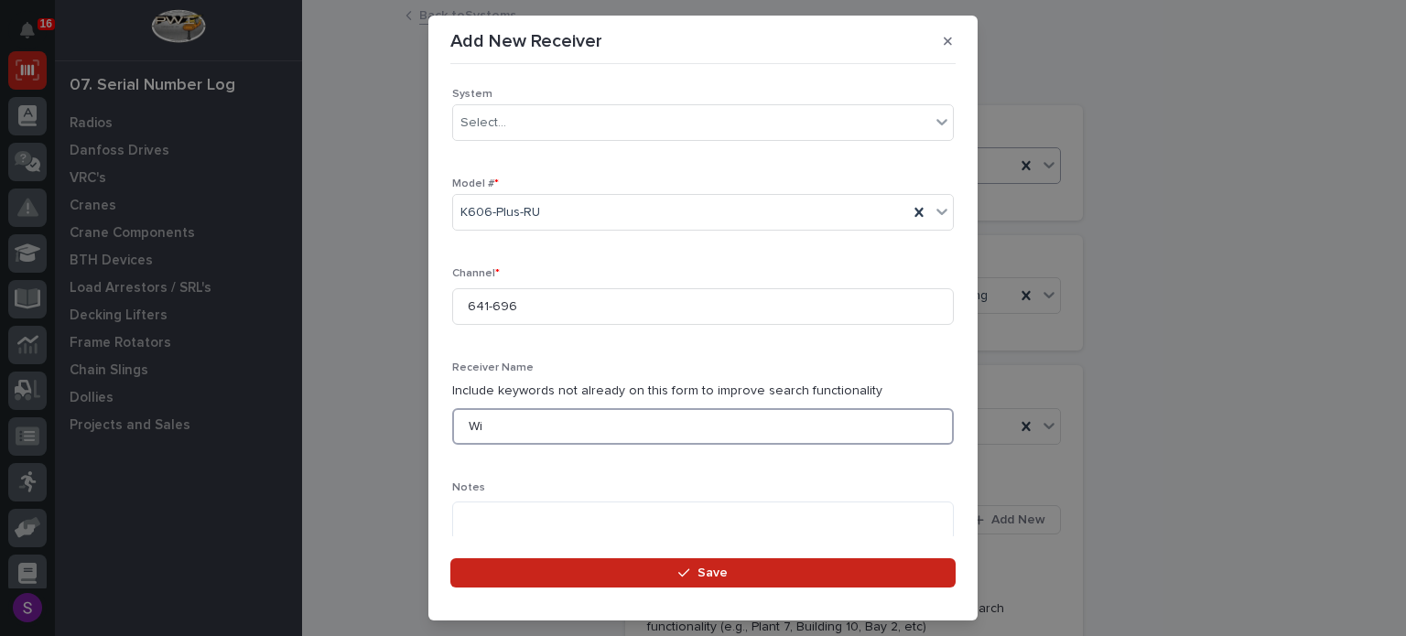
type input "W"
type input "Hoist and trolley"
type textarea "**********"
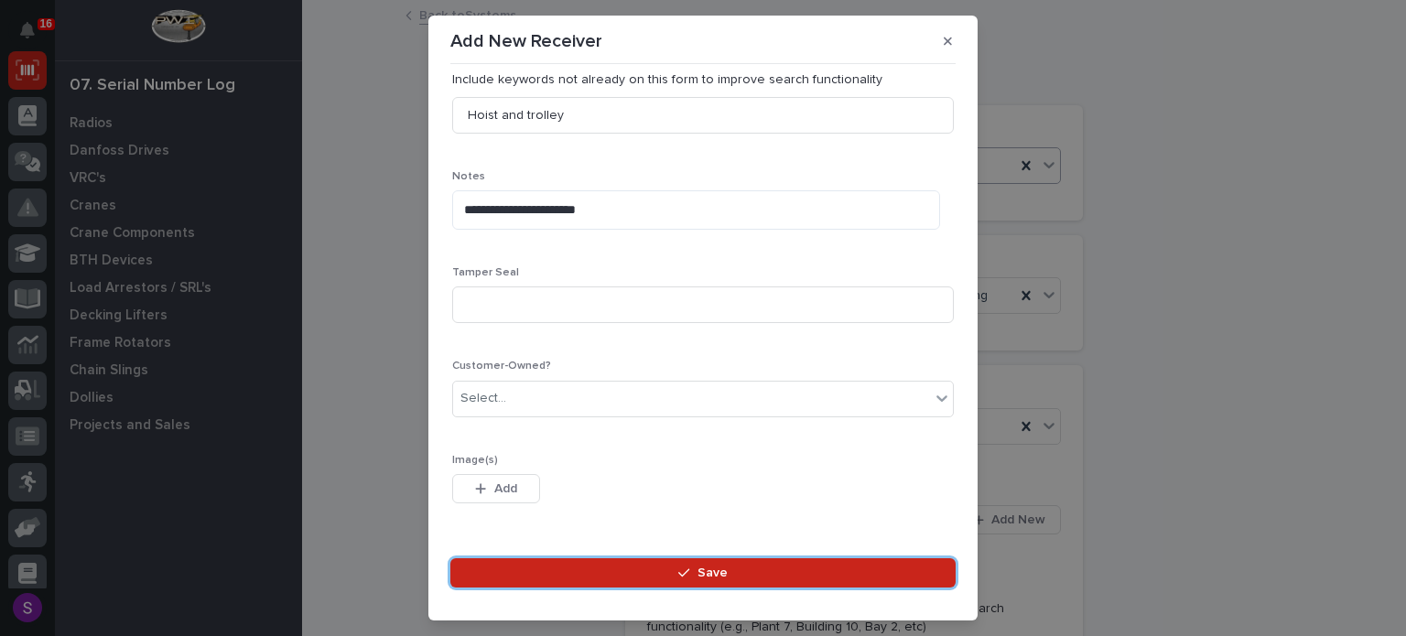
click at [450, 558] on button "Save" at bounding box center [702, 572] width 505 height 29
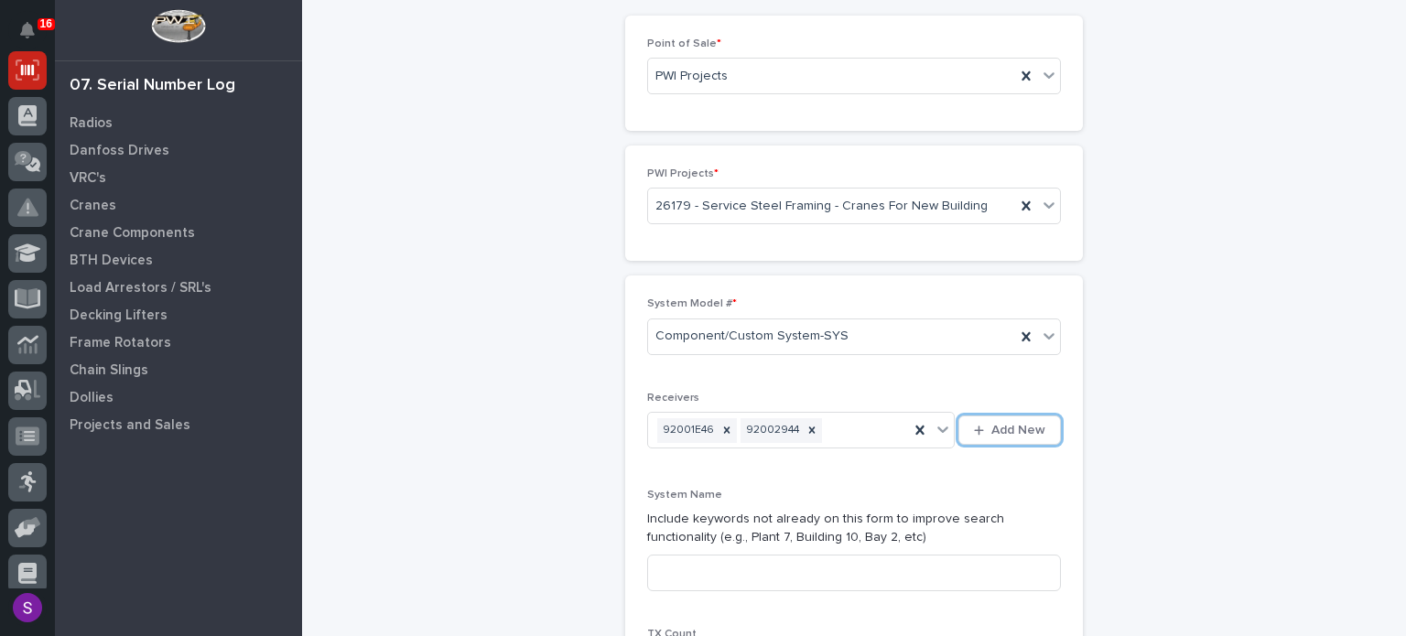
scroll to position [183, 0]
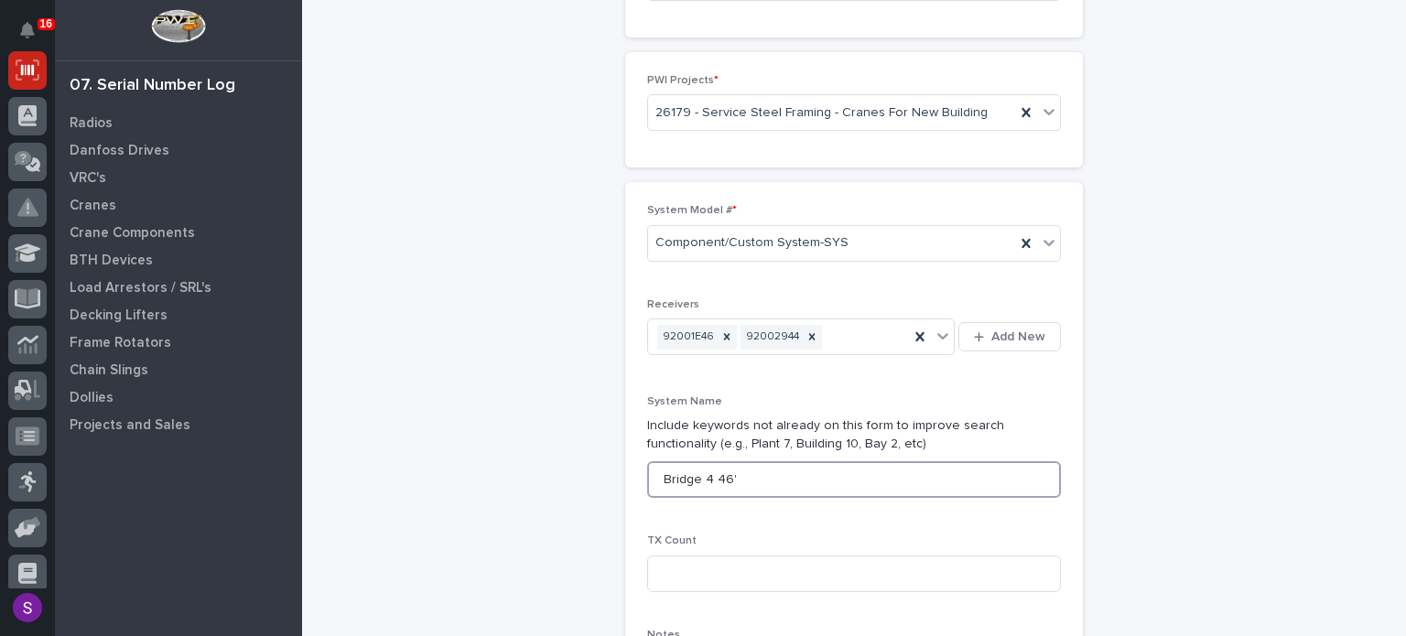
type input "Bridge 4 46'"
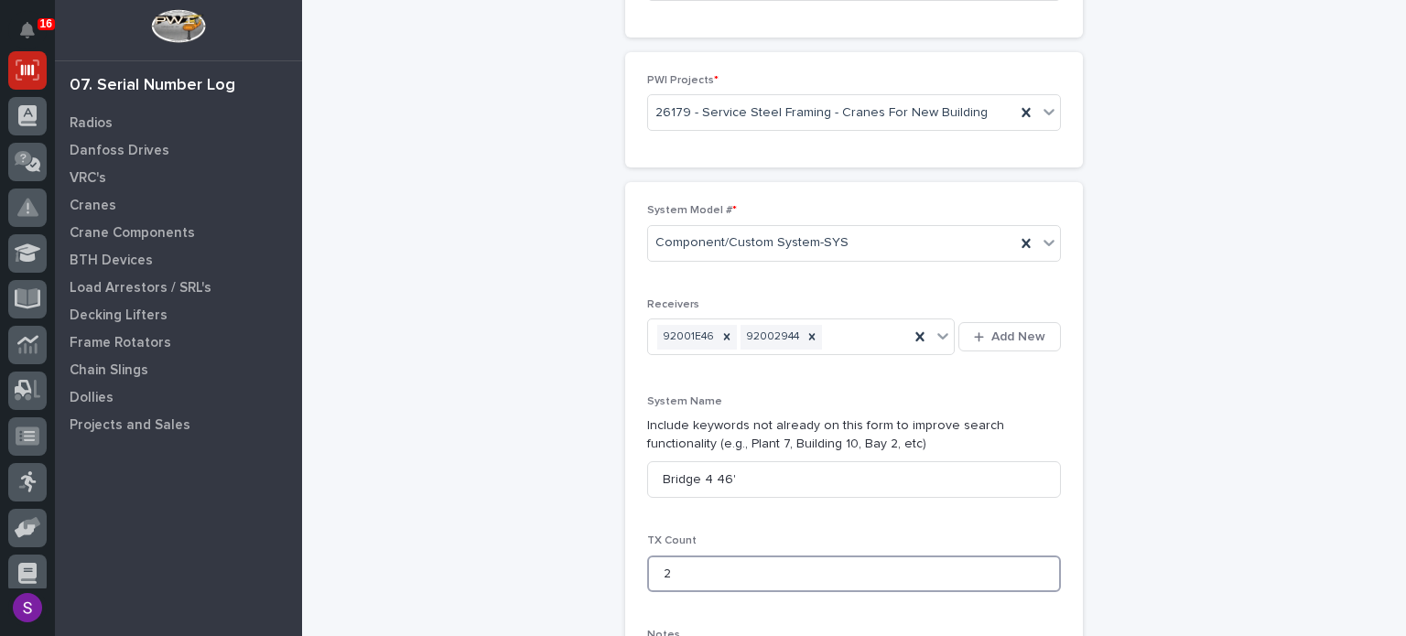
type input "2"
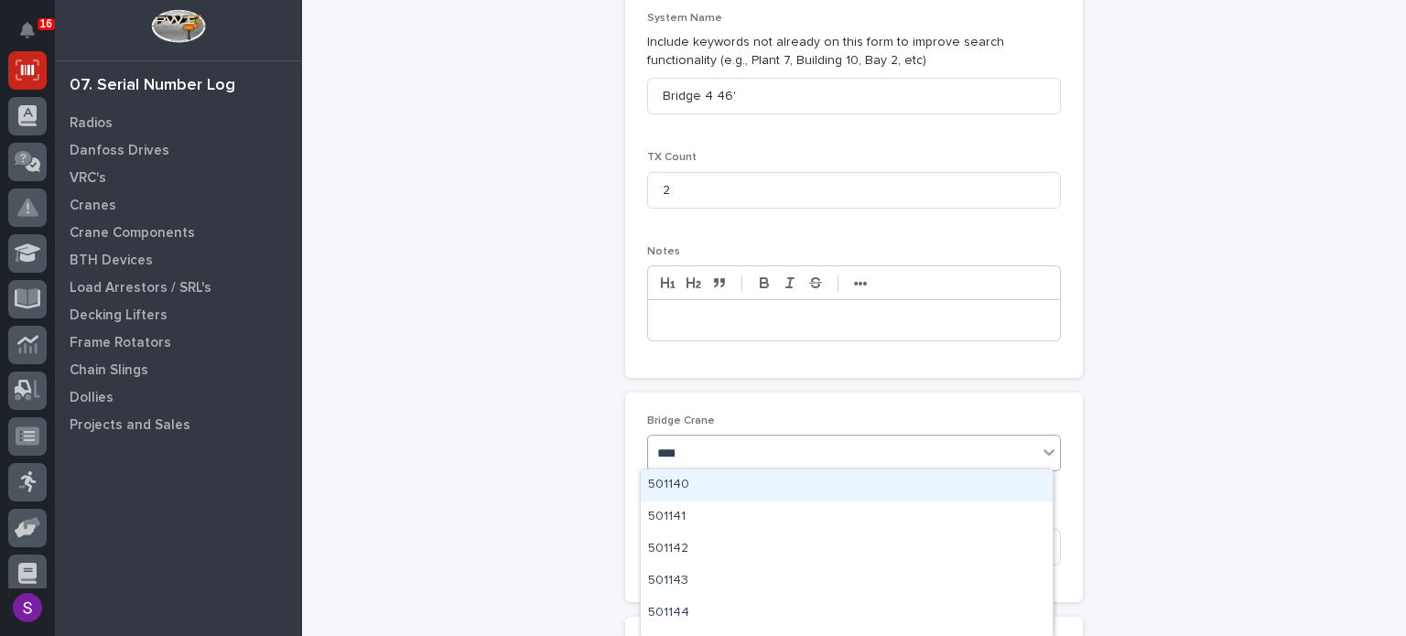
type input "*****"
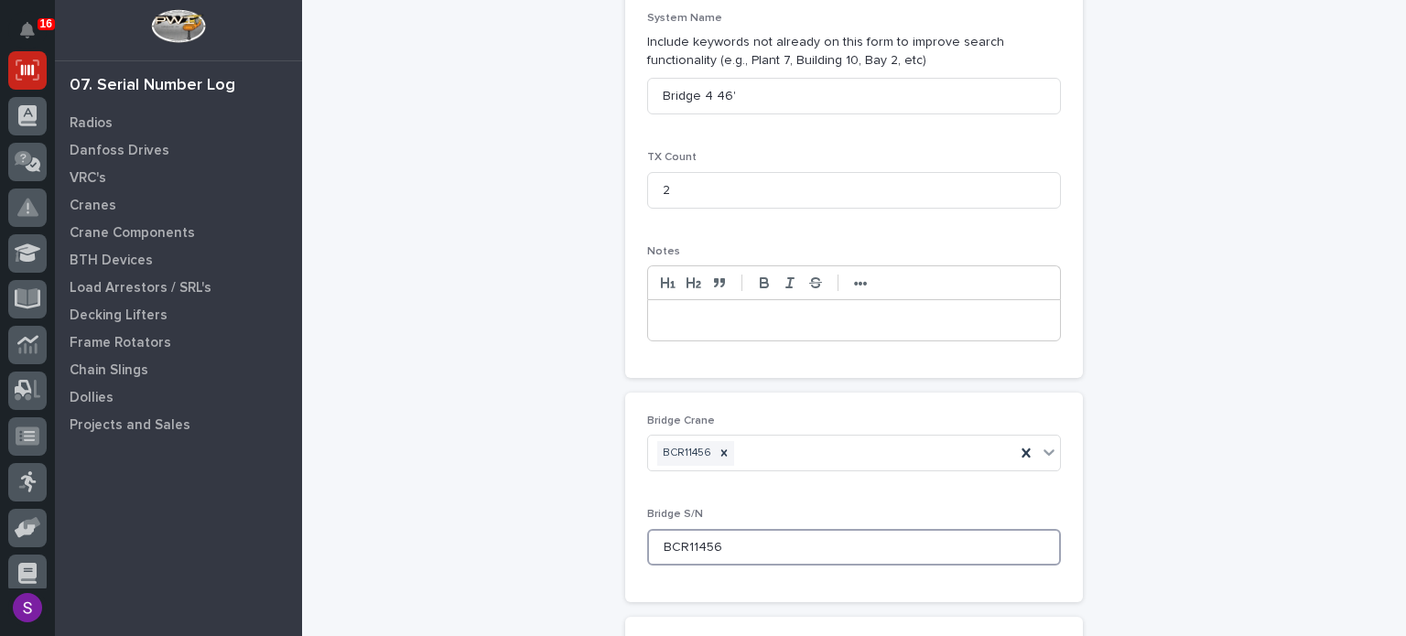
type input "BCR11456"
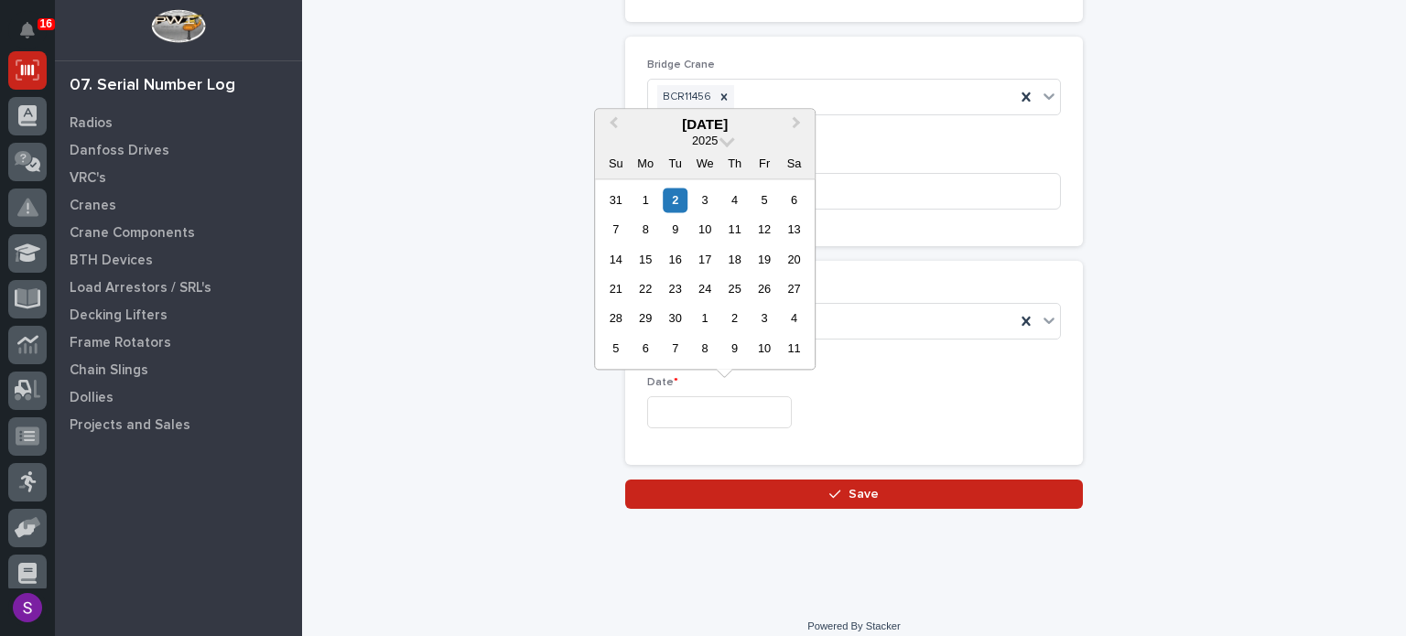
type input "**********"
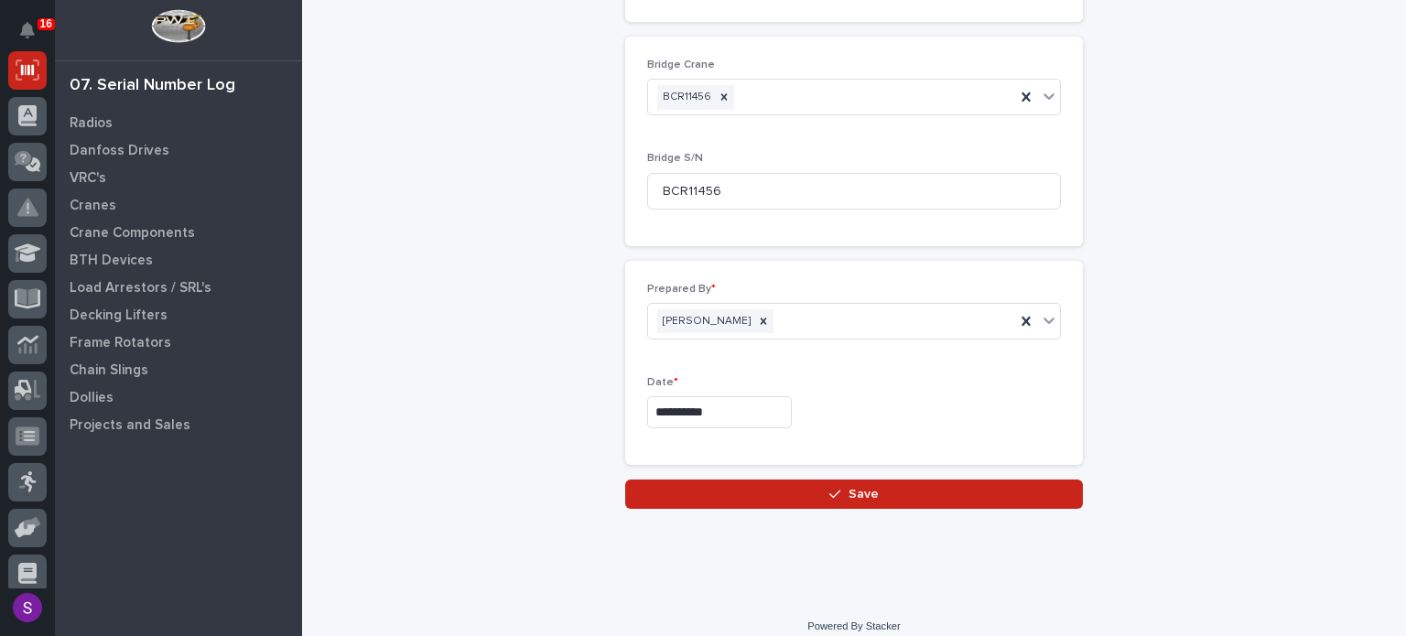
click at [625, 480] on button "Save" at bounding box center [854, 494] width 458 height 29
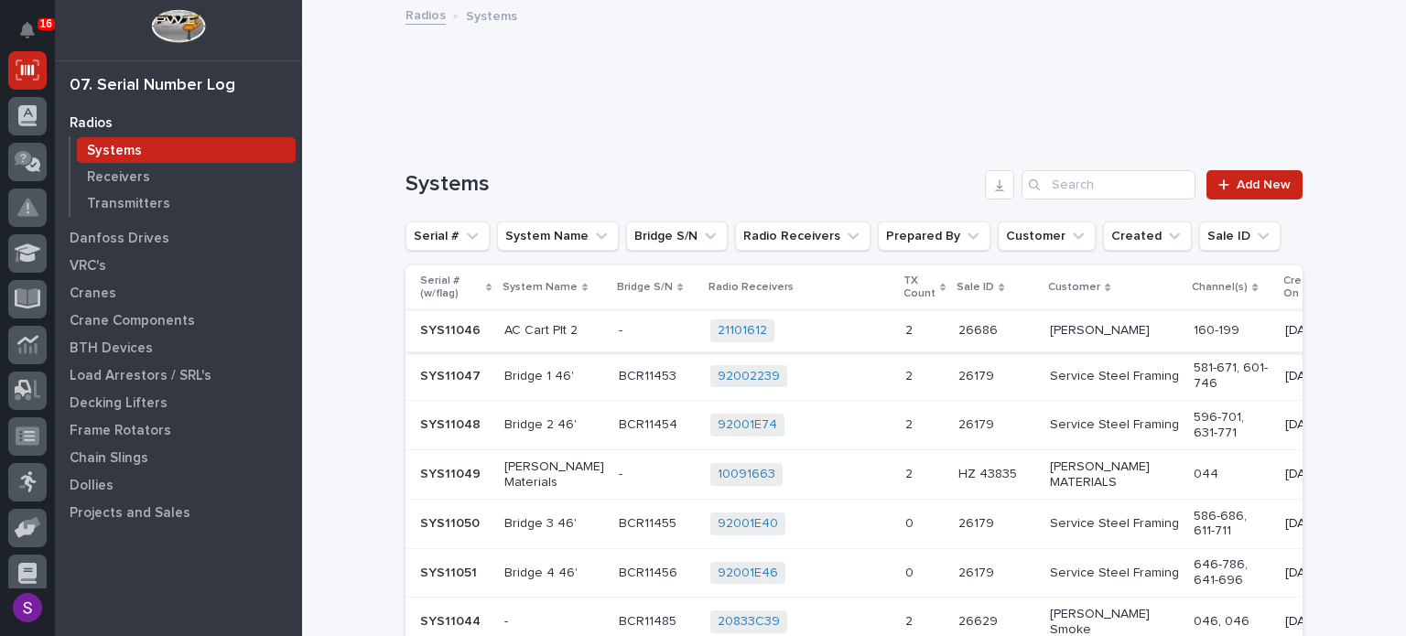
scroll to position [183, 0]
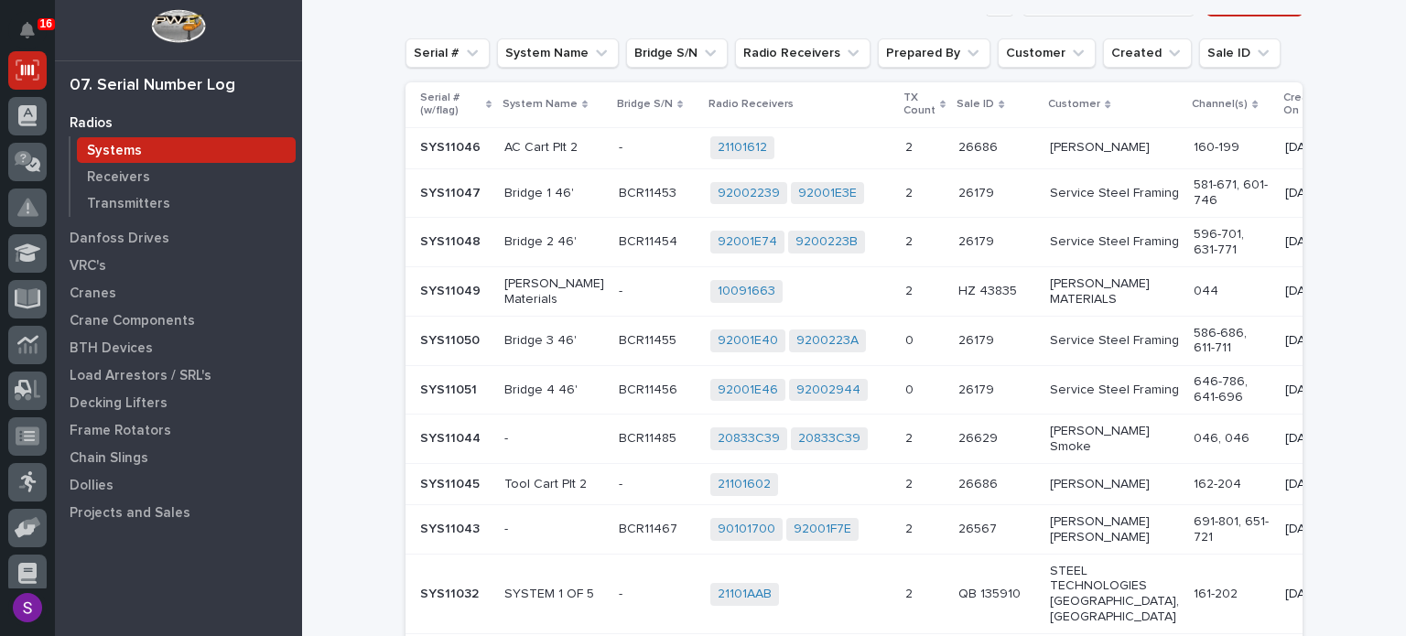
click at [1042, 351] on td "Service Steel Framing" at bounding box center [1114, 340] width 144 height 49
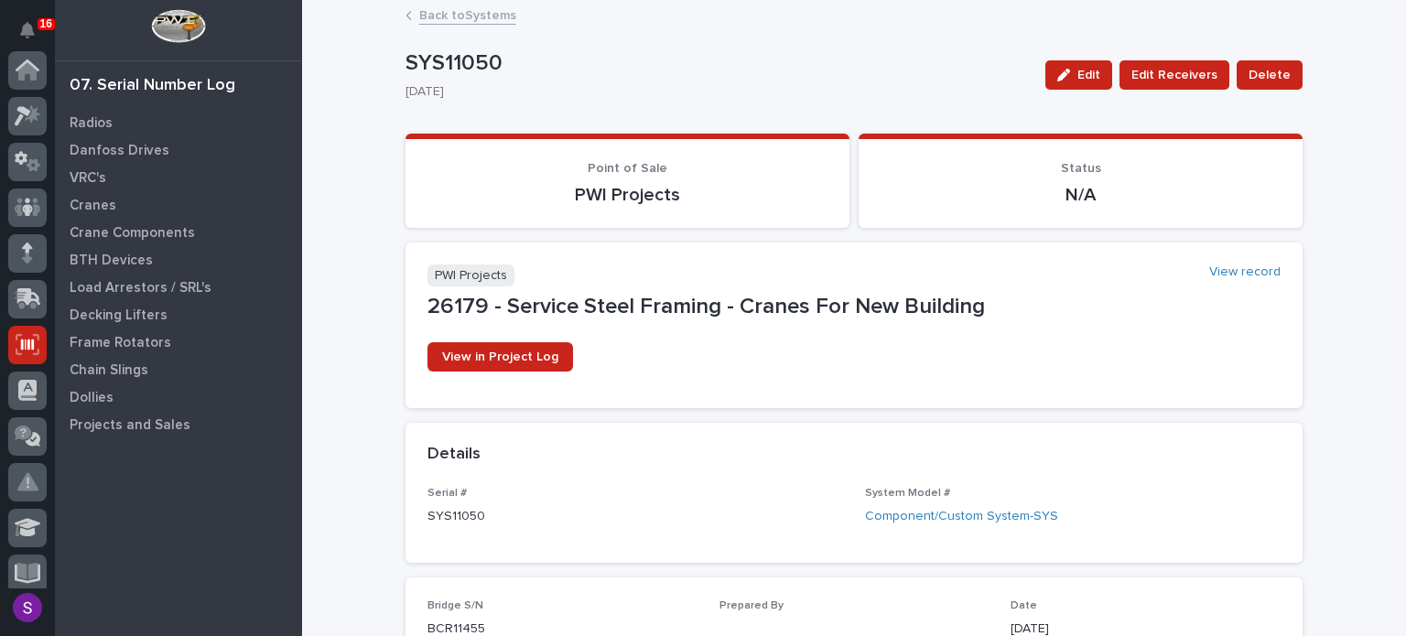
scroll to position [275, 0]
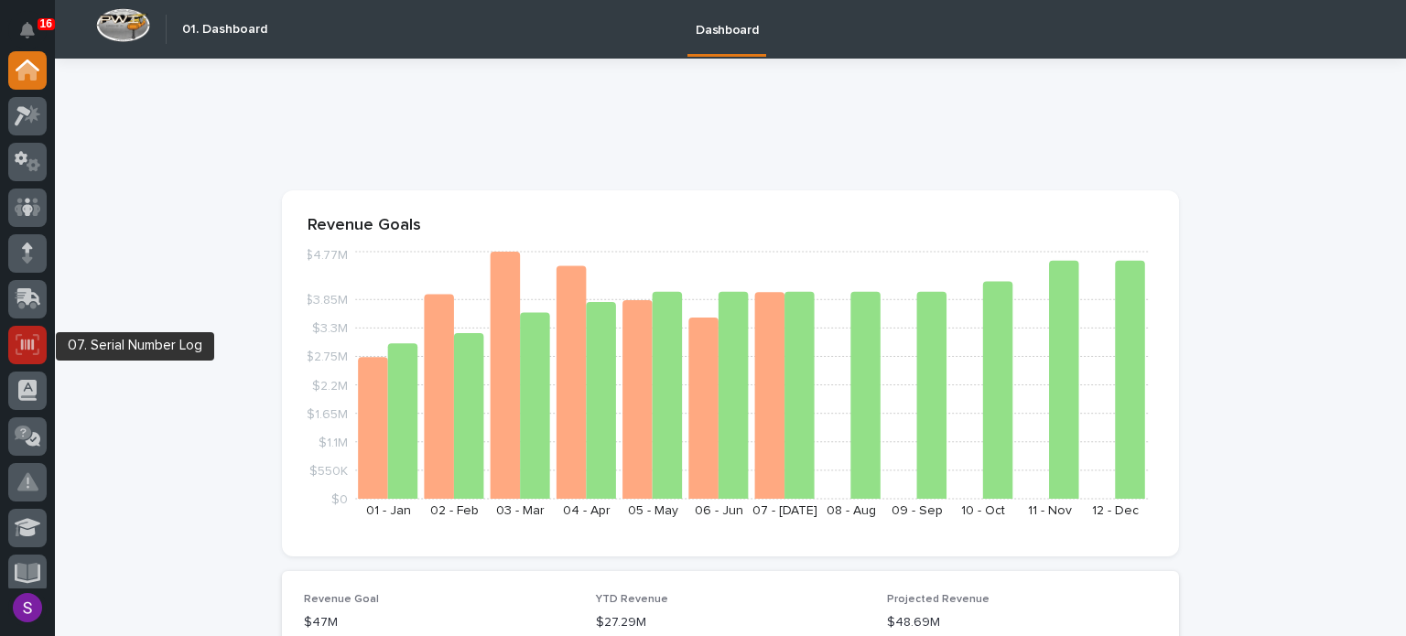
click at [21, 336] on icon at bounding box center [28, 344] width 24 height 21
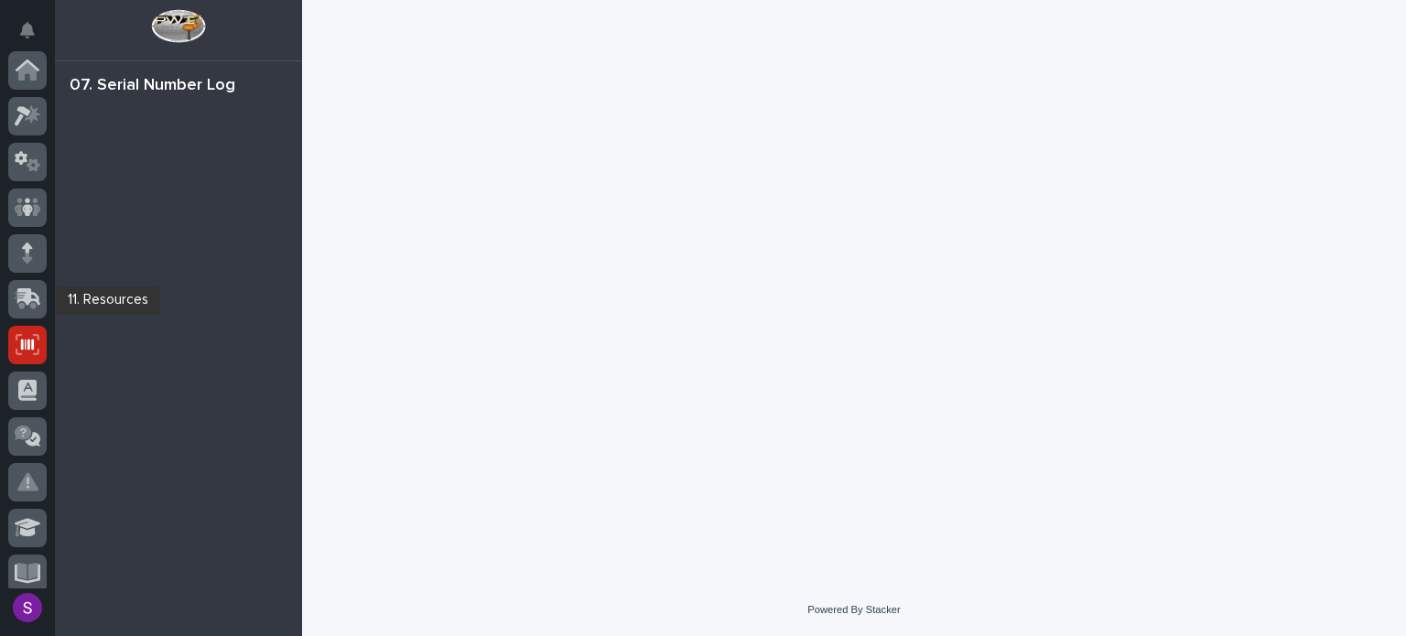
scroll to position [275, 0]
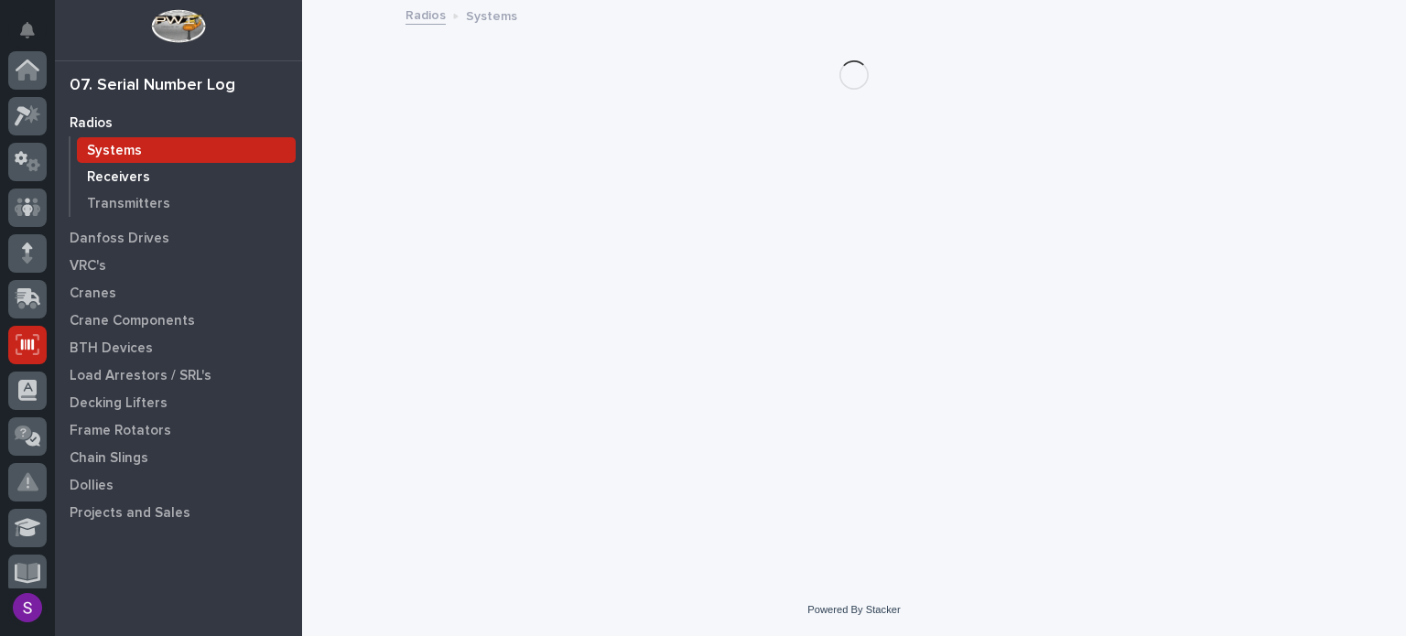
scroll to position [275, 0]
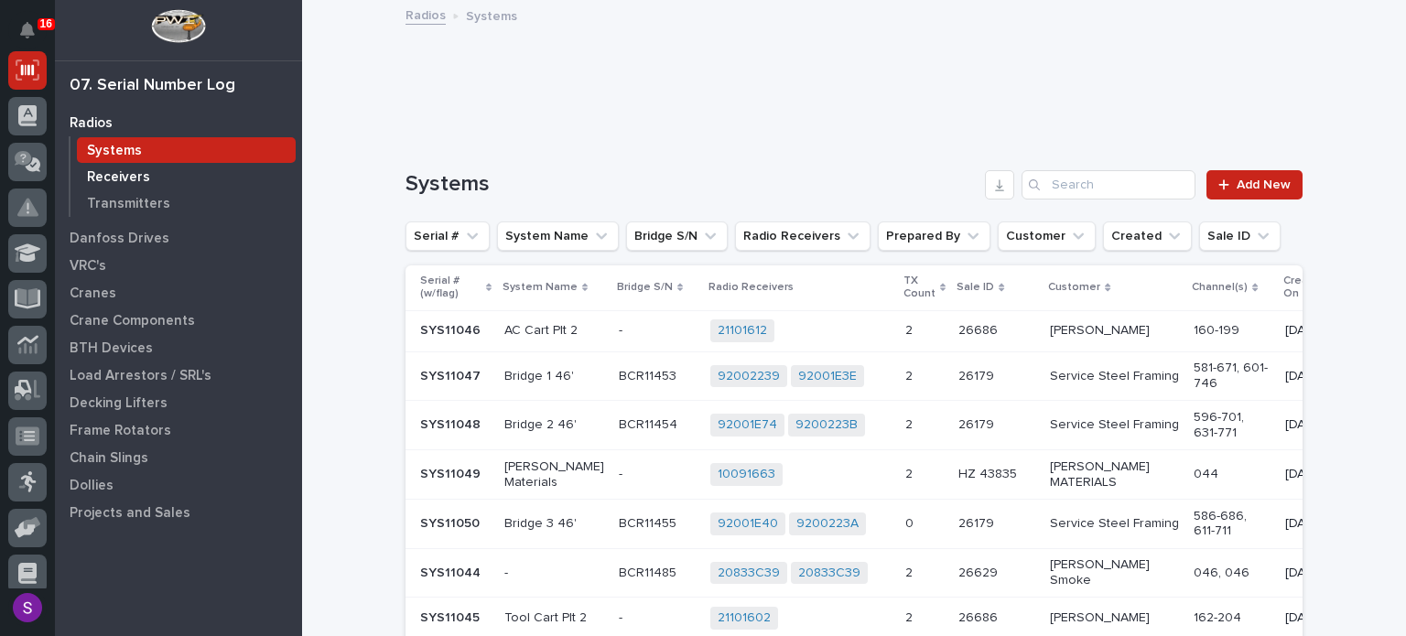
click at [148, 173] on div "Receivers" at bounding box center [186, 177] width 219 height 26
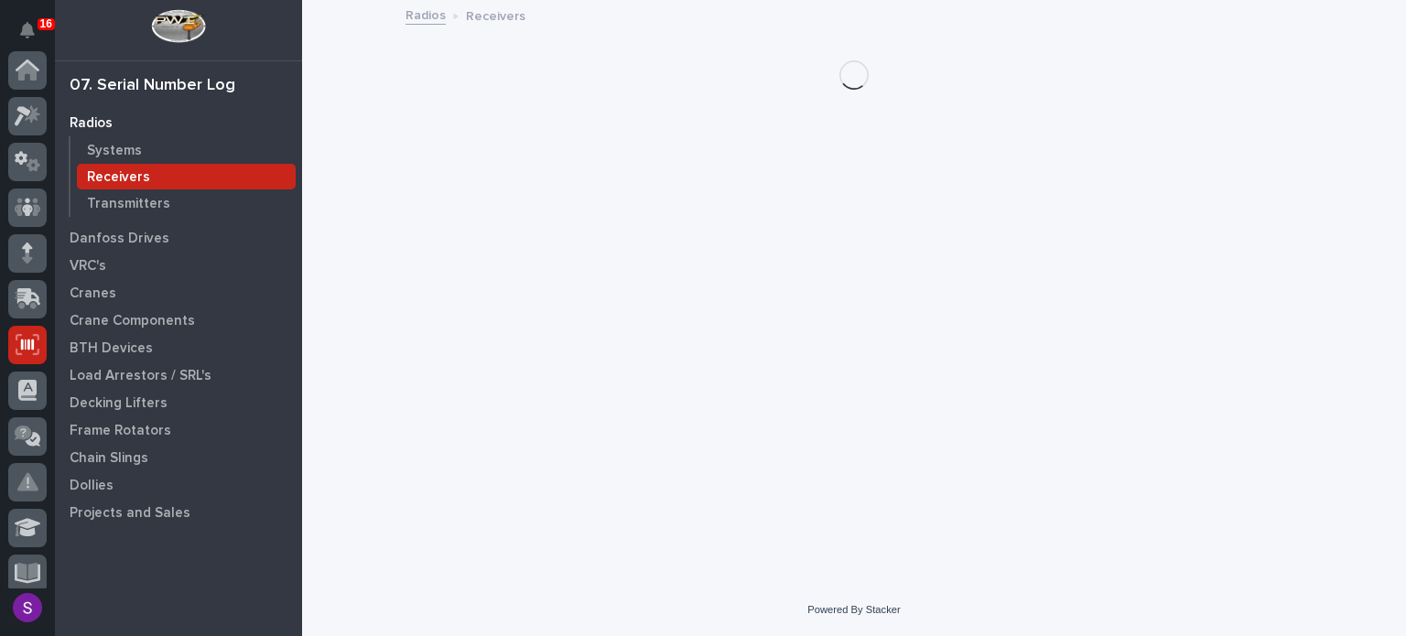
scroll to position [275, 0]
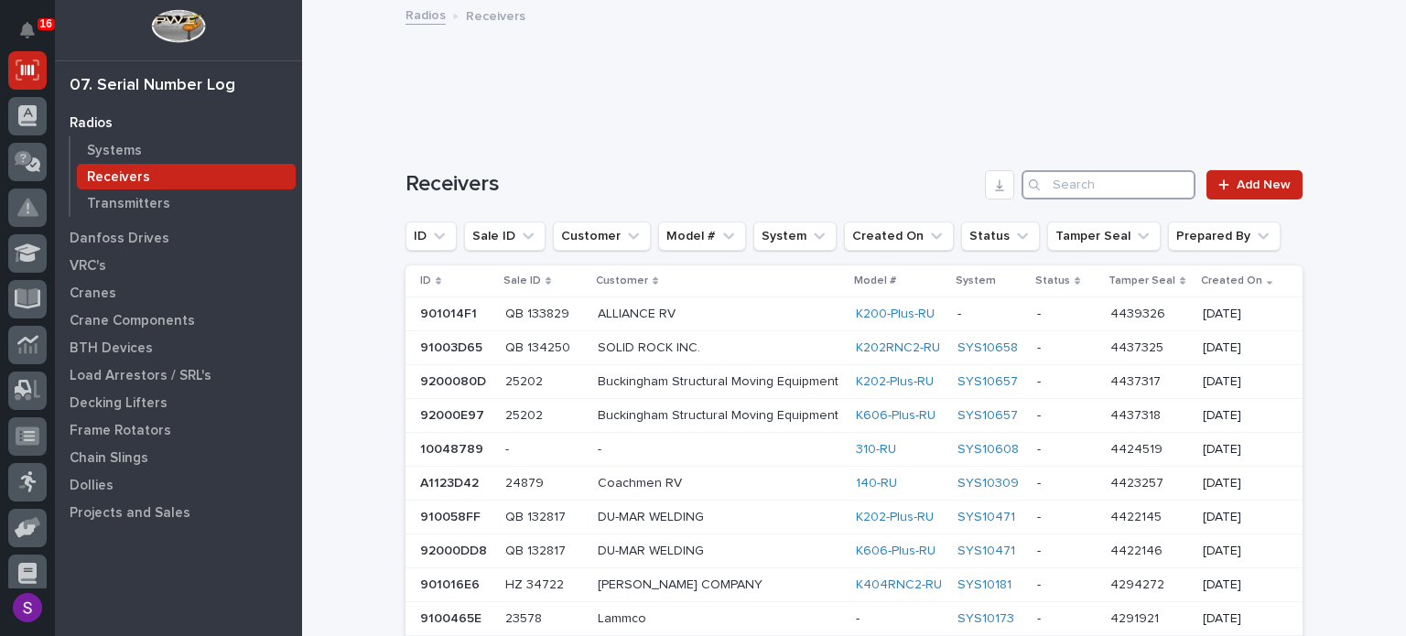
click at [1086, 182] on input "Search" at bounding box center [1108, 184] width 174 height 29
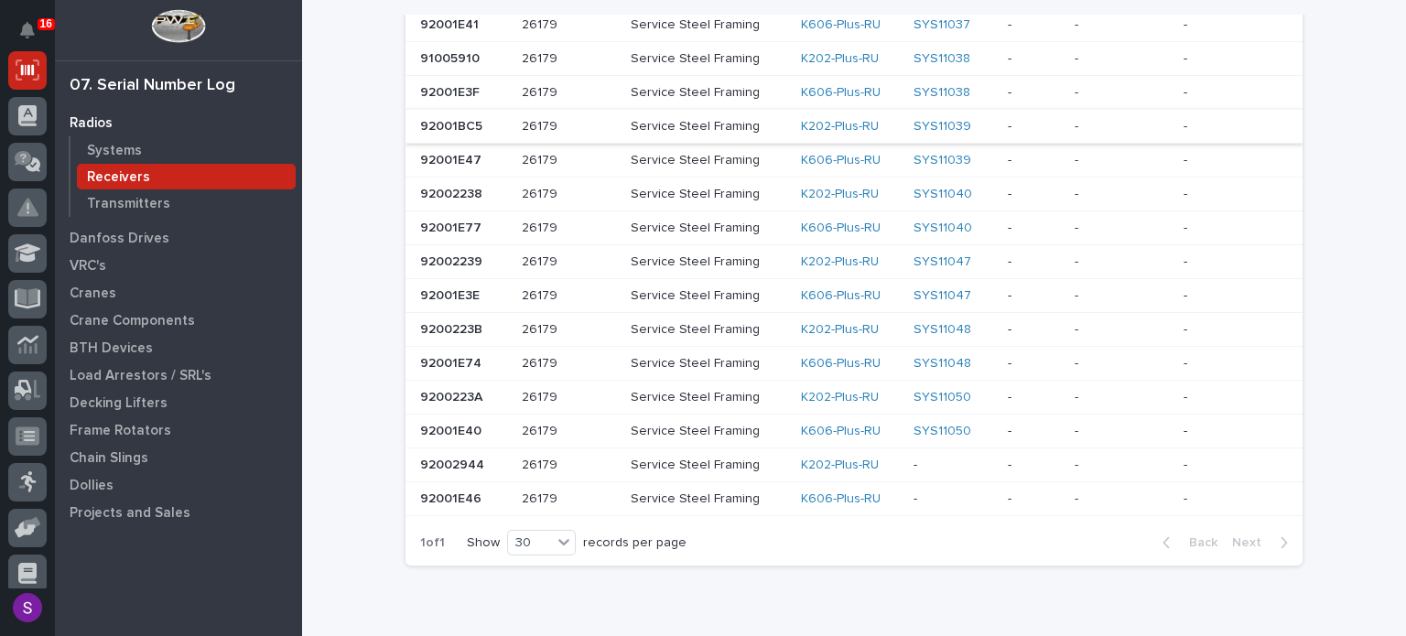
scroll to position [458, 0]
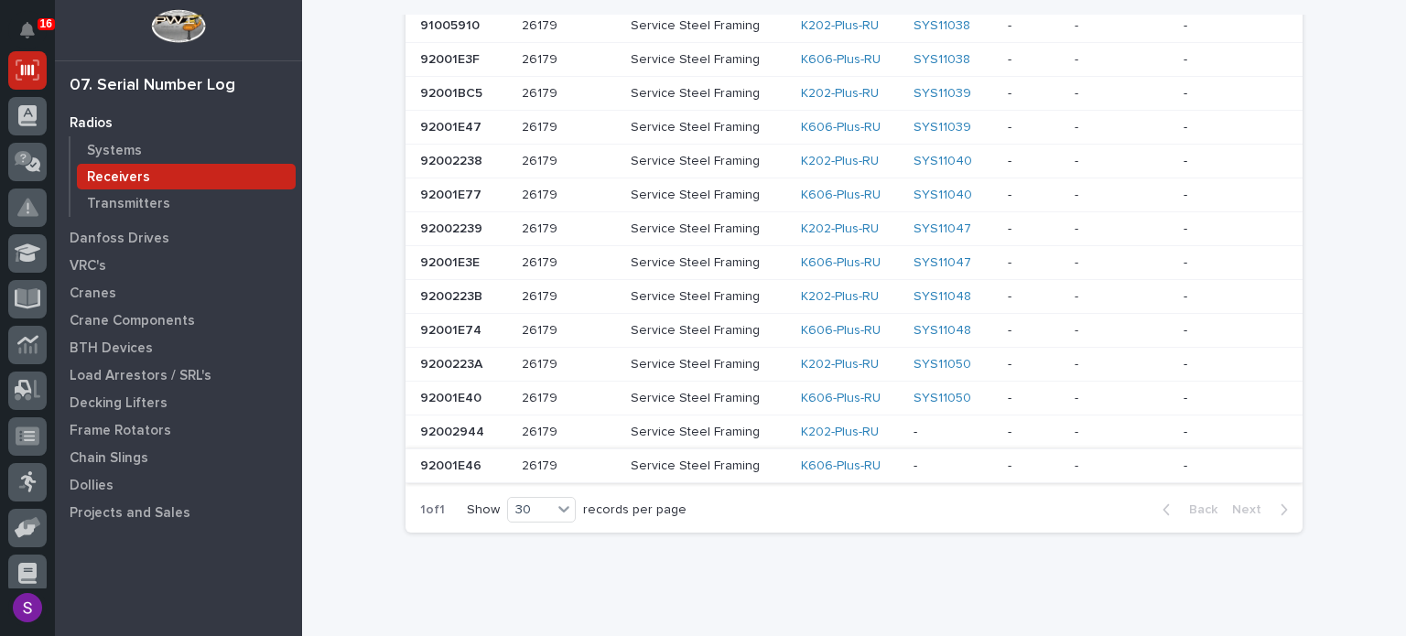
type input "26179"
click at [606, 464] on p at bounding box center [569, 467] width 94 height 16
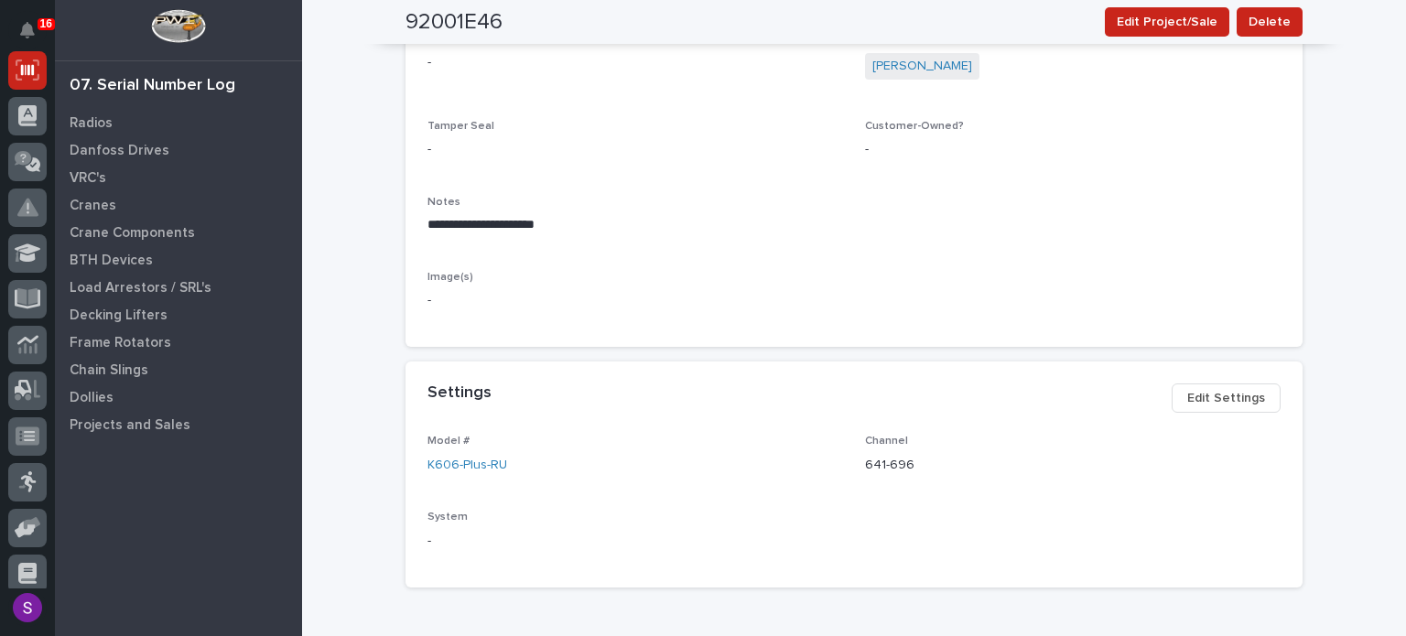
scroll to position [273, 0]
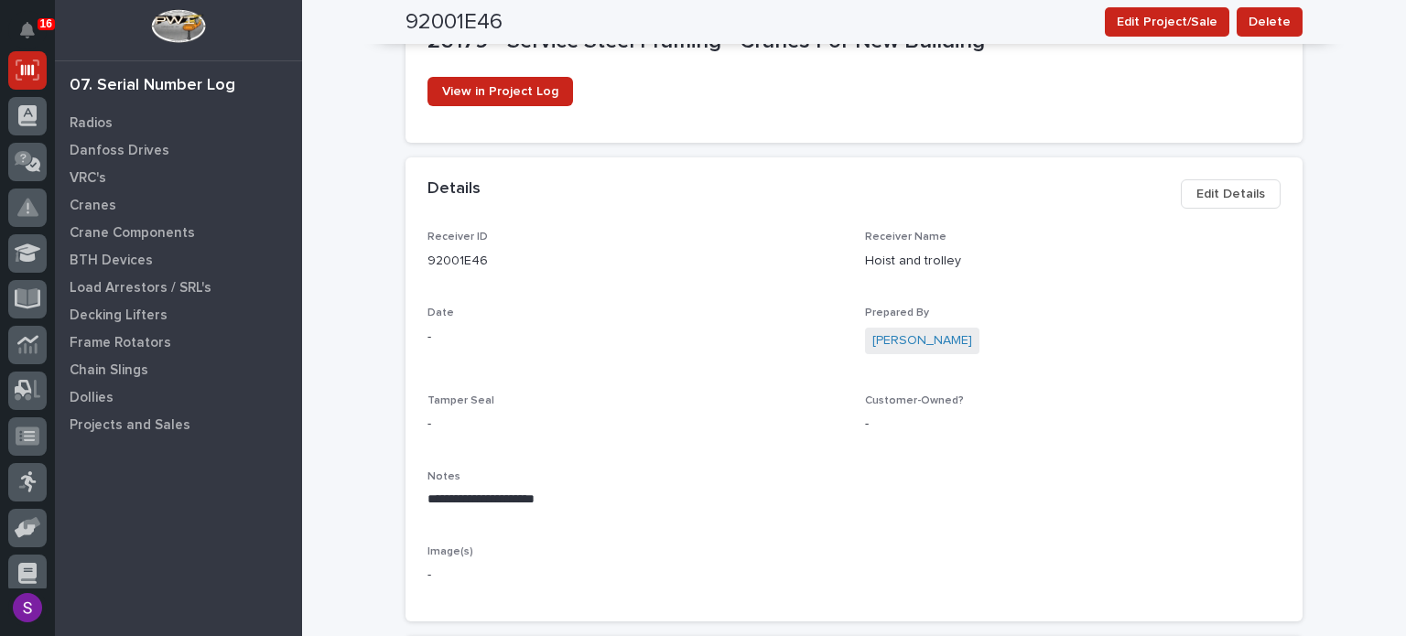
click at [1216, 186] on span "Edit Details" at bounding box center [1230, 194] width 69 height 22
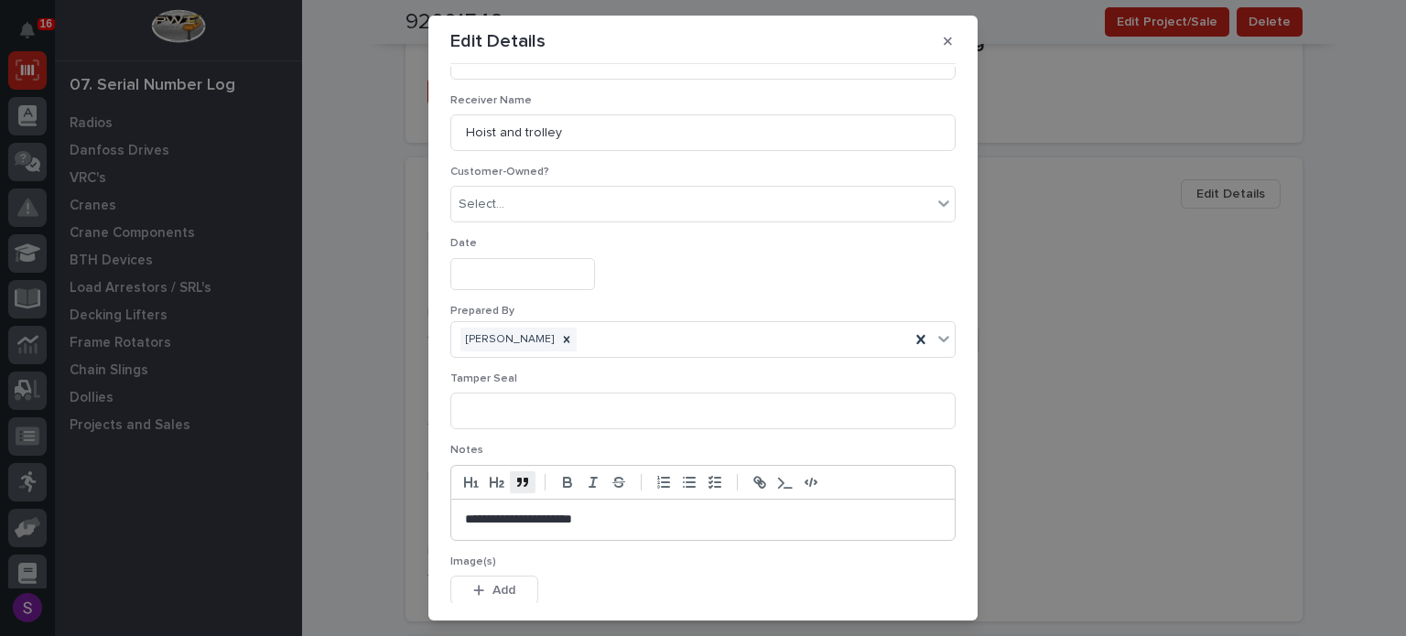
scroll to position [187, 0]
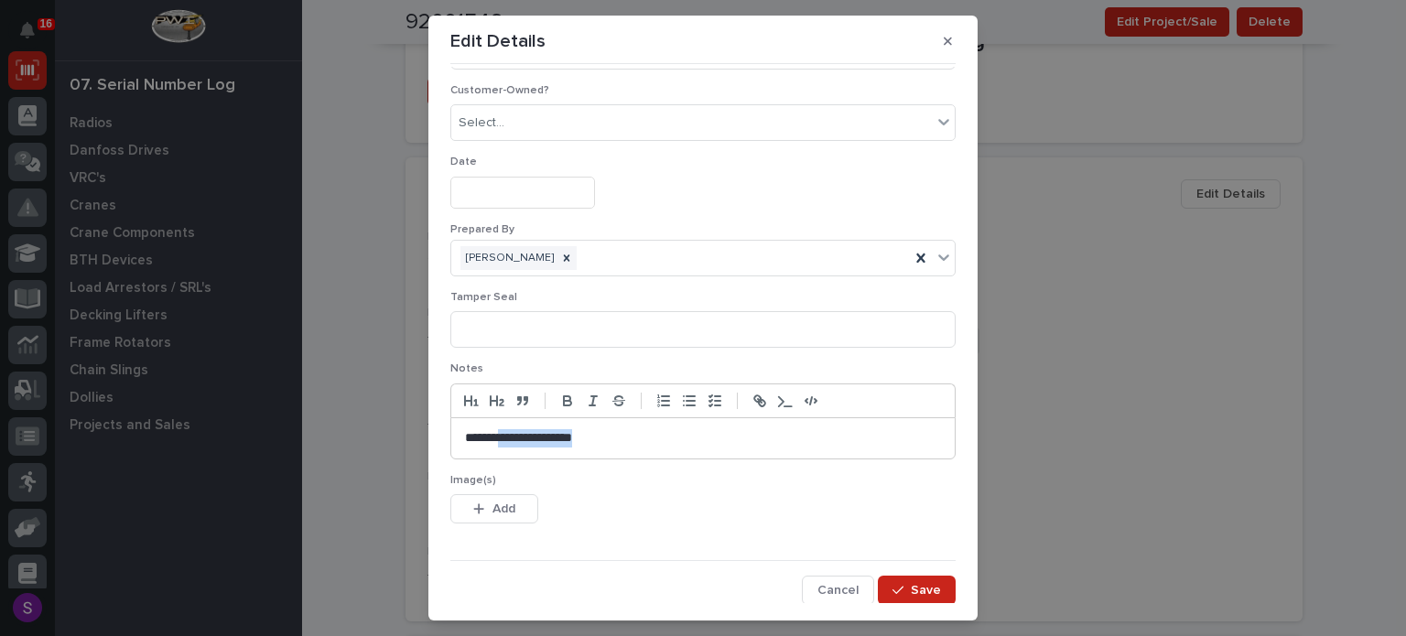
drag, startPoint x: 650, startPoint y: 433, endPoint x: 496, endPoint y: 447, distance: 154.4
click at [496, 447] on div "**********" at bounding box center [702, 438] width 503 height 40
click at [888, 576] on button "Save" at bounding box center [917, 590] width 78 height 29
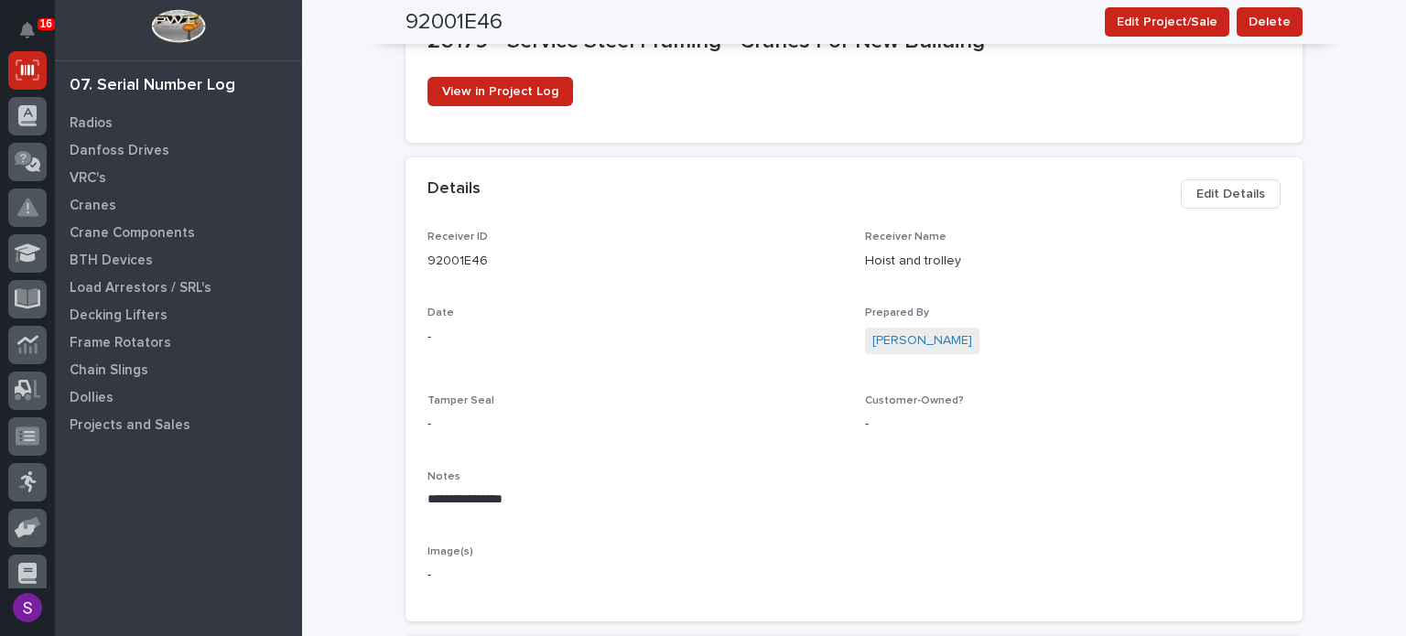
scroll to position [0, 0]
